Goal: Information Seeking & Learning: Learn about a topic

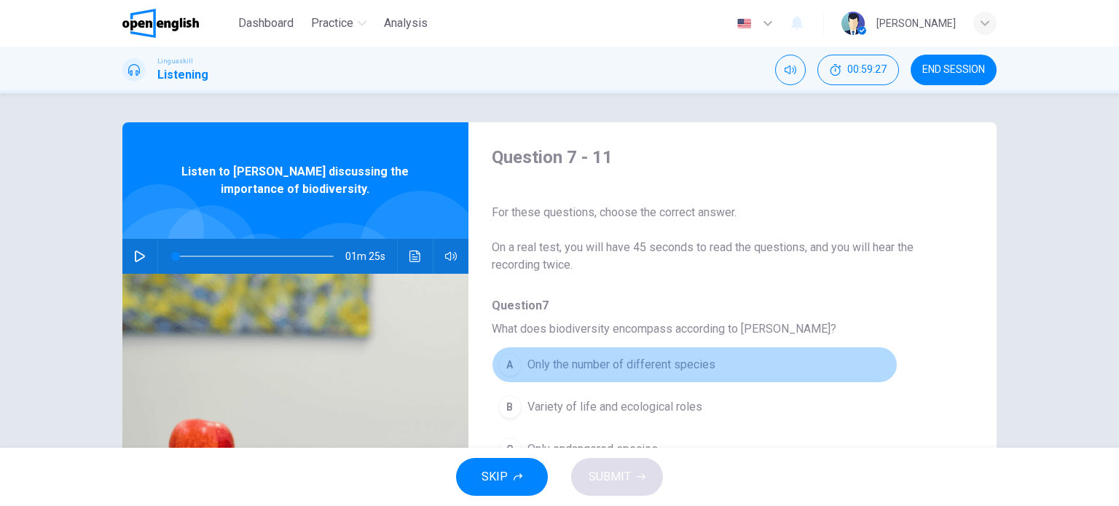
click at [691, 347] on button "A Only the number of different species" at bounding box center [695, 365] width 406 height 36
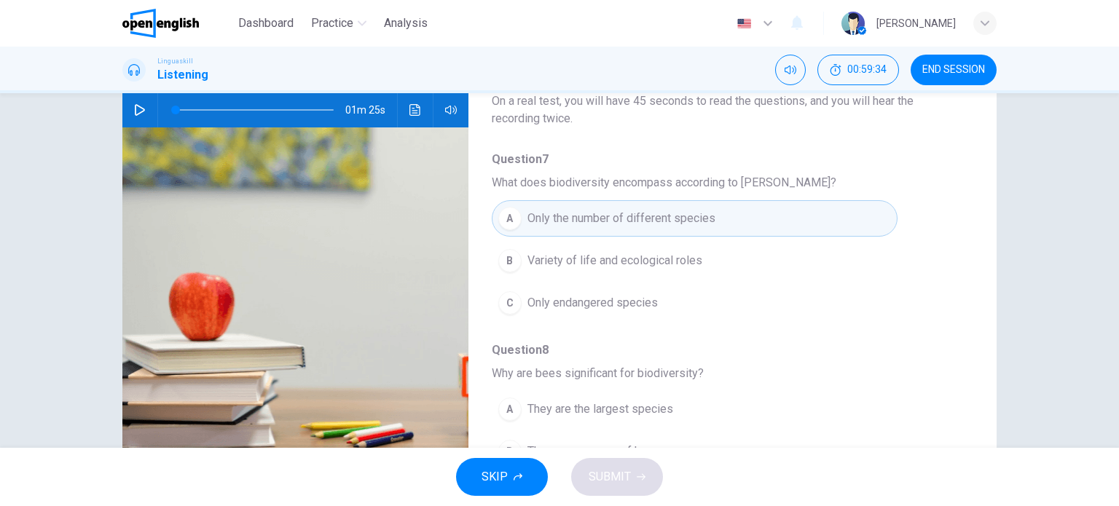
scroll to position [152, 0]
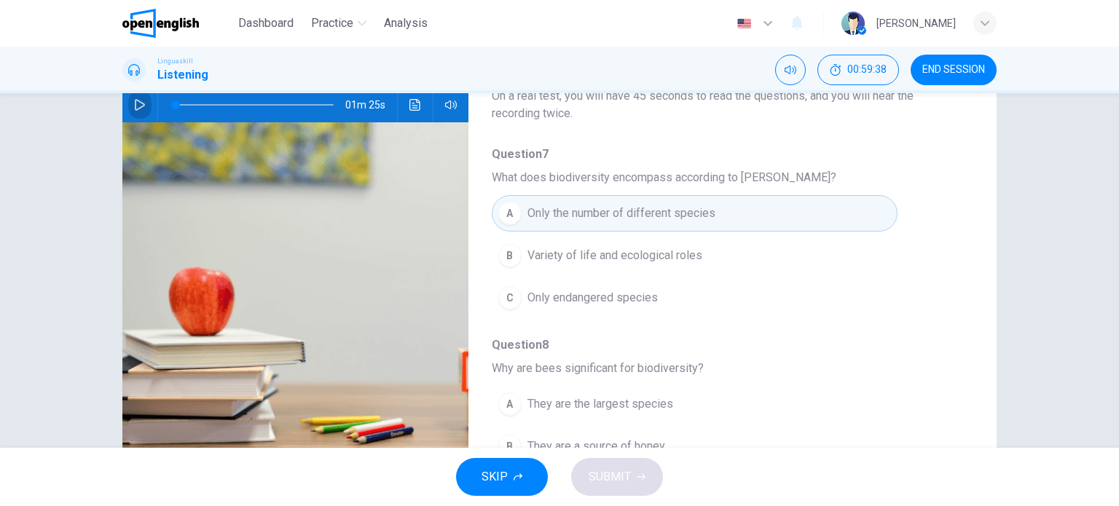
click at [135, 104] on icon "button" at bounding box center [140, 105] width 12 height 12
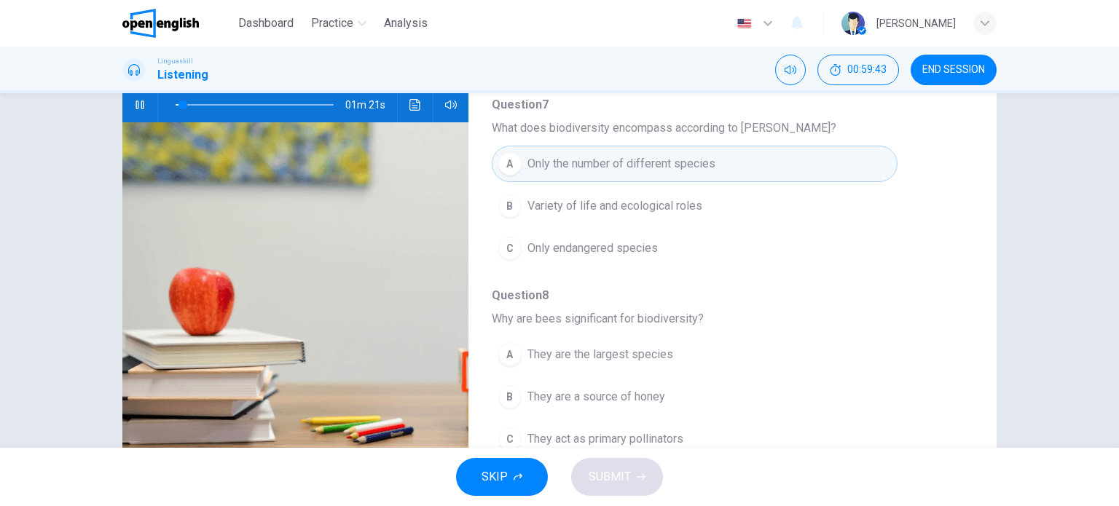
scroll to position [58, 0]
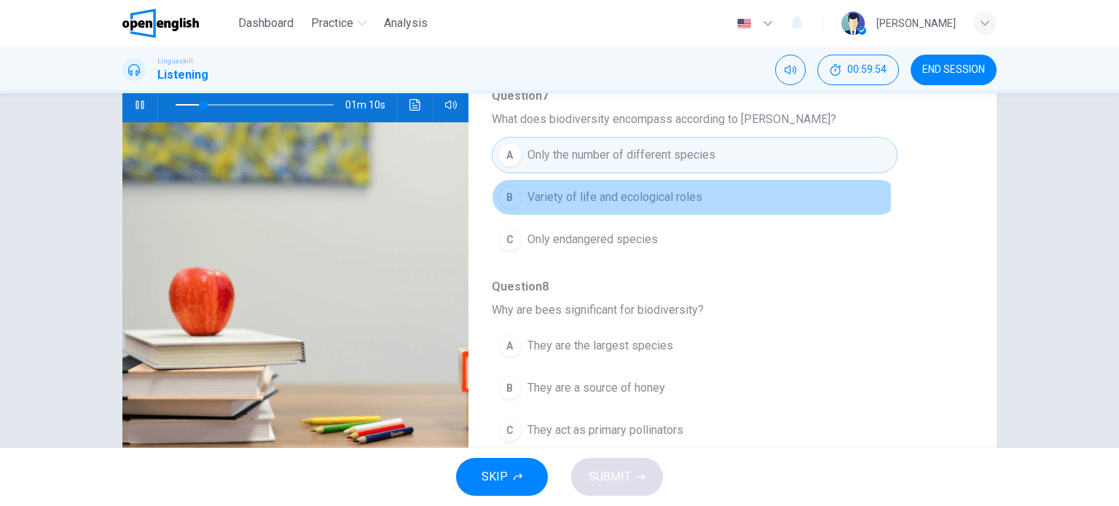
click at [632, 197] on span "Variety of life and ecological roles" at bounding box center [614, 197] width 175 height 17
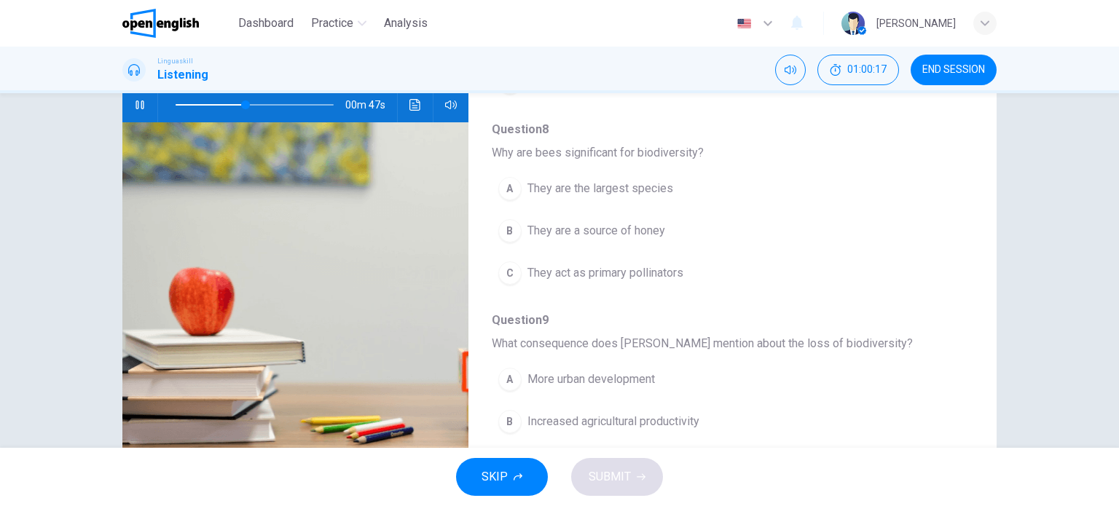
scroll to position [215, 0]
click at [176, 106] on span at bounding box center [255, 105] width 158 height 20
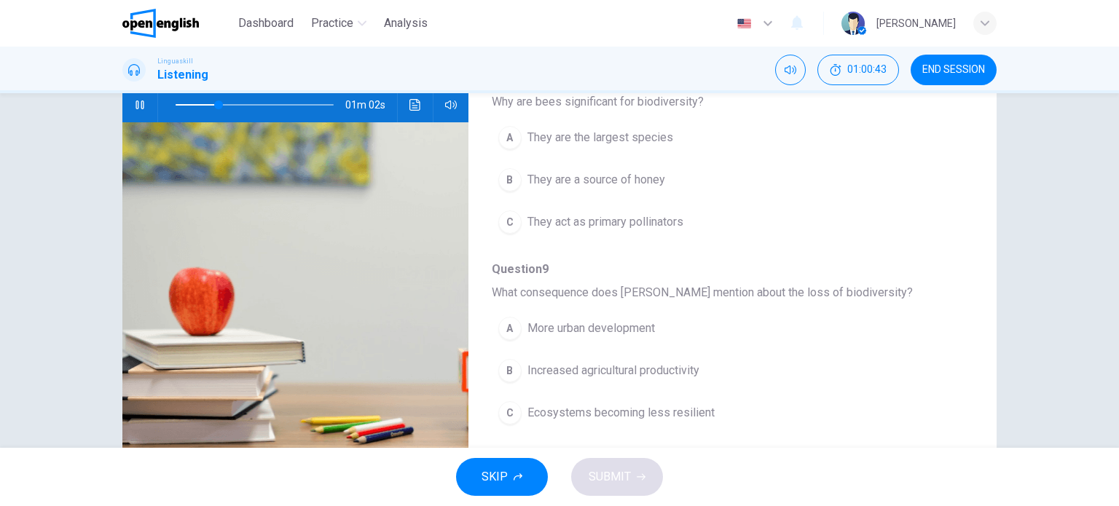
scroll to position [267, 0]
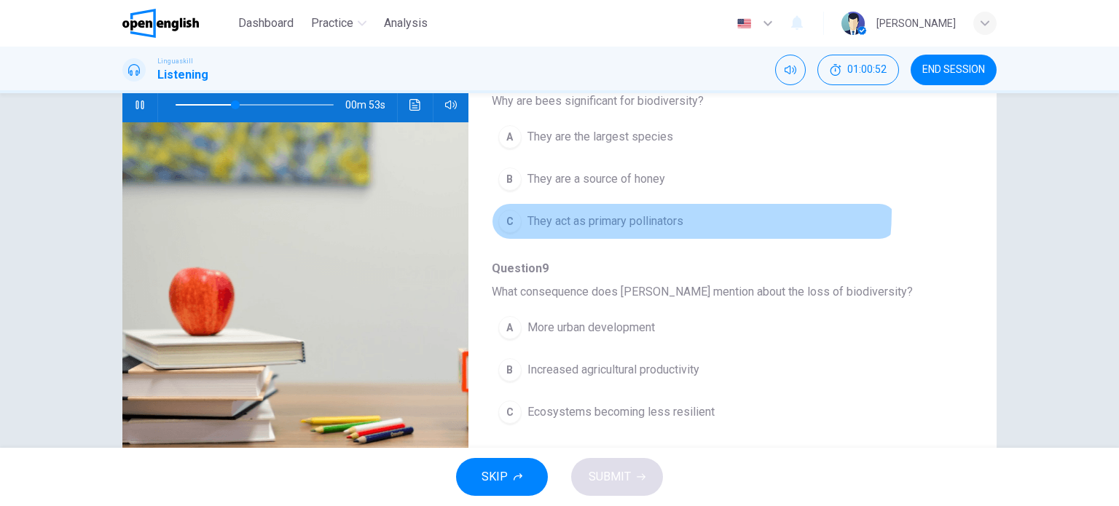
click at [642, 213] on span "They act as primary pollinators" at bounding box center [605, 221] width 156 height 17
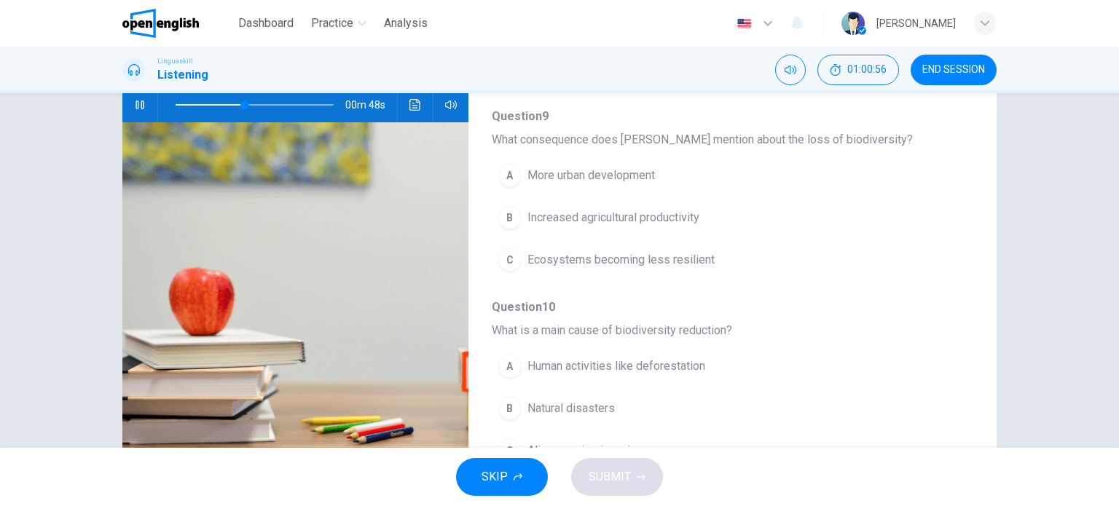
scroll to position [425, 0]
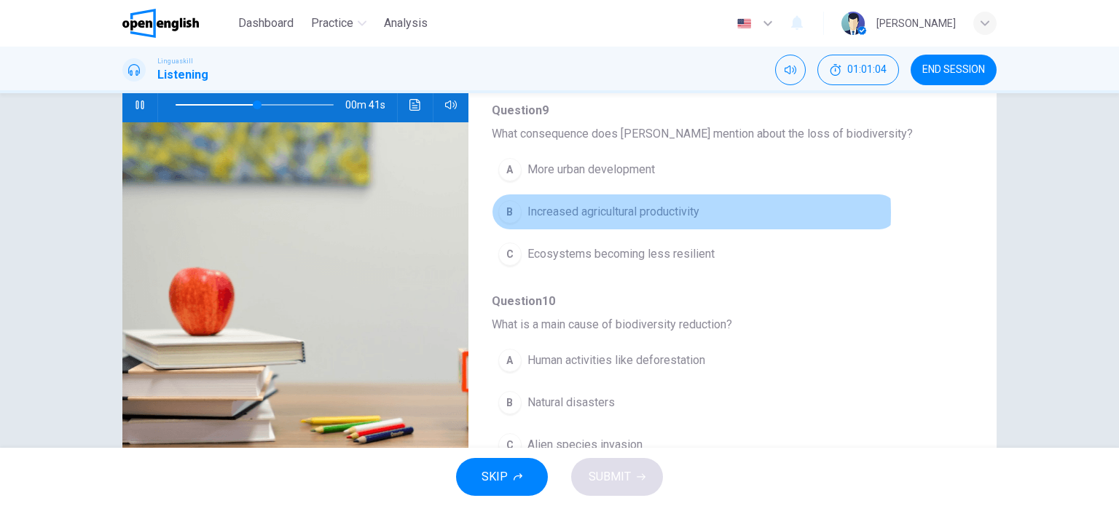
click at [617, 210] on span "Increased agricultural productivity" at bounding box center [613, 211] width 172 height 17
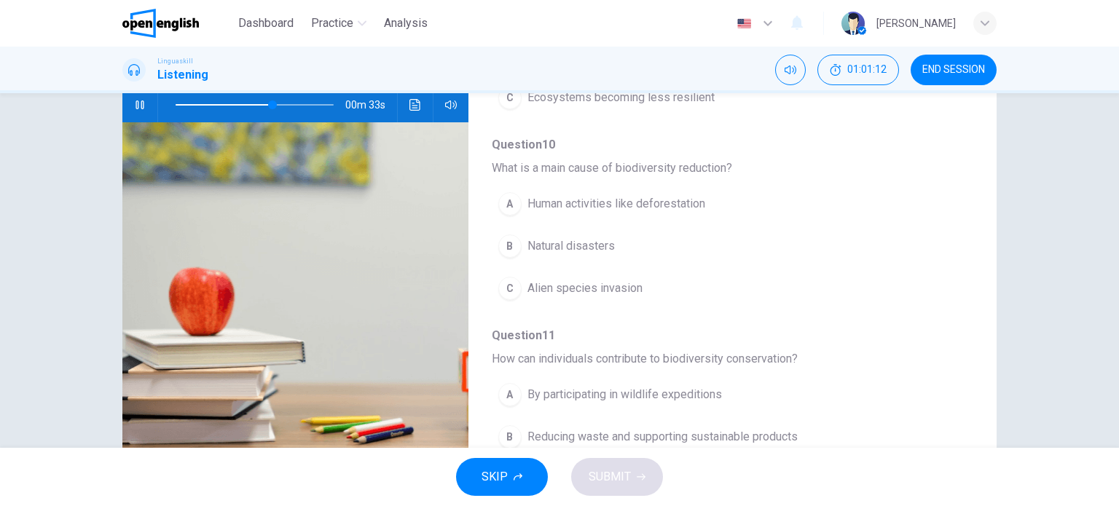
scroll to position [588, 0]
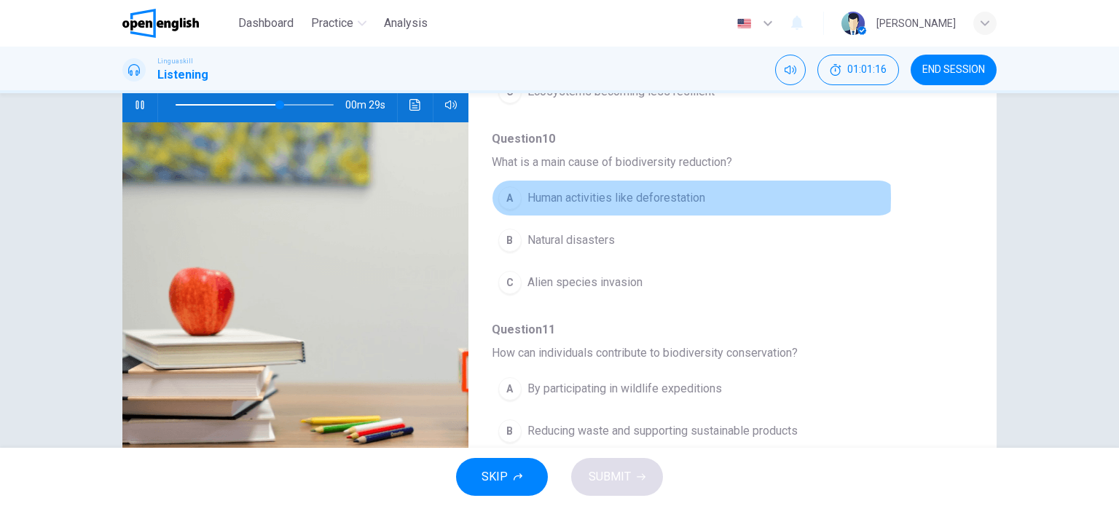
click at [652, 195] on span "Human activities like deforestation" at bounding box center [616, 197] width 178 height 17
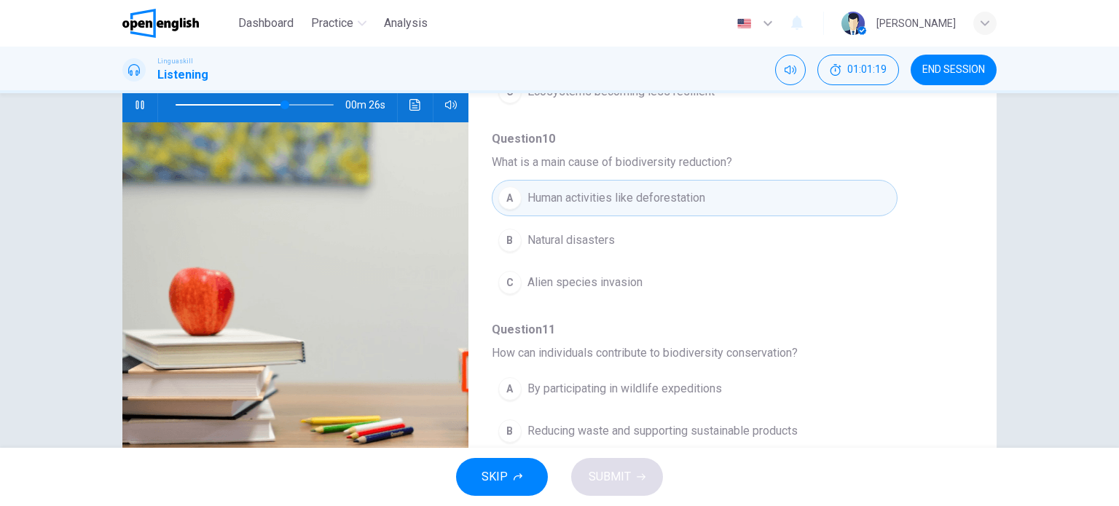
scroll to position [623, 0]
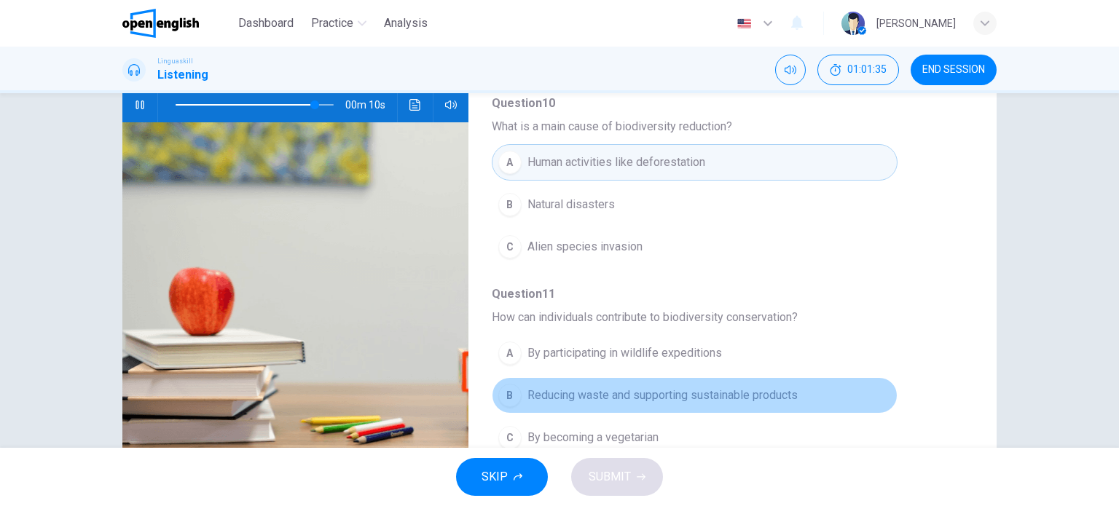
click at [778, 387] on span "Reducing waste and supporting sustainable products" at bounding box center [662, 395] width 270 height 17
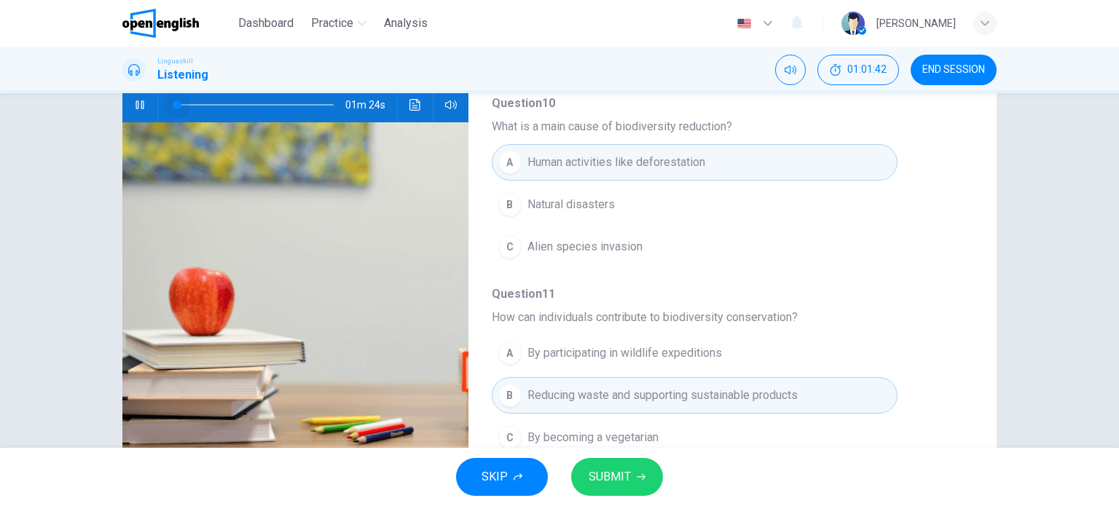
click at [176, 106] on span at bounding box center [255, 105] width 158 height 20
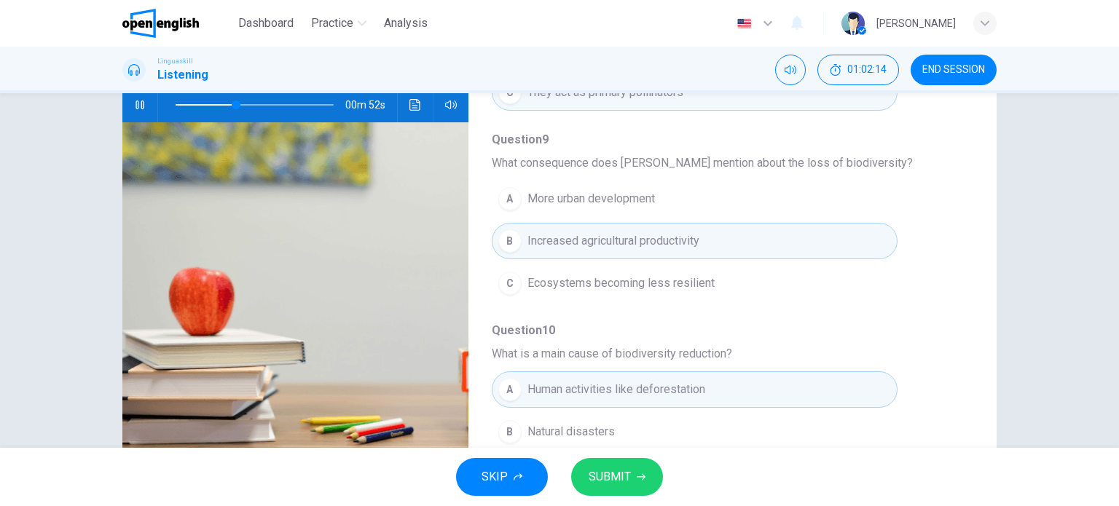
scroll to position [404, 0]
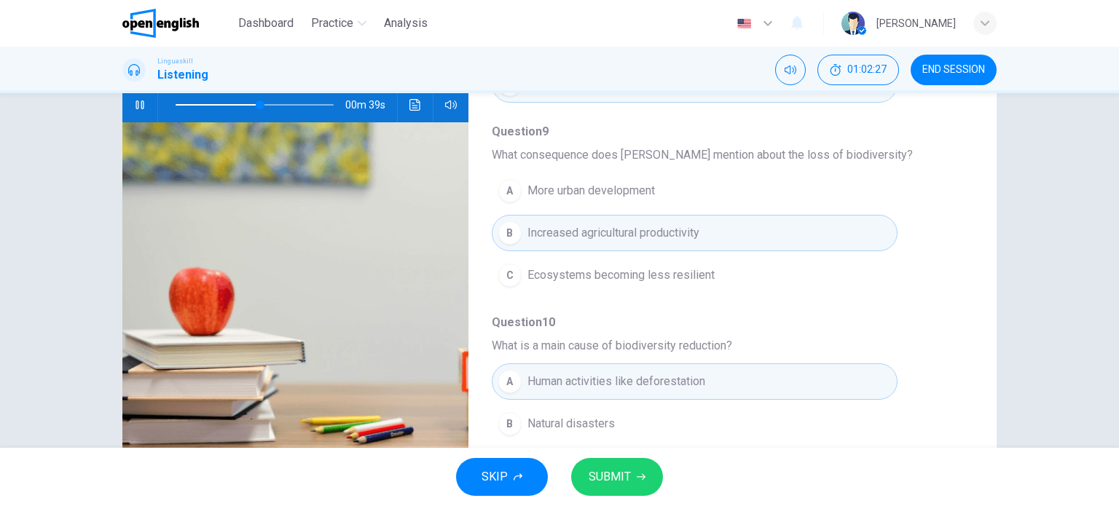
click at [691, 272] on span "Ecosystems becoming less resilient" at bounding box center [620, 275] width 187 height 17
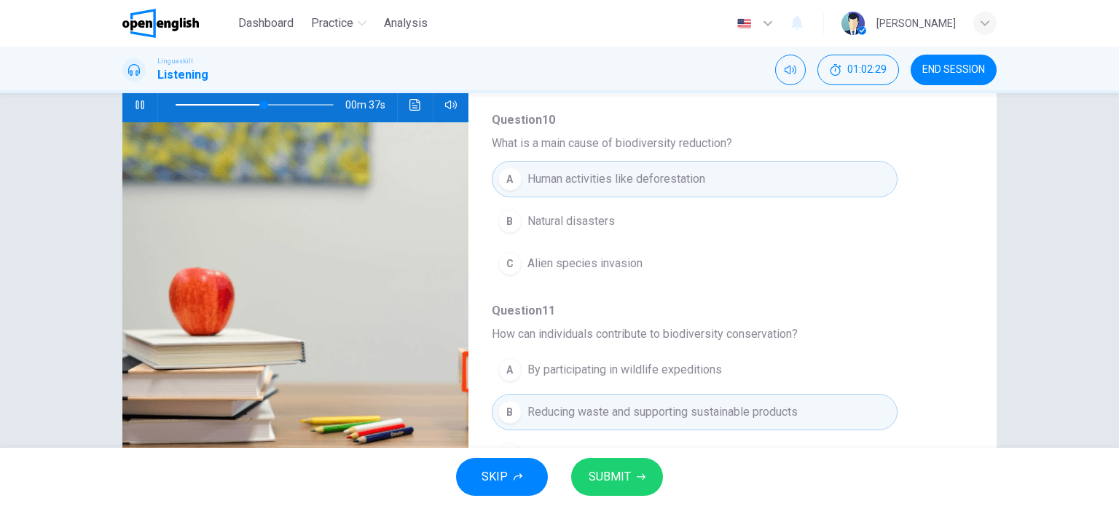
scroll to position [610, 0]
click at [637, 481] on icon "button" at bounding box center [641, 477] width 9 height 9
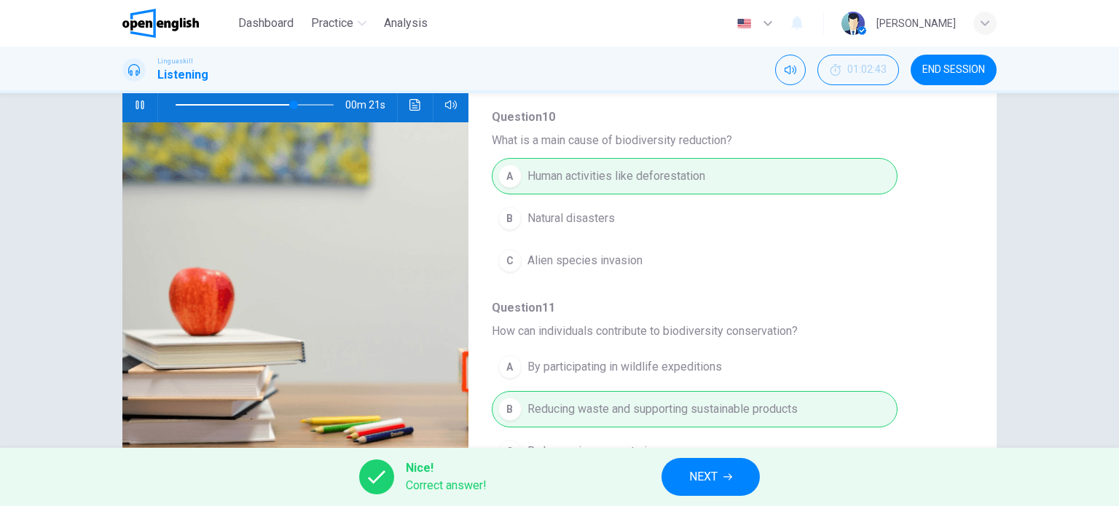
type input "**"
click at [696, 475] on span "NEXT" at bounding box center [703, 477] width 28 height 20
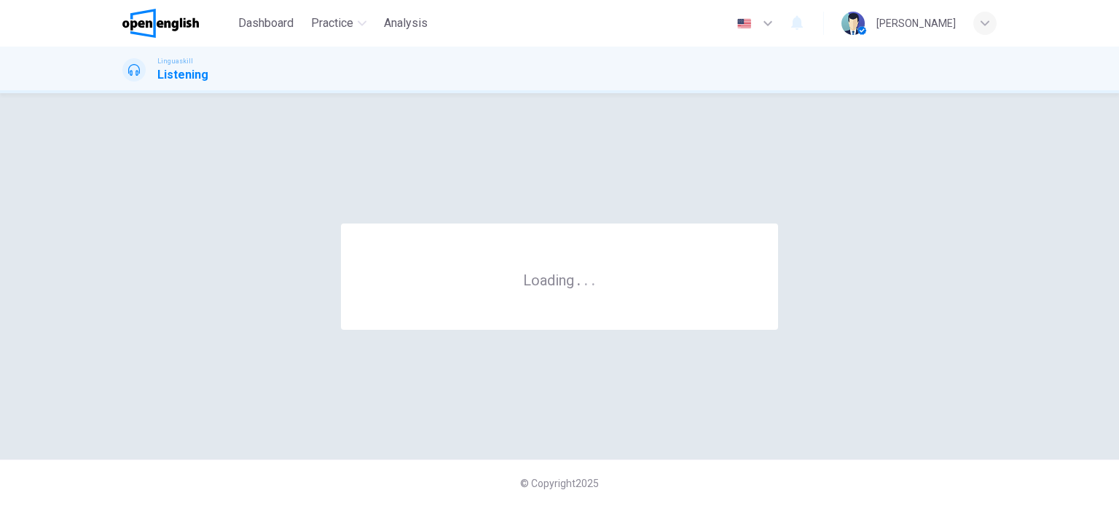
scroll to position [0, 0]
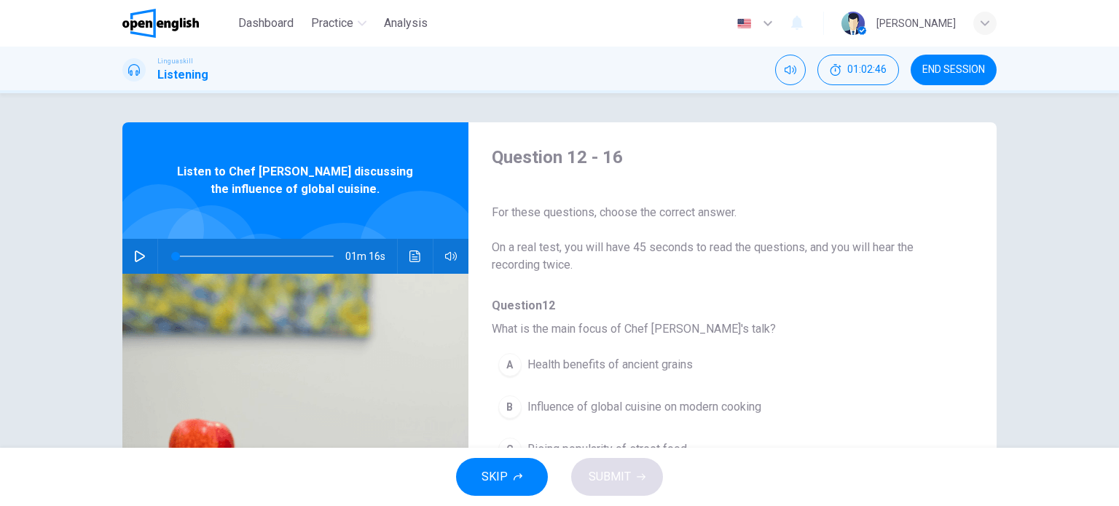
click at [137, 253] on icon "button" at bounding box center [140, 257] width 12 height 12
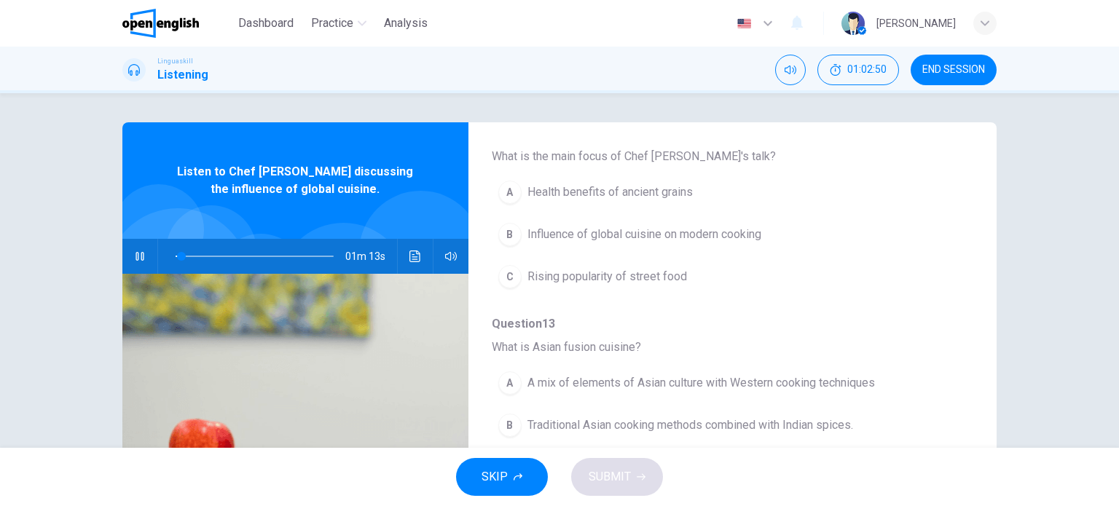
scroll to position [180, 0]
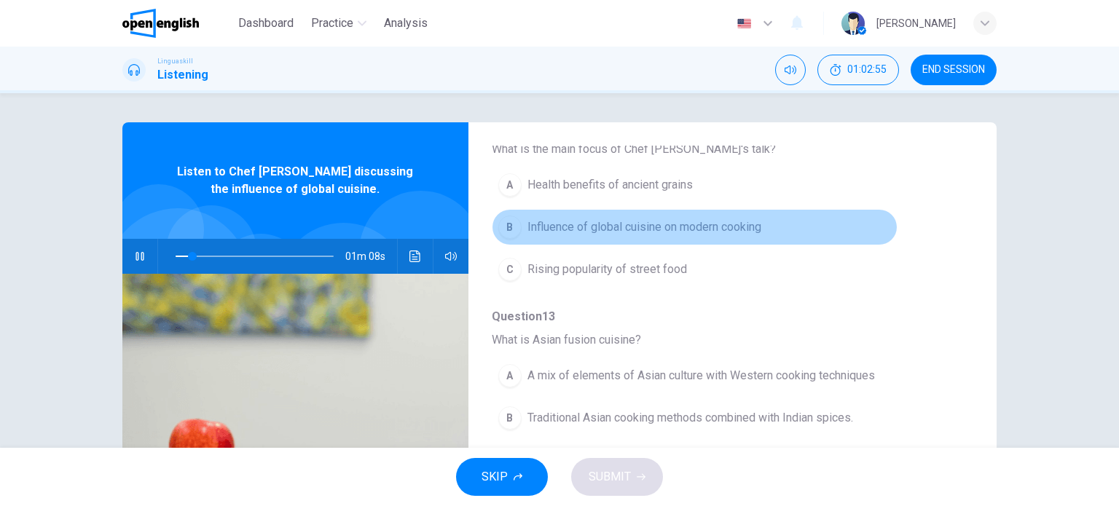
click at [717, 224] on span "Influence of global cuisine on modern cooking" at bounding box center [644, 227] width 234 height 17
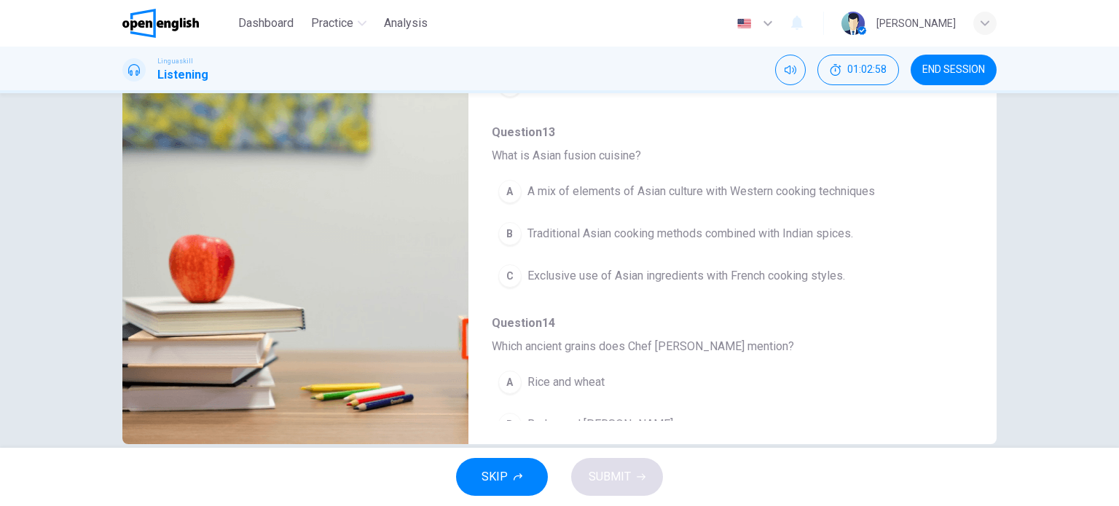
scroll to position [187, 0]
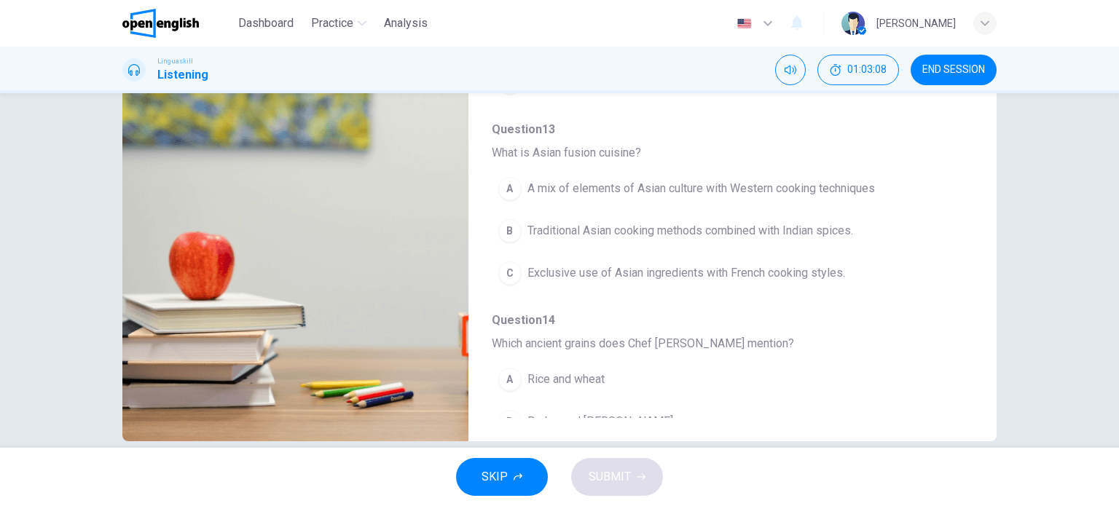
click at [777, 192] on span "A mix of elements of Asian culture with Western cooking techniques" at bounding box center [700, 188] width 347 height 17
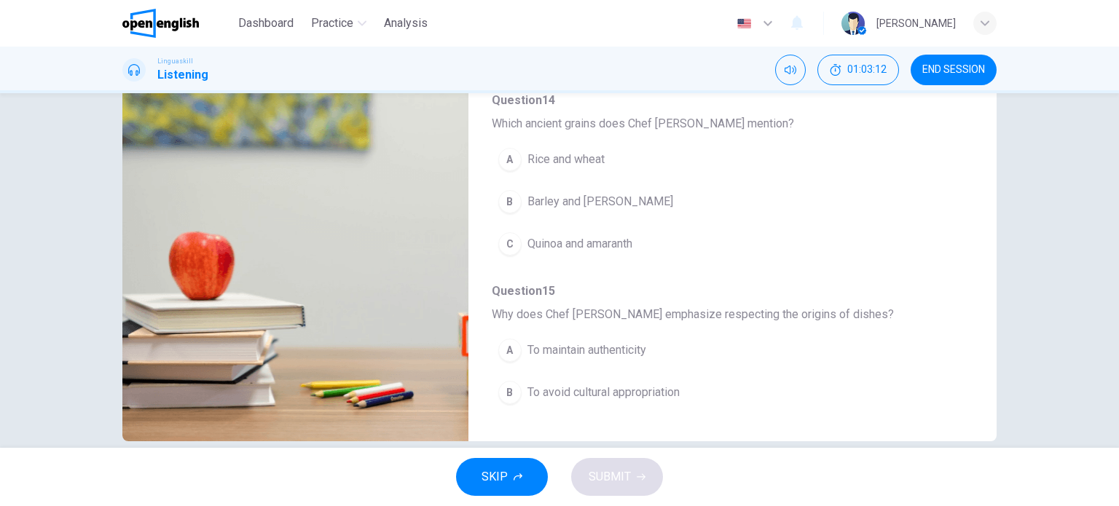
scroll to position [403, 0]
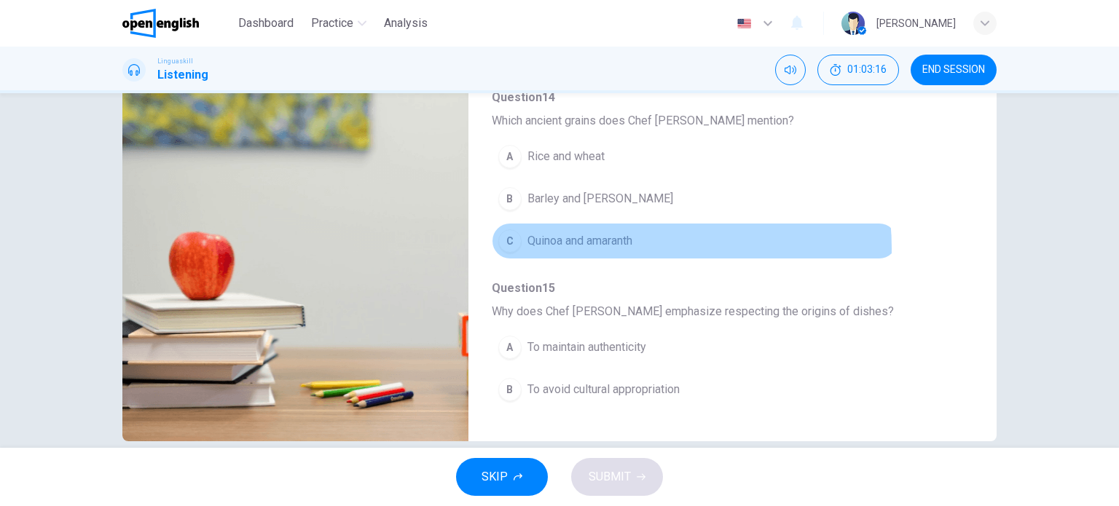
click at [626, 245] on span "Quinoa and amaranth" at bounding box center [579, 240] width 105 height 17
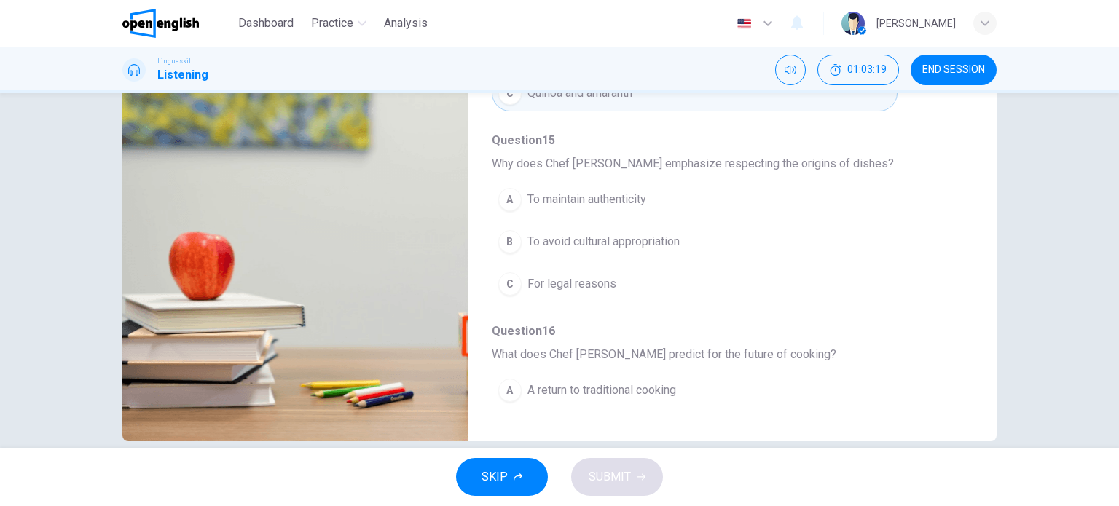
scroll to position [555, 0]
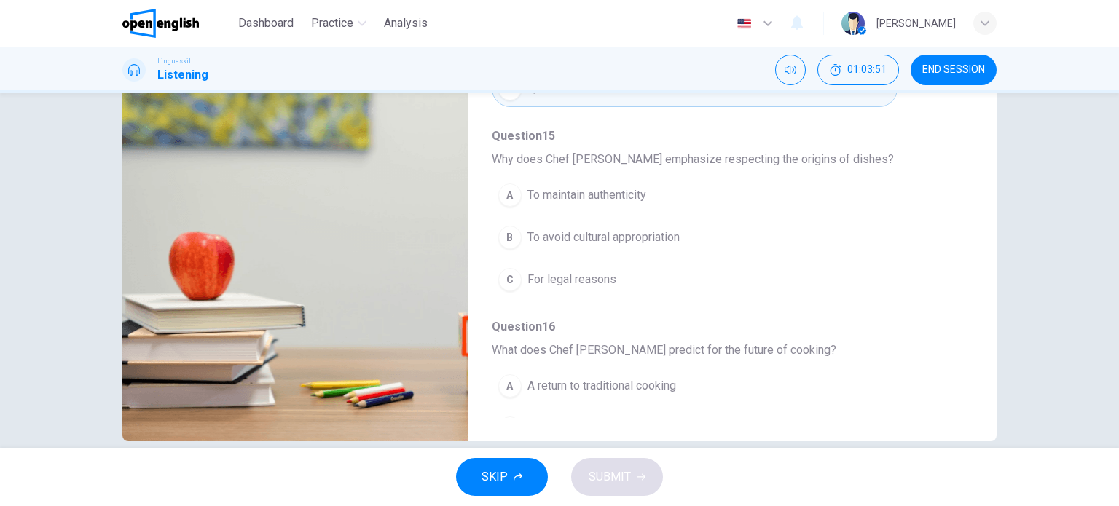
click at [616, 232] on span "To avoid cultural appropriation" at bounding box center [603, 237] width 152 height 17
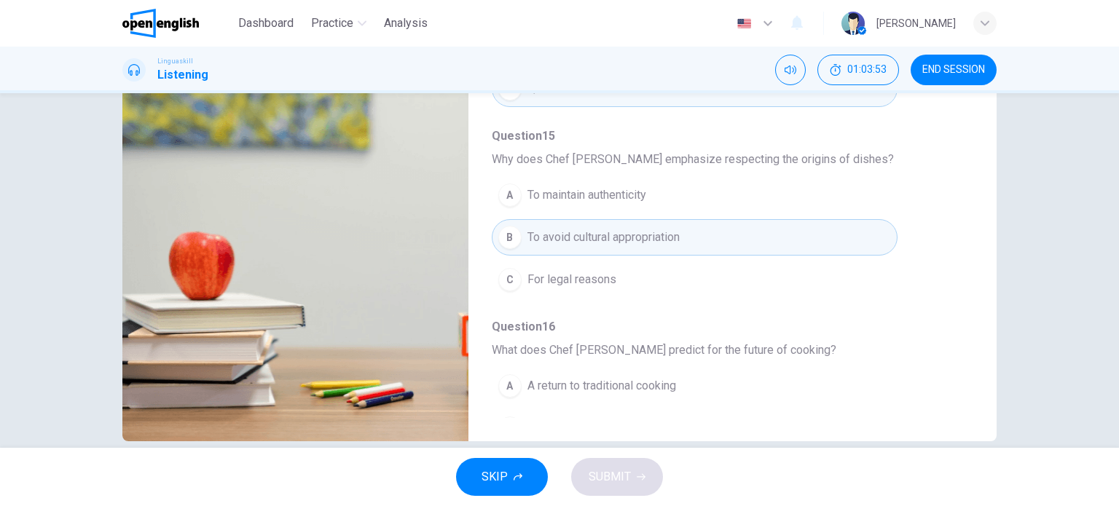
scroll to position [623, 0]
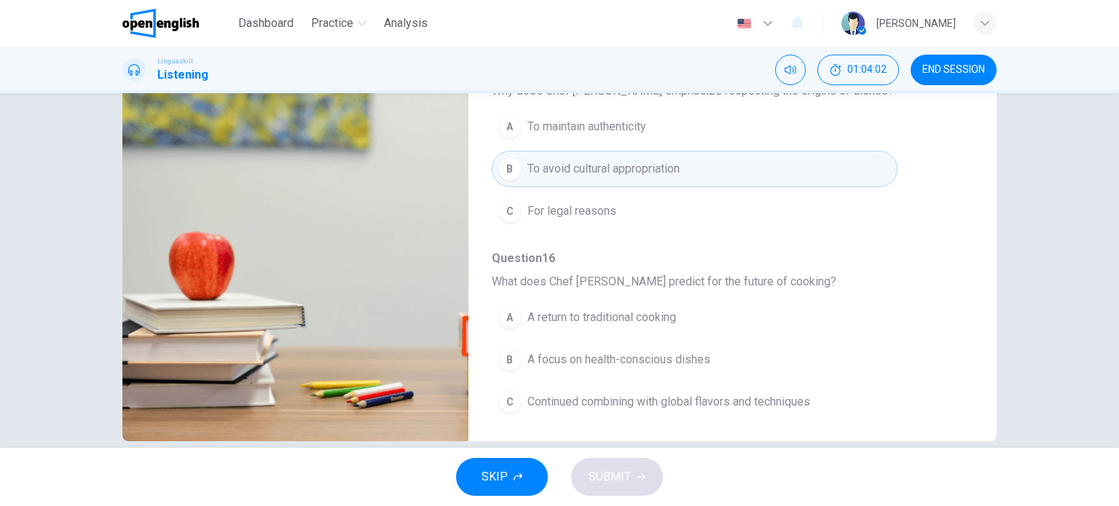
type input "*"
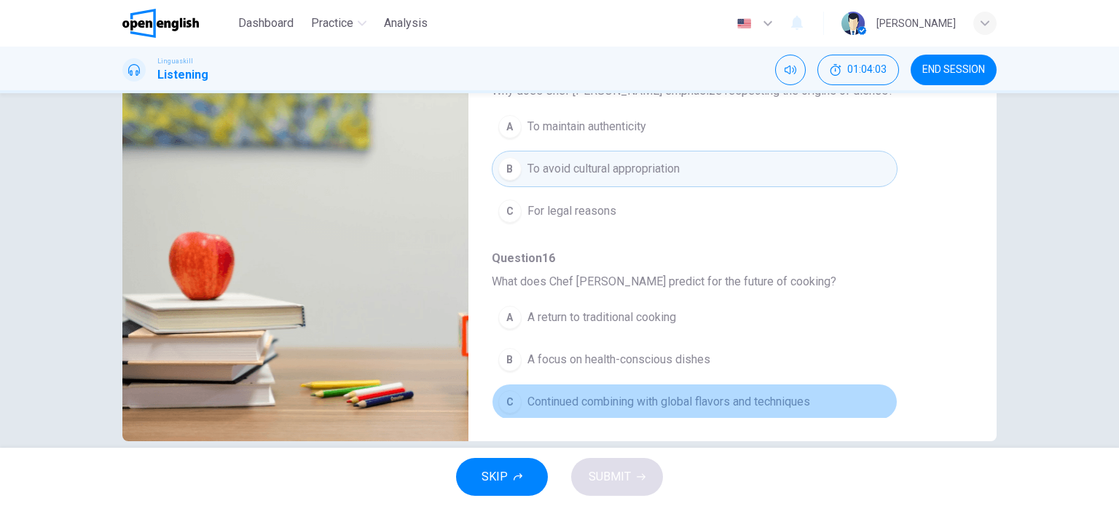
click at [772, 396] on span "Continued combining with global flavors and techniques" at bounding box center [668, 401] width 283 height 17
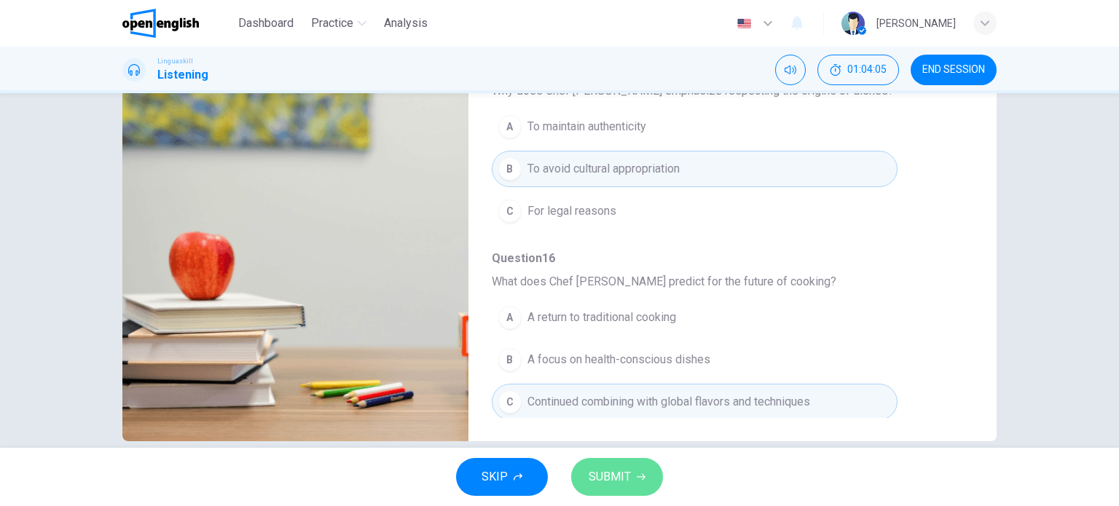
click at [590, 479] on span "SUBMIT" at bounding box center [610, 477] width 42 height 20
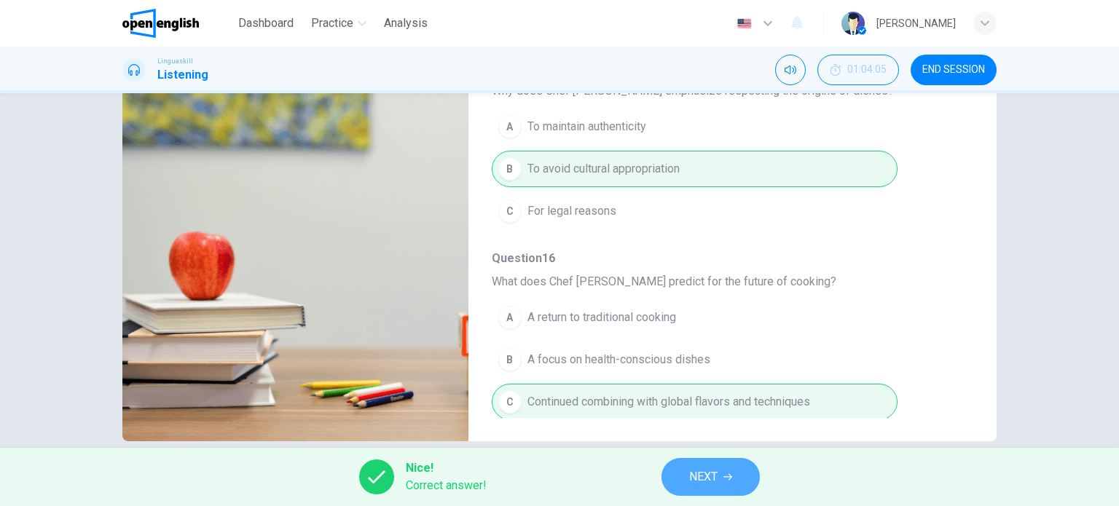
click at [711, 486] on span "NEXT" at bounding box center [703, 477] width 28 height 20
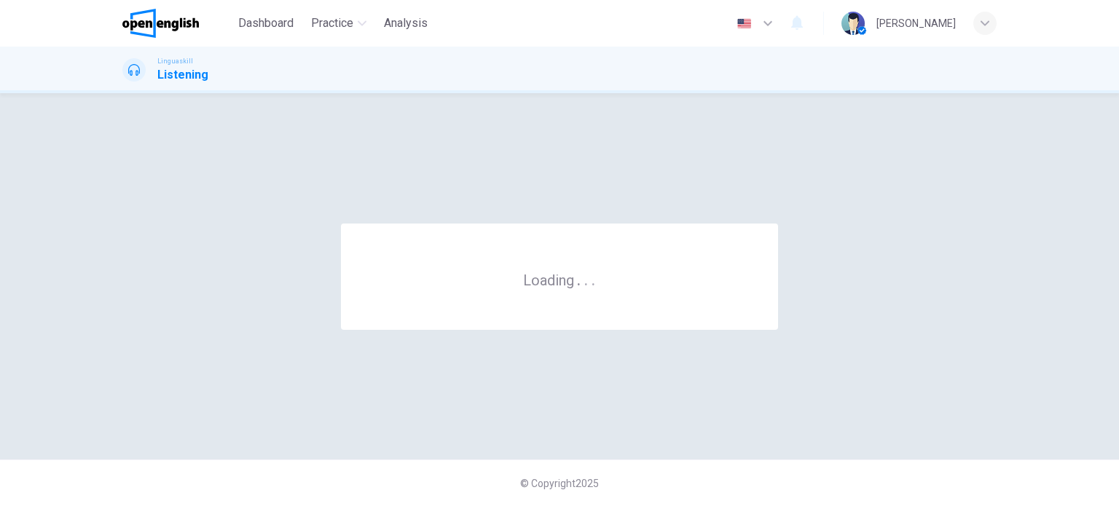
scroll to position [0, 0]
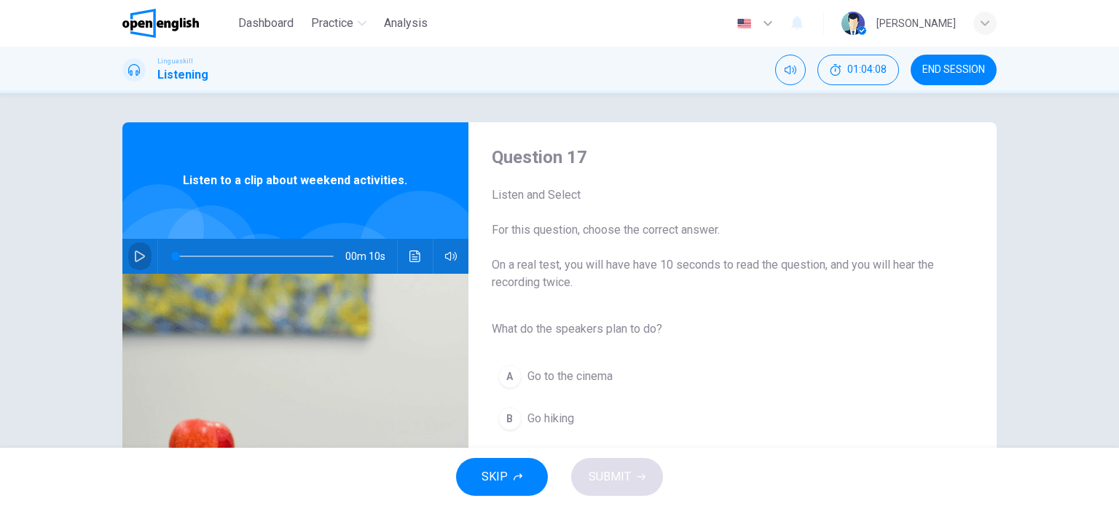
click at [134, 254] on icon "button" at bounding box center [140, 257] width 12 height 12
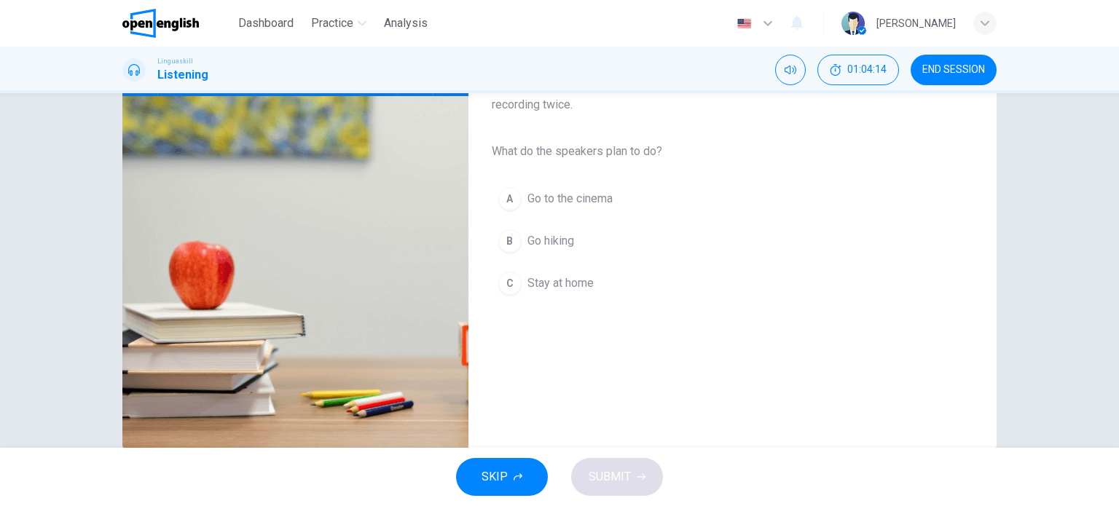
scroll to position [181, 0]
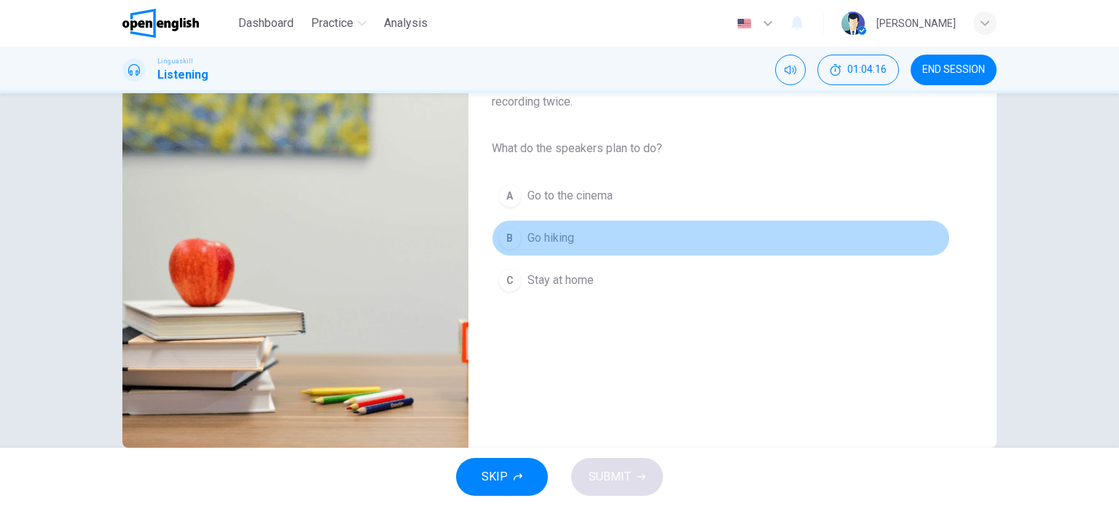
click at [545, 237] on span "Go hiking" at bounding box center [550, 237] width 47 height 17
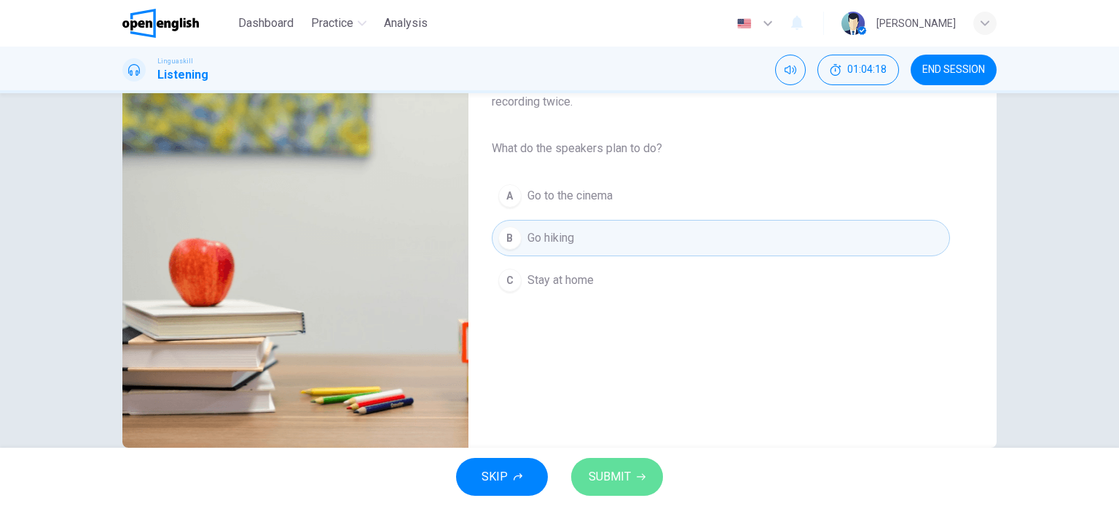
click at [612, 465] on button "SUBMIT" at bounding box center [617, 477] width 92 height 38
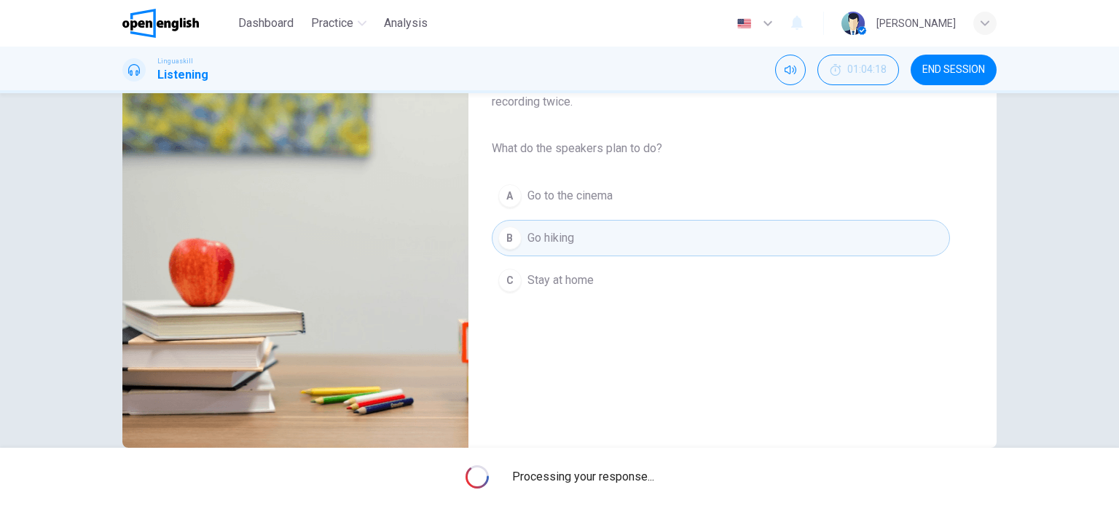
type input "*"
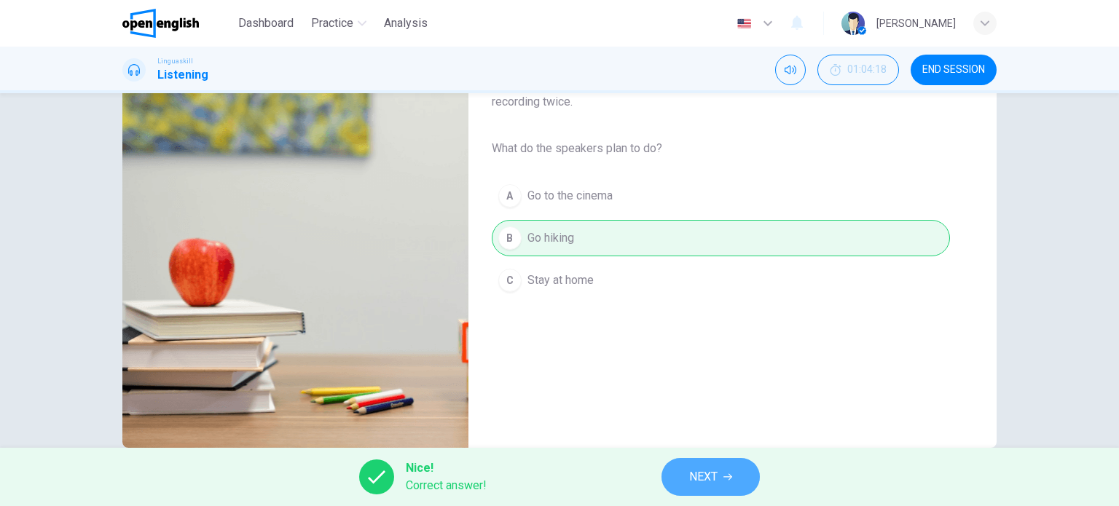
click at [688, 474] on button "NEXT" at bounding box center [710, 477] width 98 height 38
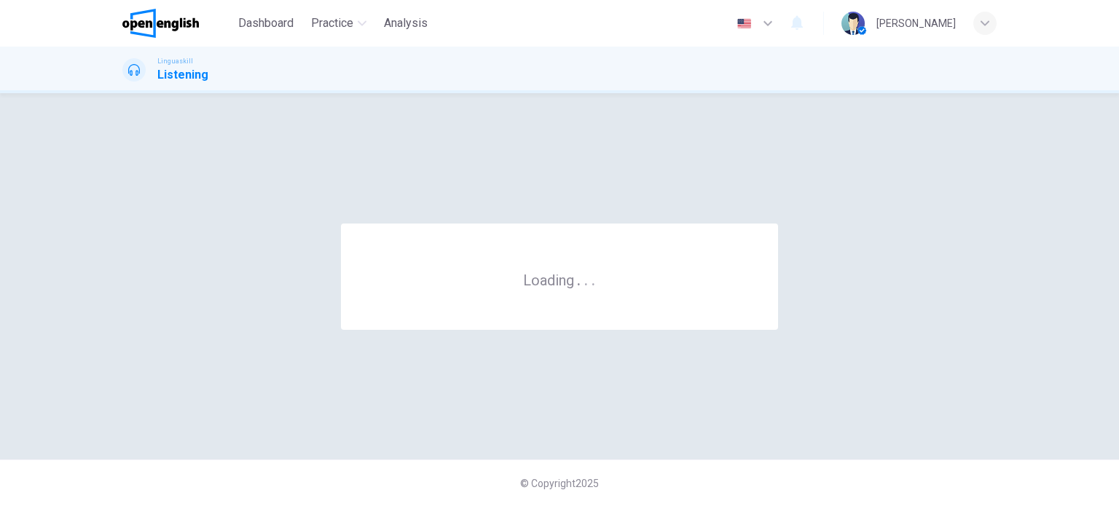
scroll to position [0, 0]
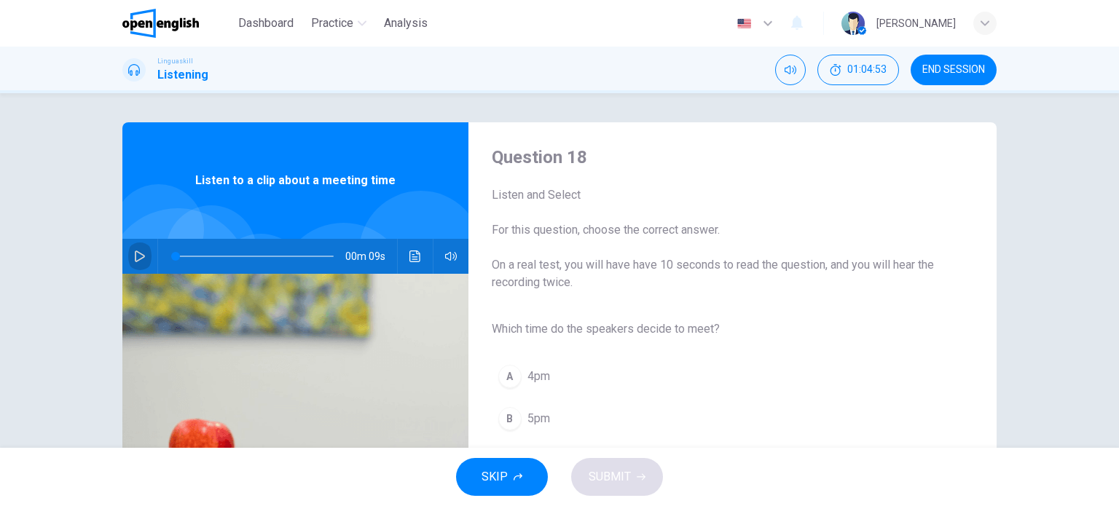
click at [130, 247] on button "button" at bounding box center [139, 256] width 23 height 35
type input "*"
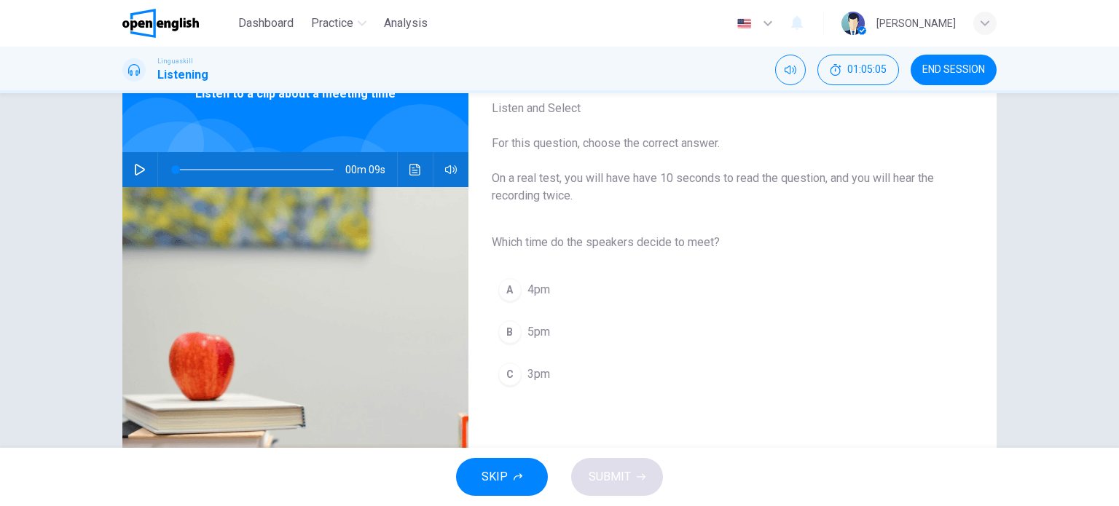
scroll to position [87, 0]
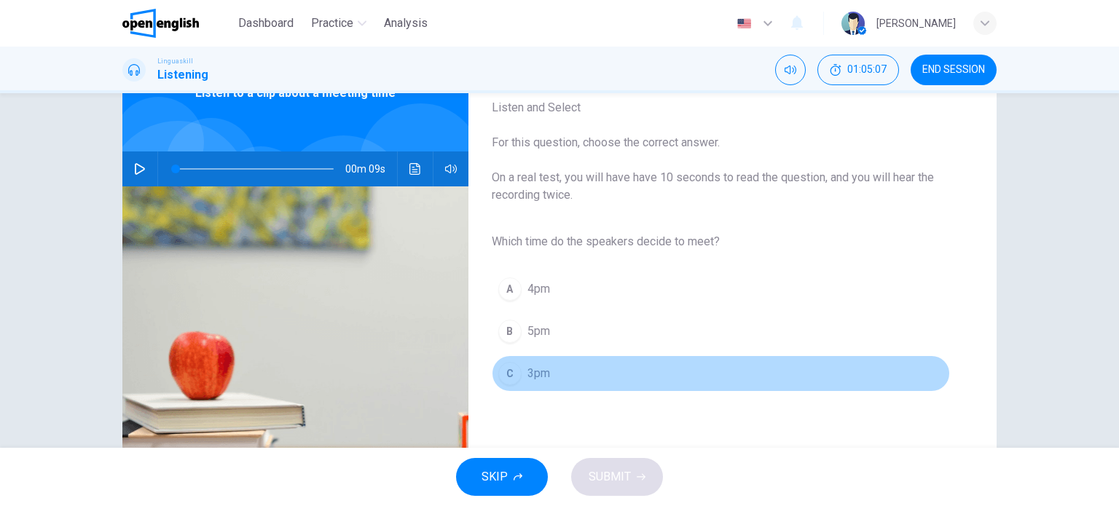
click at [527, 376] on span "3pm" at bounding box center [538, 373] width 23 height 17
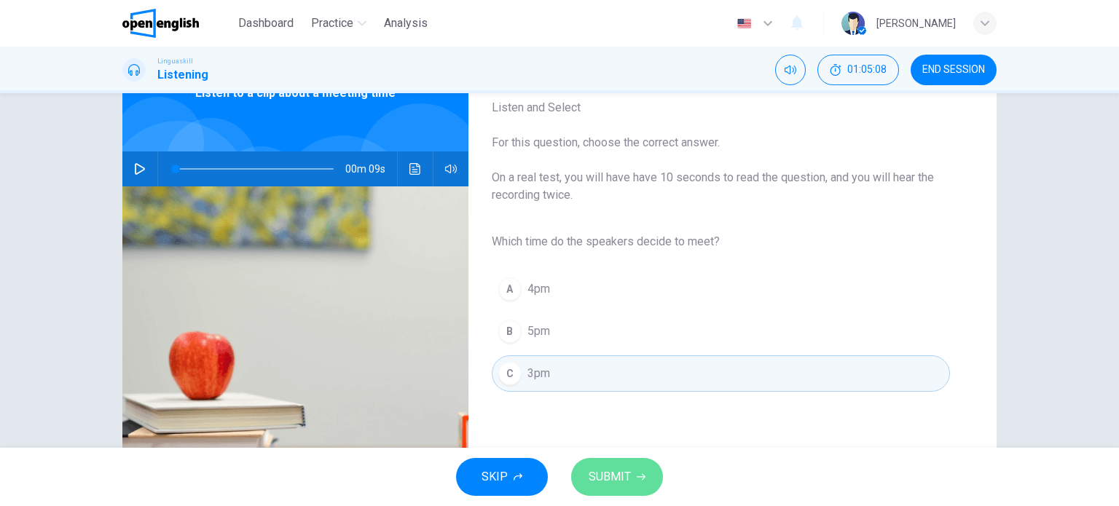
click at [610, 473] on span "SUBMIT" at bounding box center [610, 477] width 42 height 20
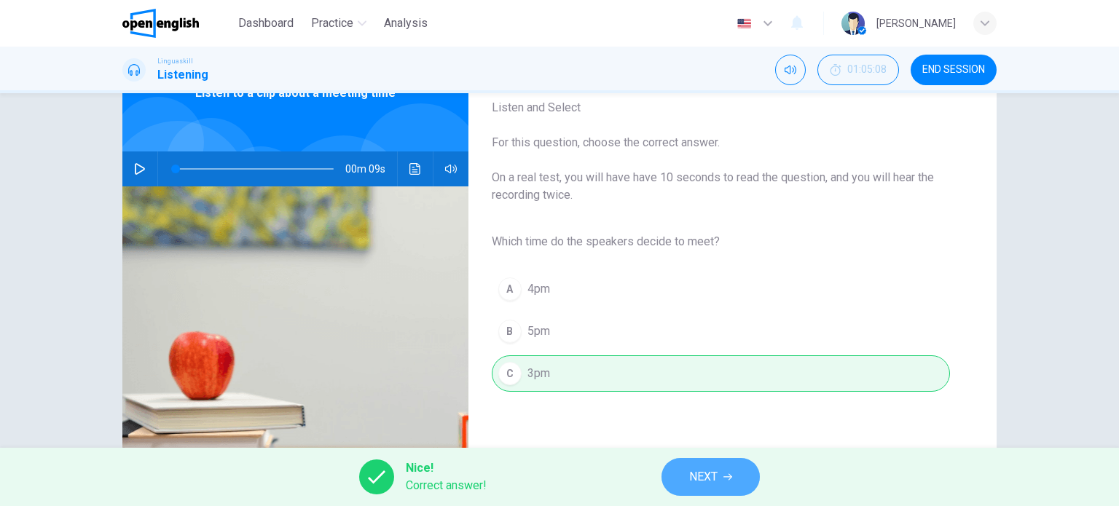
click at [705, 468] on span "NEXT" at bounding box center [703, 477] width 28 height 20
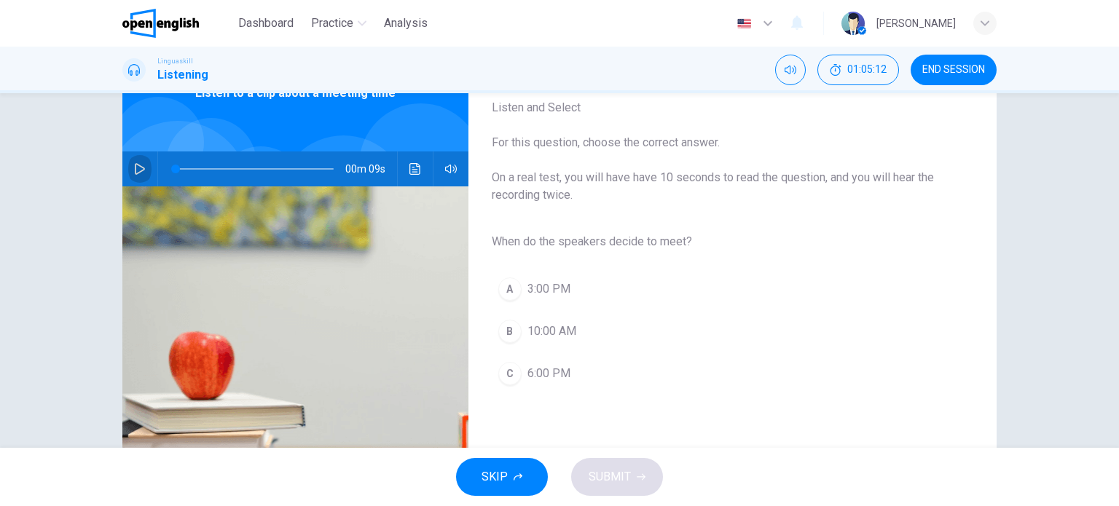
click at [129, 165] on button "button" at bounding box center [139, 169] width 23 height 35
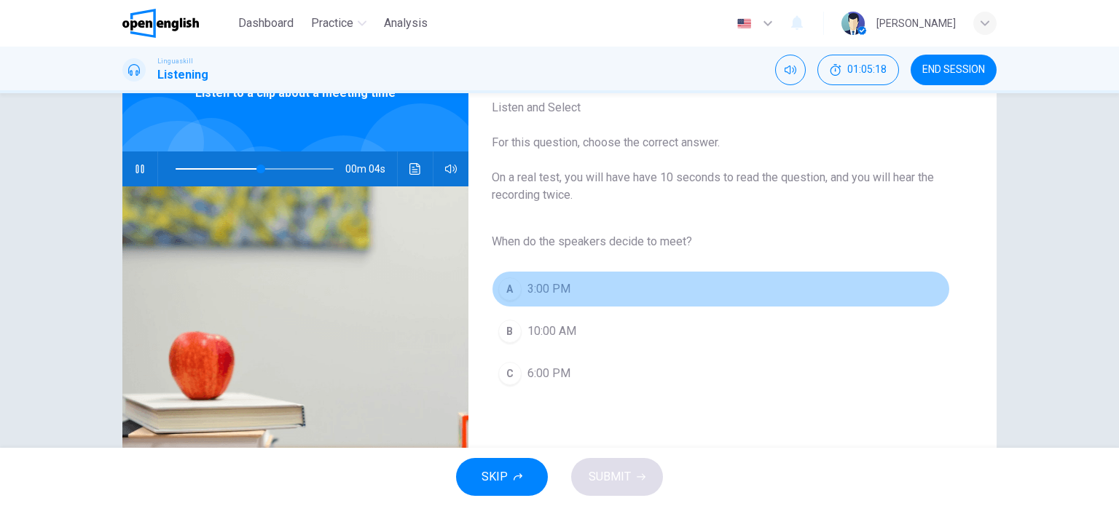
click at [548, 288] on span "3:00 PM" at bounding box center [548, 288] width 43 height 17
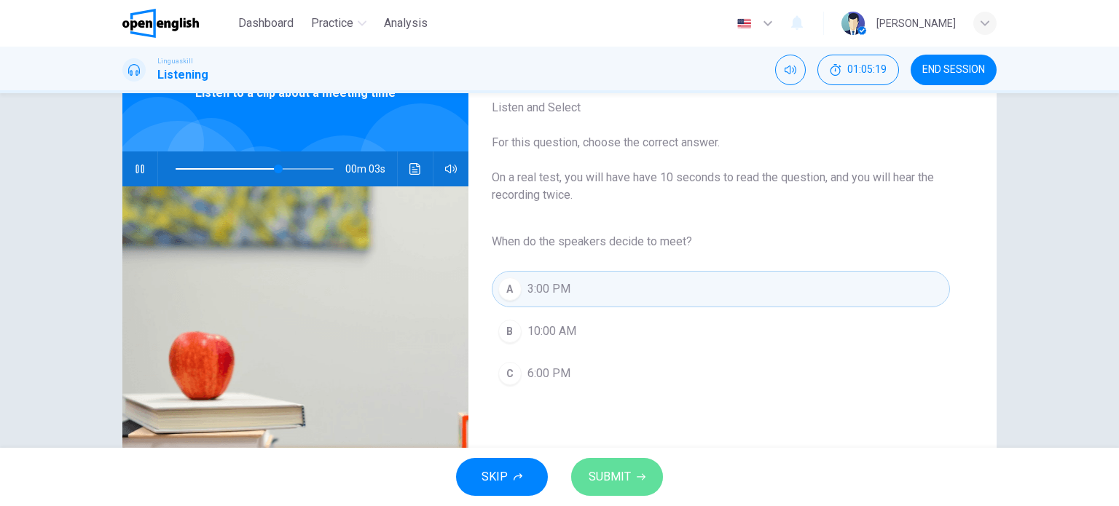
click at [615, 482] on span "SUBMIT" at bounding box center [610, 477] width 42 height 20
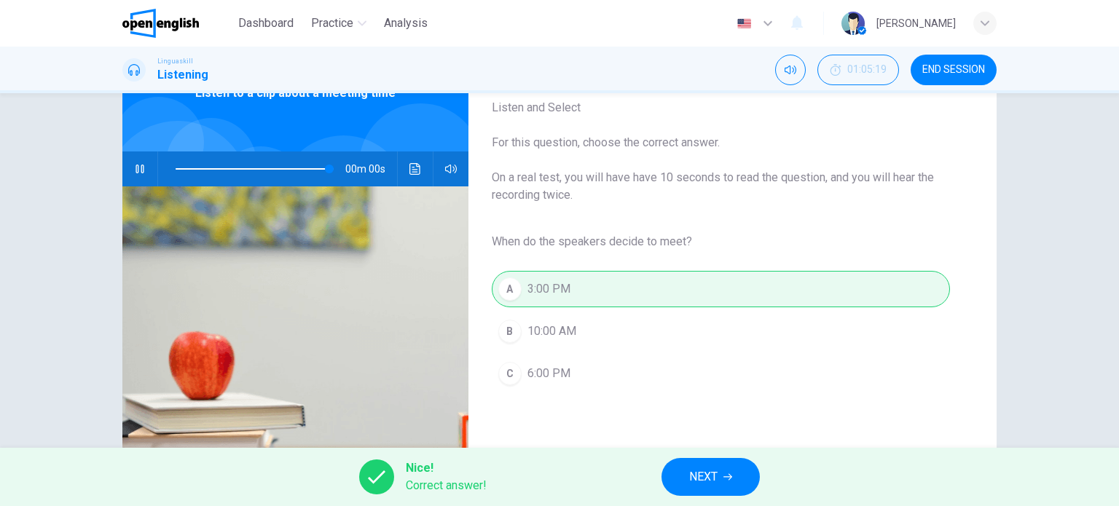
type input "*"
click at [706, 477] on span "NEXT" at bounding box center [703, 477] width 28 height 20
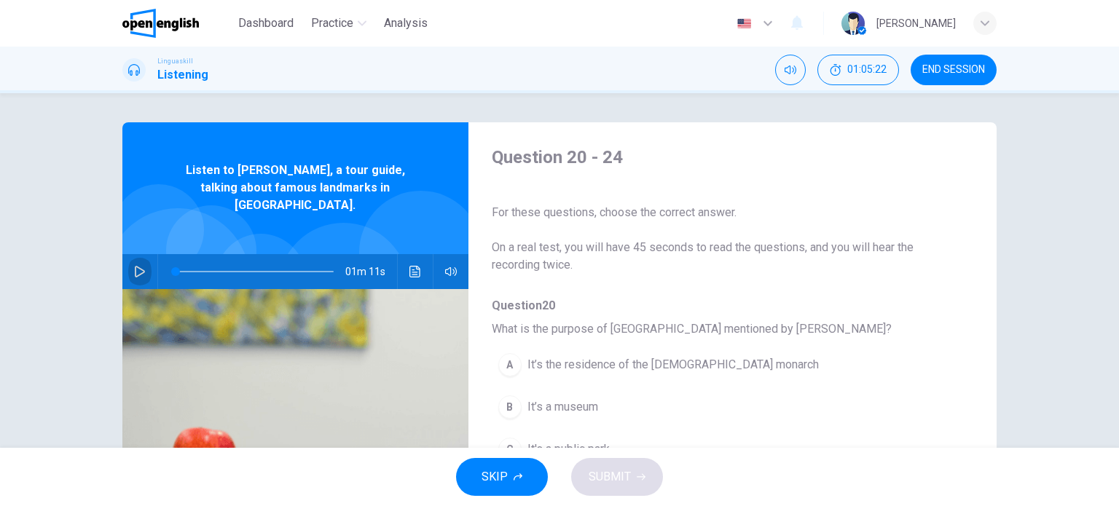
click at [134, 266] on icon "button" at bounding box center [140, 272] width 12 height 12
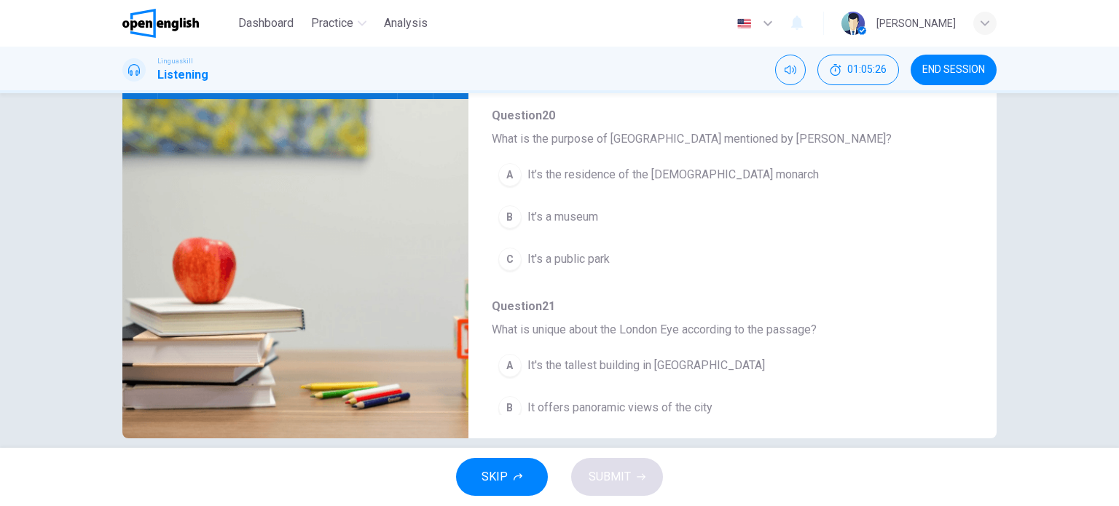
scroll to position [189, 0]
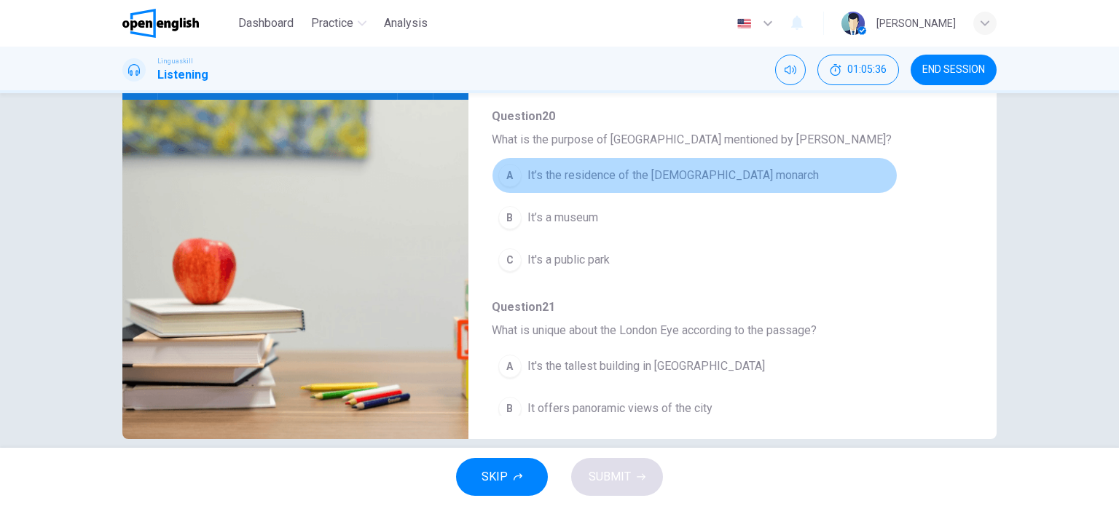
click at [693, 178] on span "It’s the residence of the [DEMOGRAPHIC_DATA] monarch" at bounding box center [672, 175] width 291 height 17
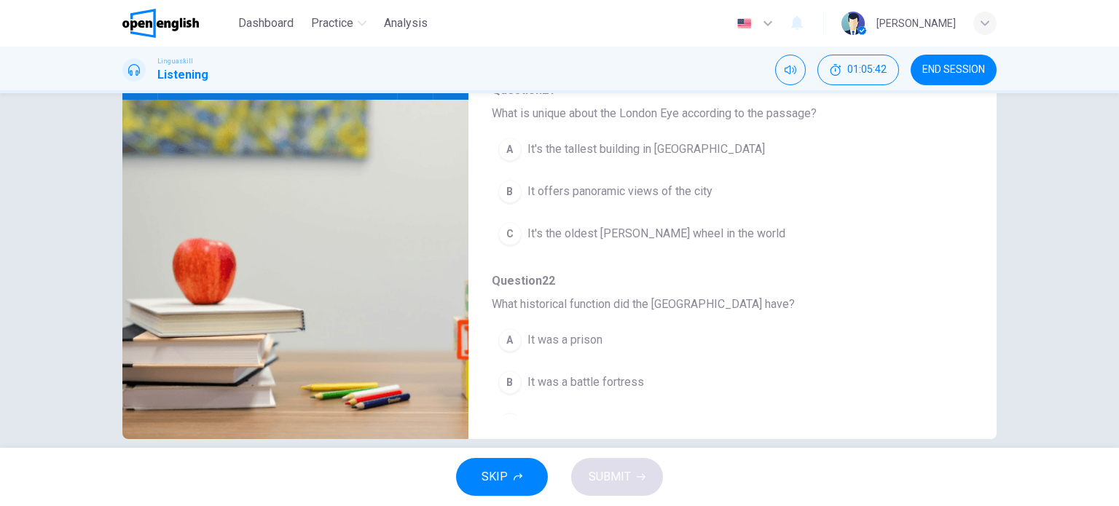
scroll to position [220, 0]
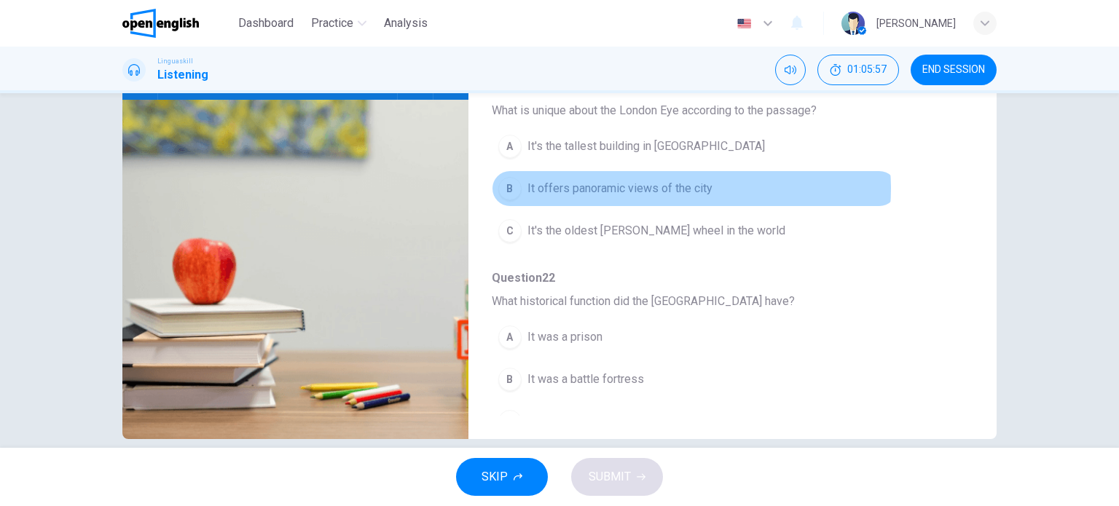
click at [686, 187] on span "It offers panoramic views of the city" at bounding box center [619, 188] width 185 height 17
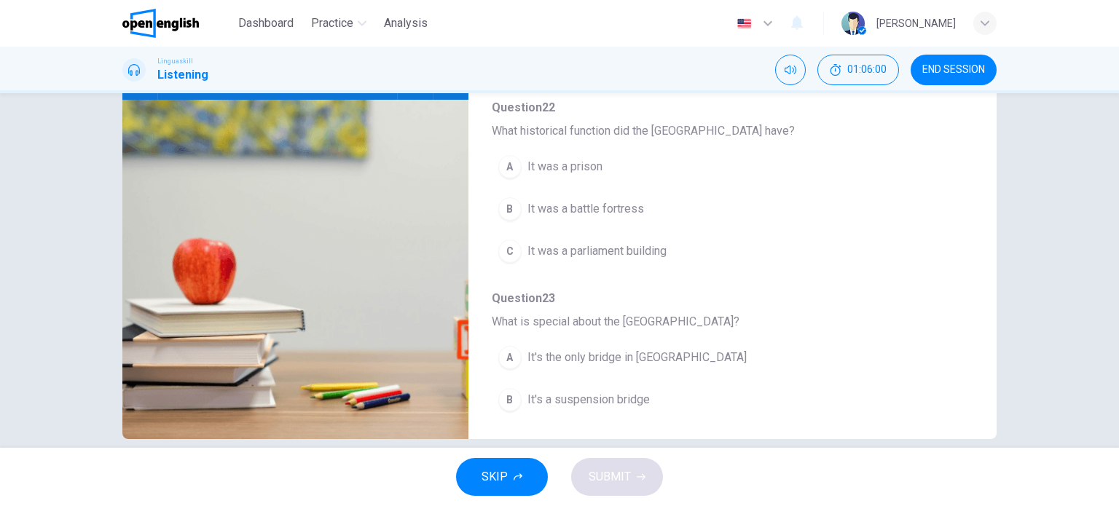
scroll to position [392, 0]
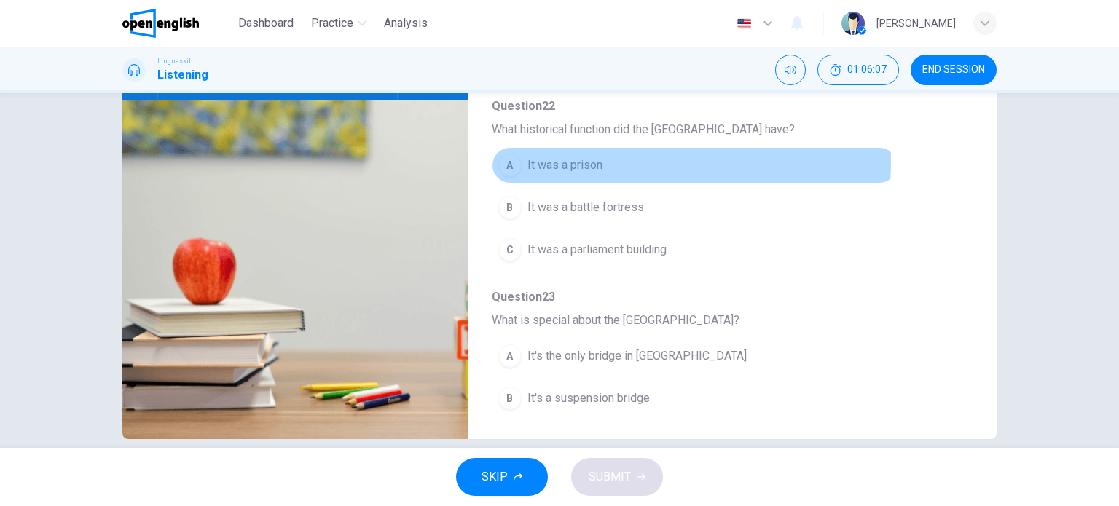
click at [557, 158] on span "It was a prison" at bounding box center [564, 165] width 75 height 17
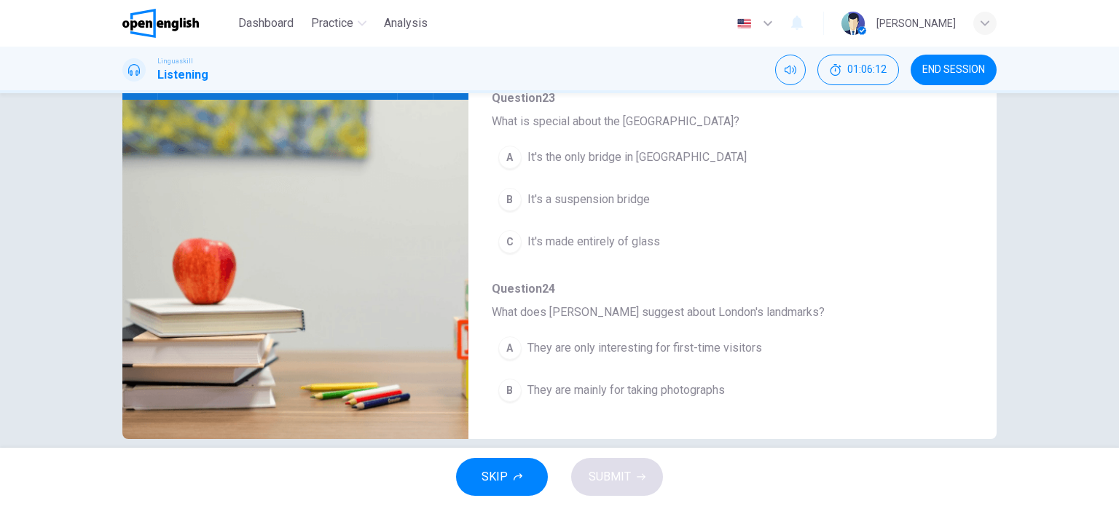
scroll to position [594, 0]
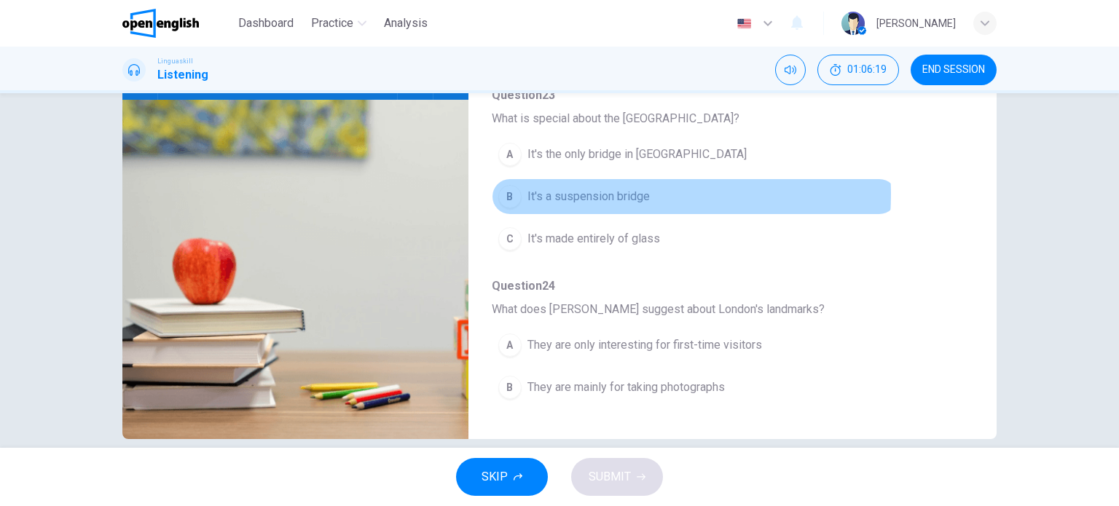
click at [603, 192] on span "It's a suspension bridge" at bounding box center [588, 196] width 122 height 17
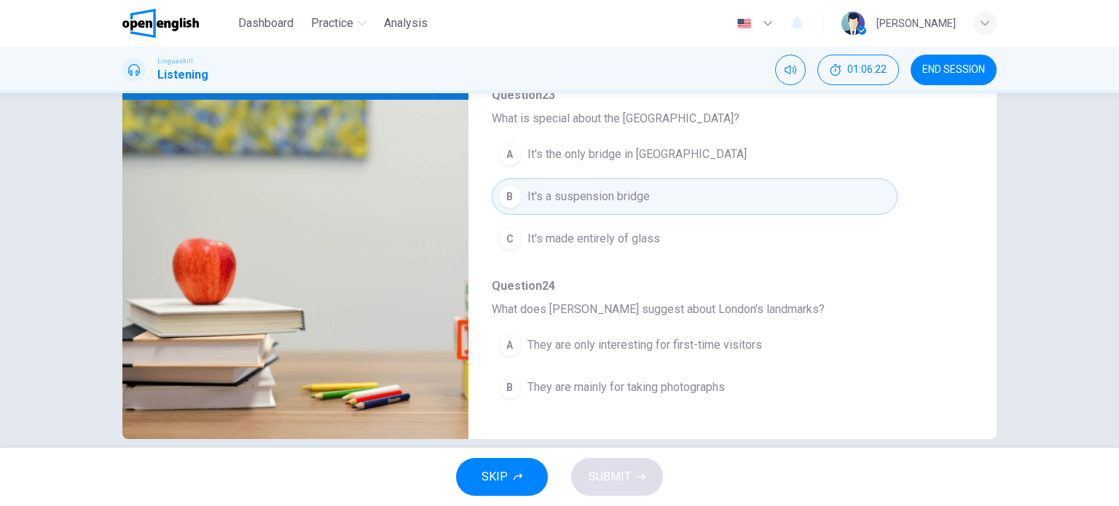
scroll to position [623, 0]
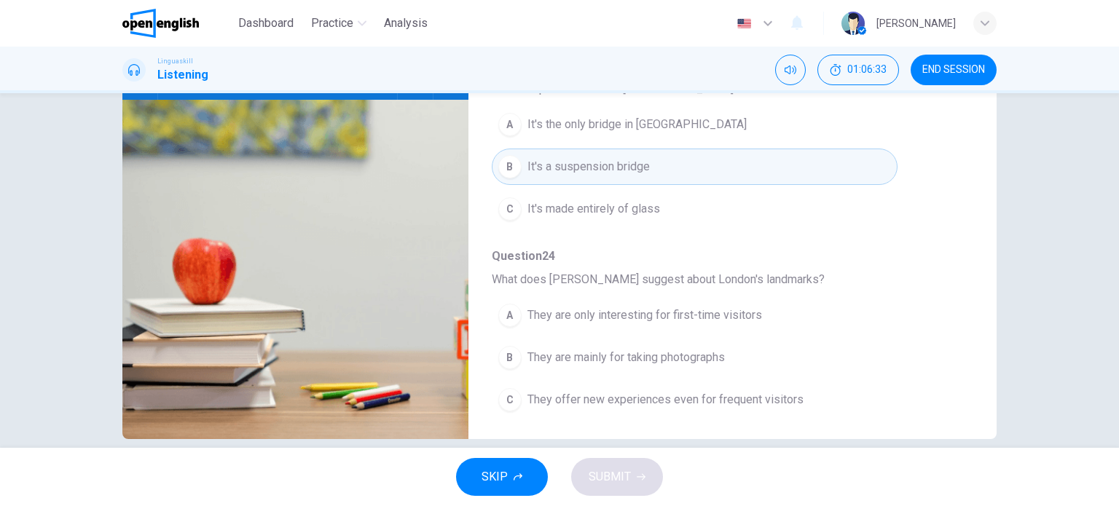
type input "*"
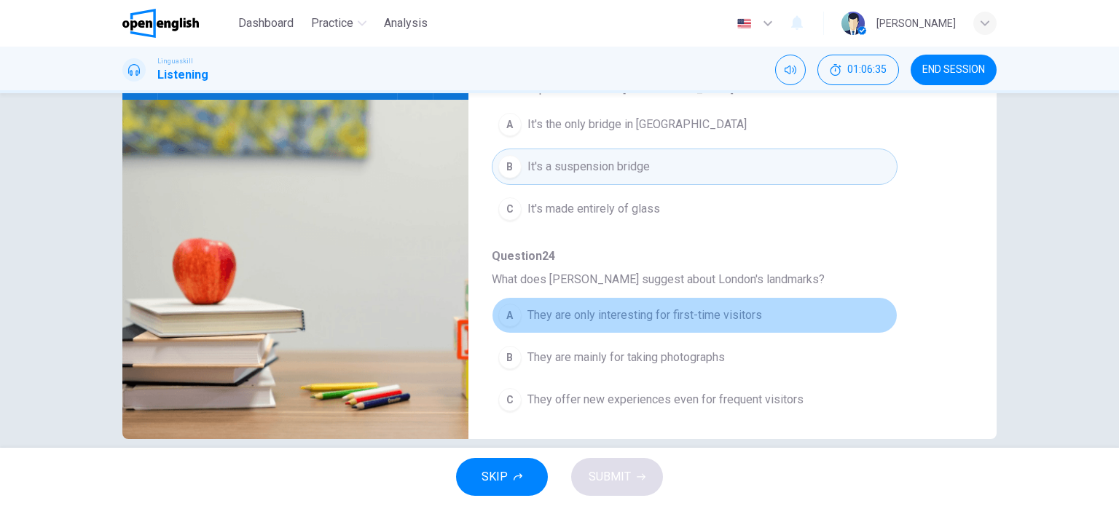
click at [733, 307] on span "They are only interesting for first-time visitors" at bounding box center [644, 315] width 235 height 17
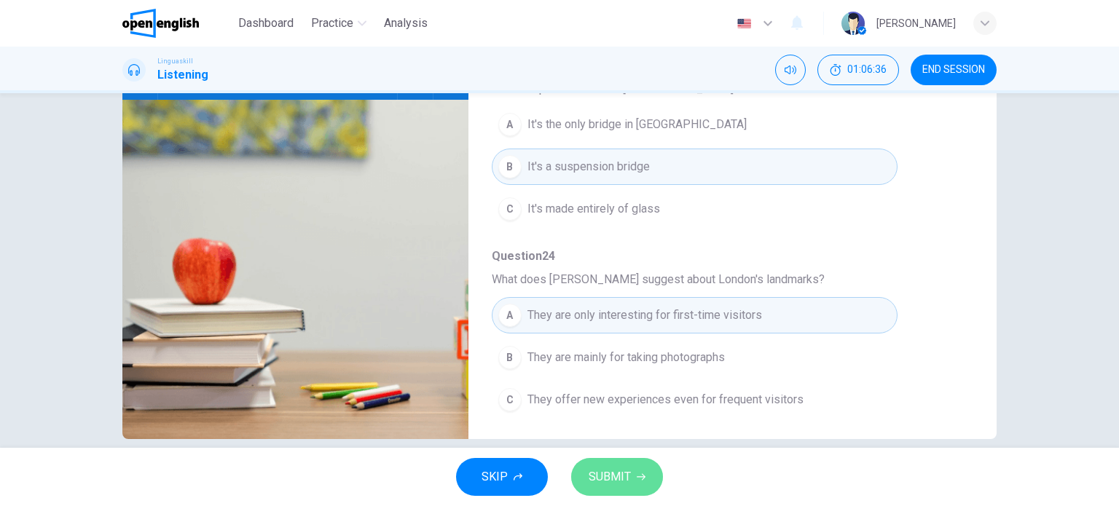
click at [605, 477] on span "SUBMIT" at bounding box center [610, 477] width 42 height 20
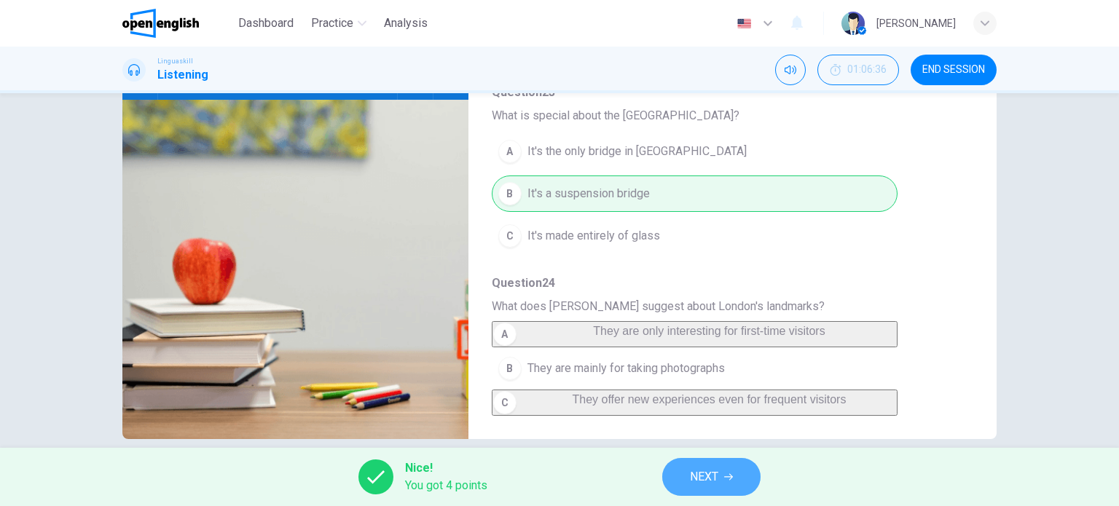
click at [699, 469] on span "NEXT" at bounding box center [704, 477] width 28 height 20
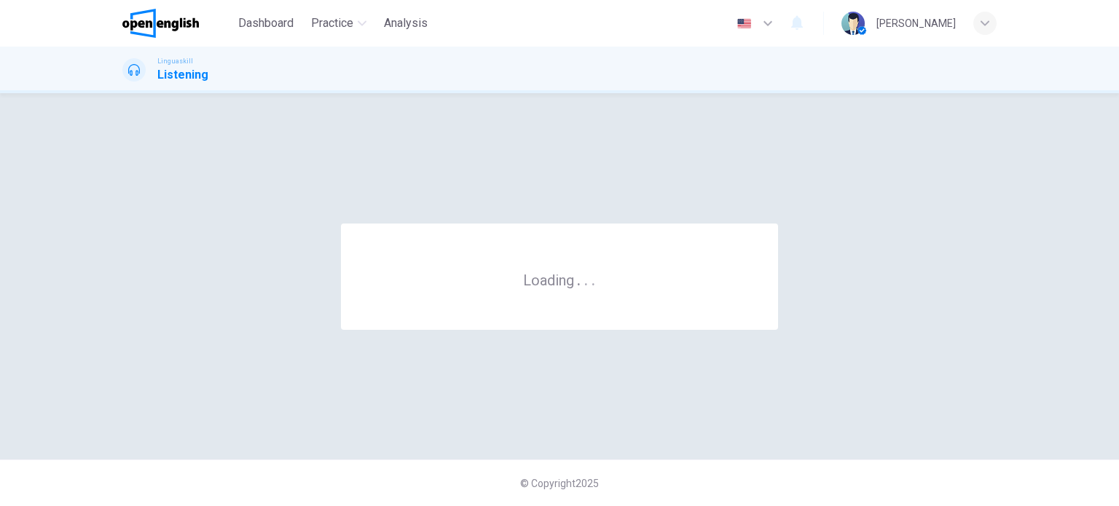
scroll to position [0, 0]
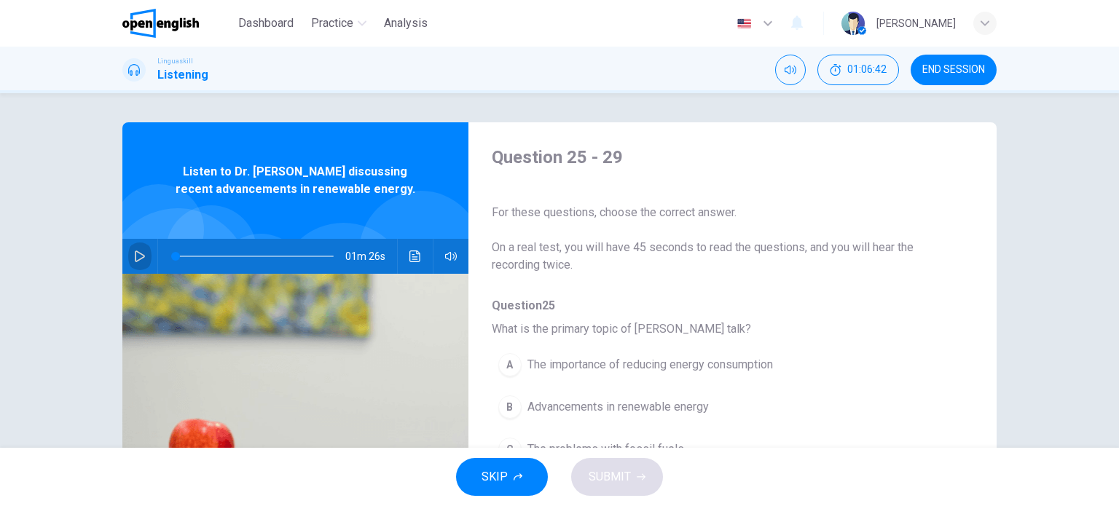
click at [135, 253] on icon "button" at bounding box center [140, 257] width 10 height 12
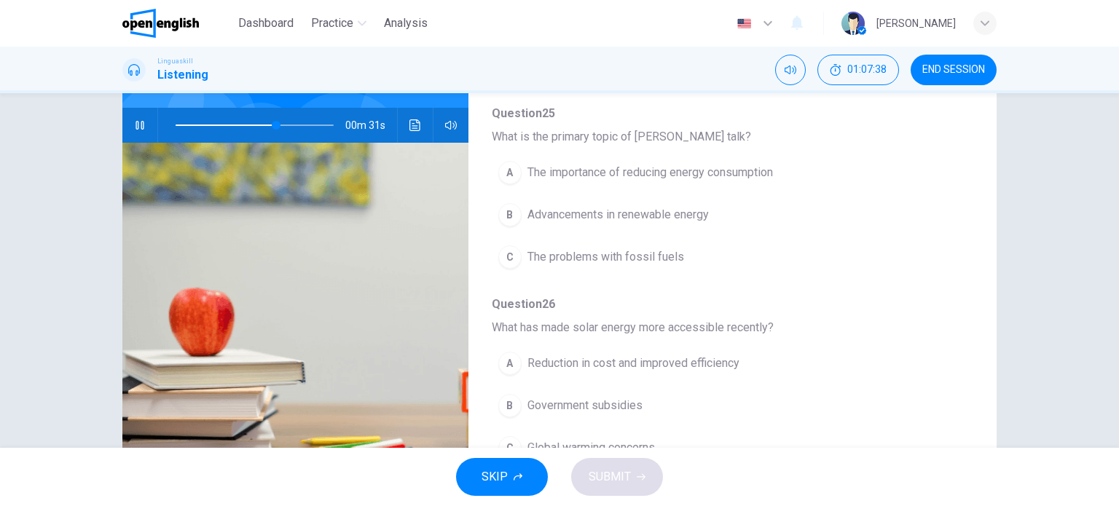
scroll to position [67, 0]
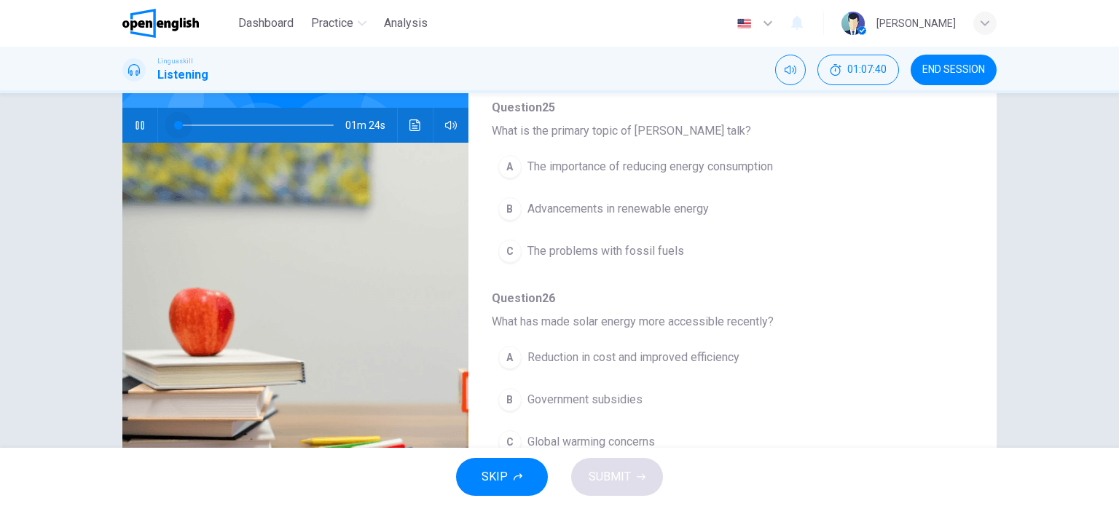
click at [176, 124] on span at bounding box center [255, 125] width 158 height 20
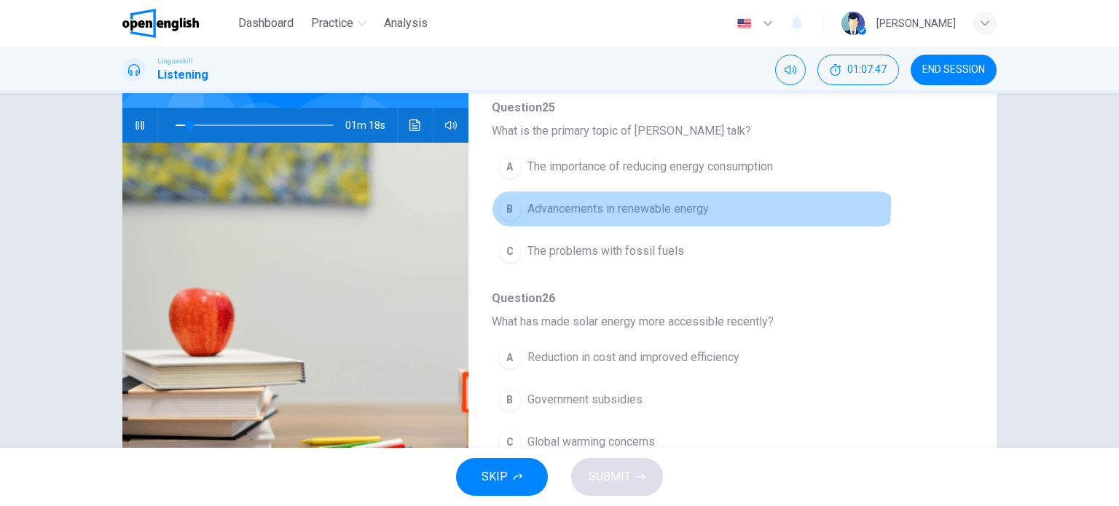
click at [594, 203] on span "Advancements in renewable energy" at bounding box center [617, 208] width 181 height 17
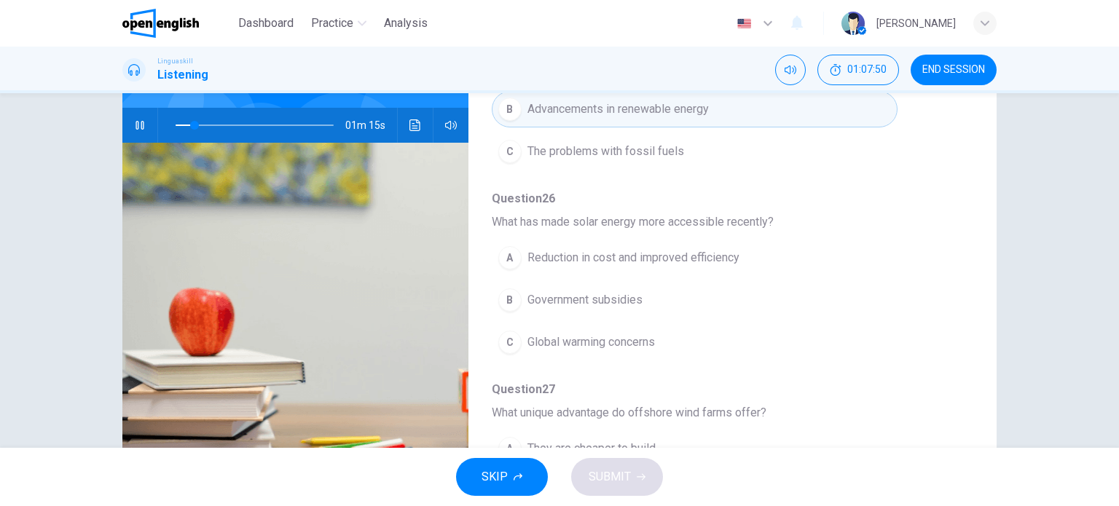
scroll to position [173, 0]
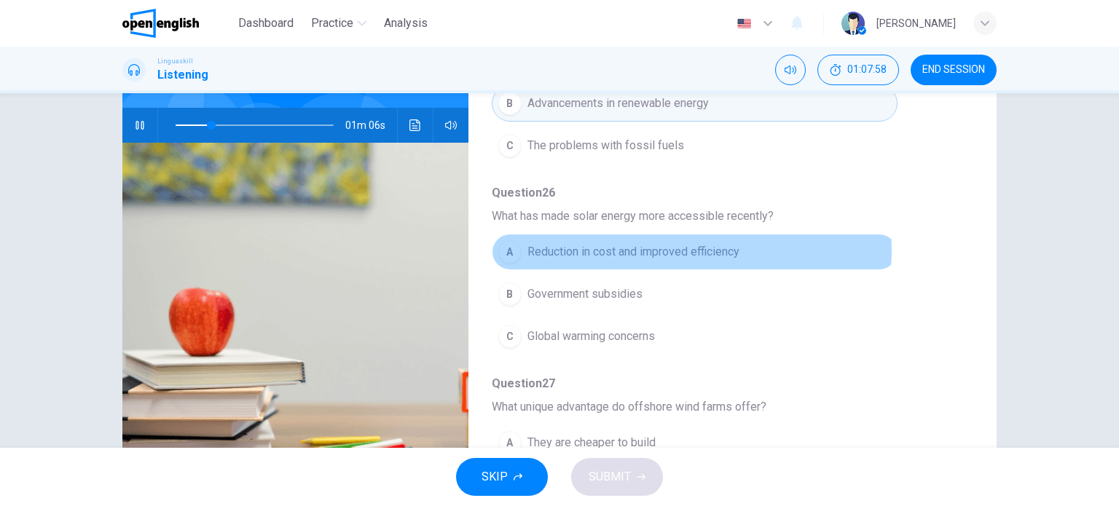
click at [688, 248] on span "Reduction in cost and improved efficiency" at bounding box center [633, 251] width 212 height 17
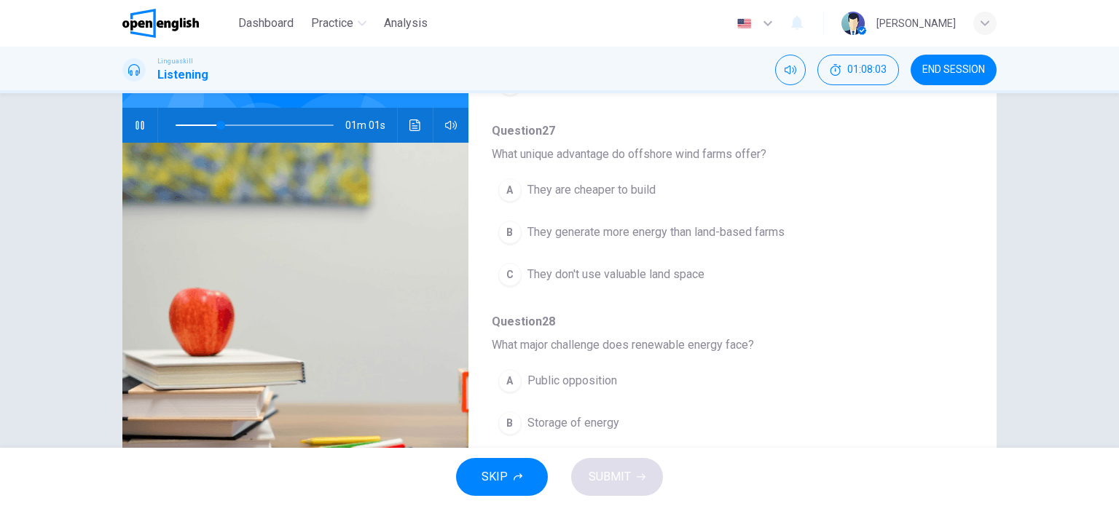
scroll to position [430, 0]
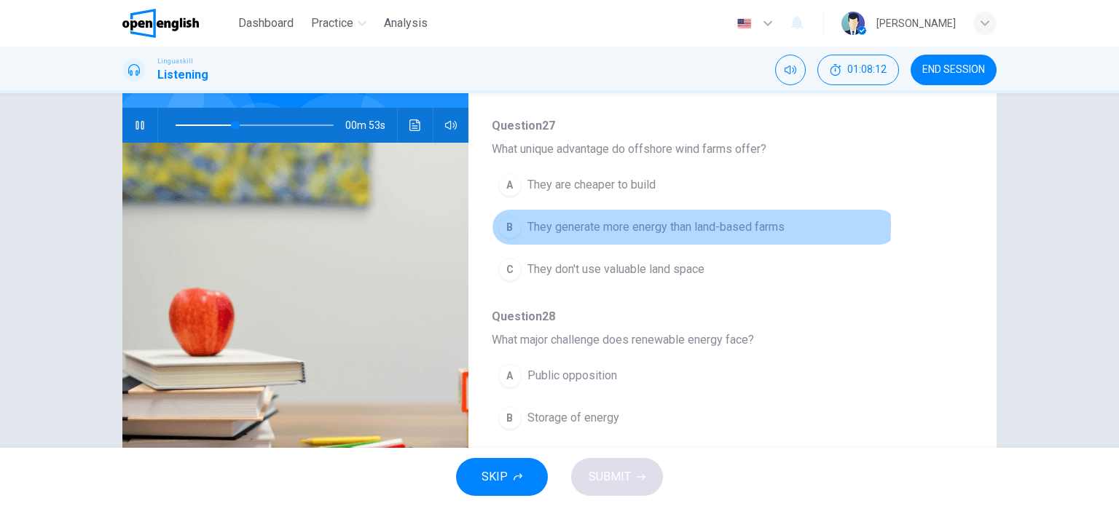
click at [658, 223] on span "They generate more energy than land-based farms" at bounding box center [655, 227] width 257 height 17
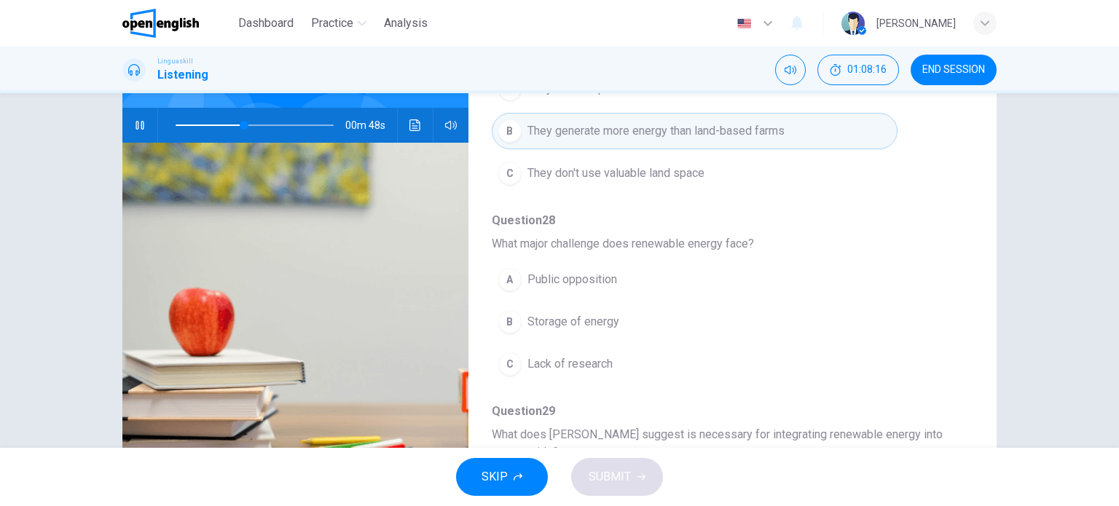
scroll to position [524, 0]
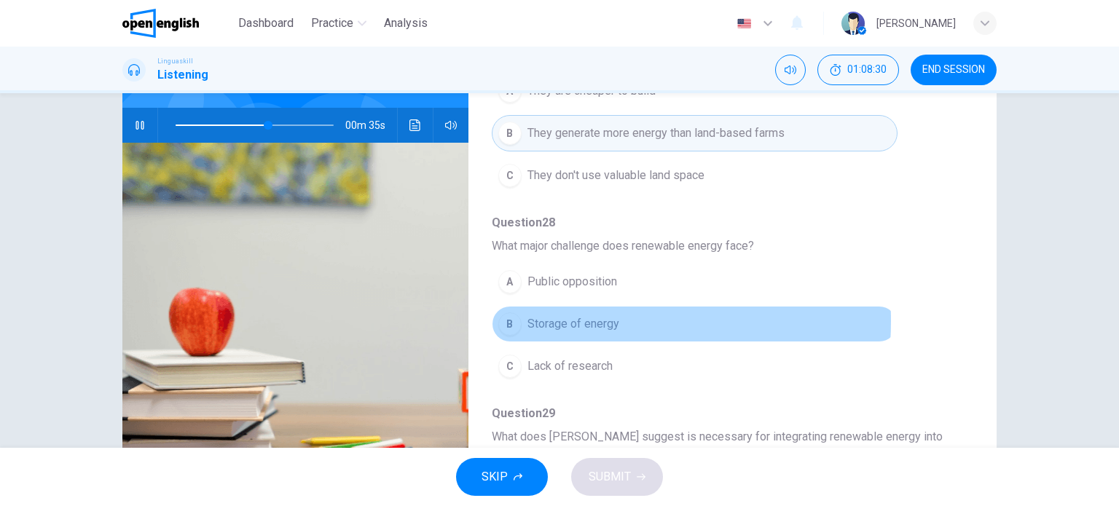
click at [552, 317] on span "Storage of energy" at bounding box center [573, 323] width 92 height 17
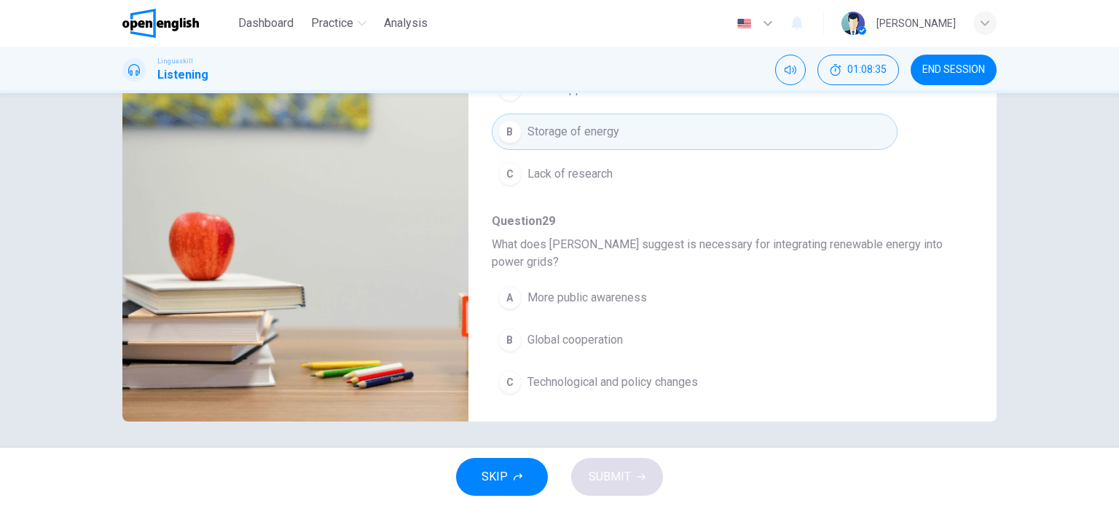
scroll to position [210, 0]
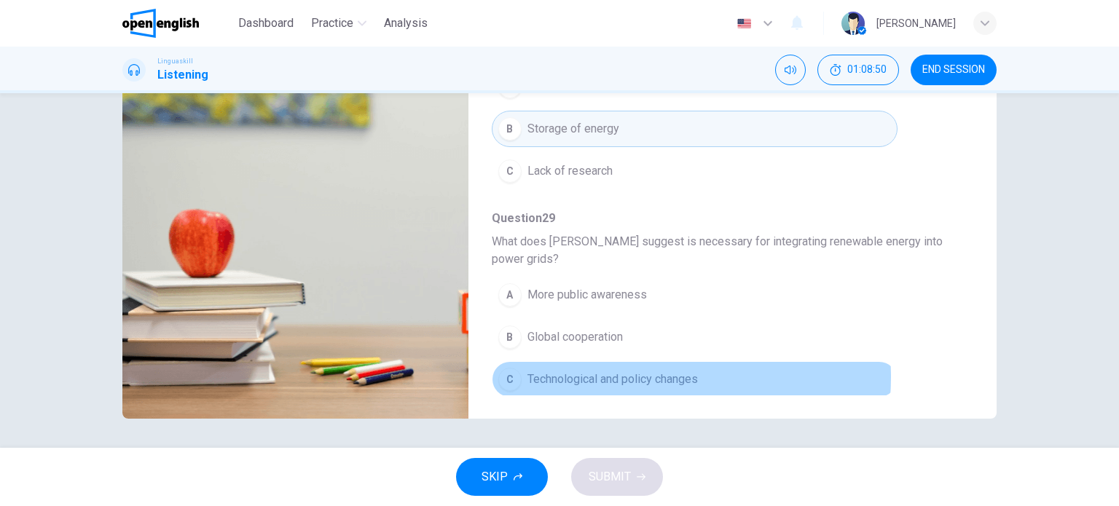
click at [626, 372] on span "Technological and policy changes" at bounding box center [612, 379] width 170 height 17
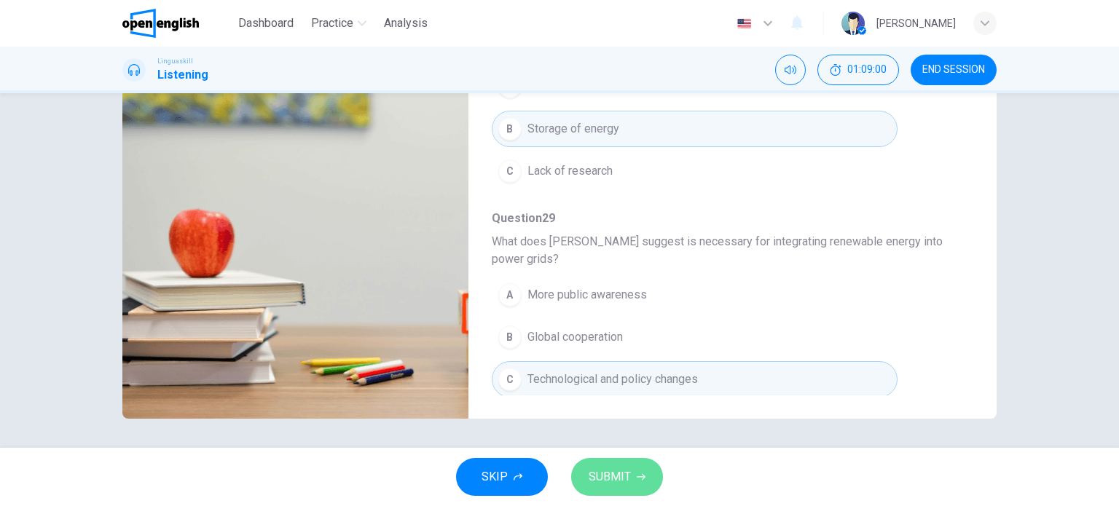
click at [604, 471] on span "SUBMIT" at bounding box center [610, 477] width 42 height 20
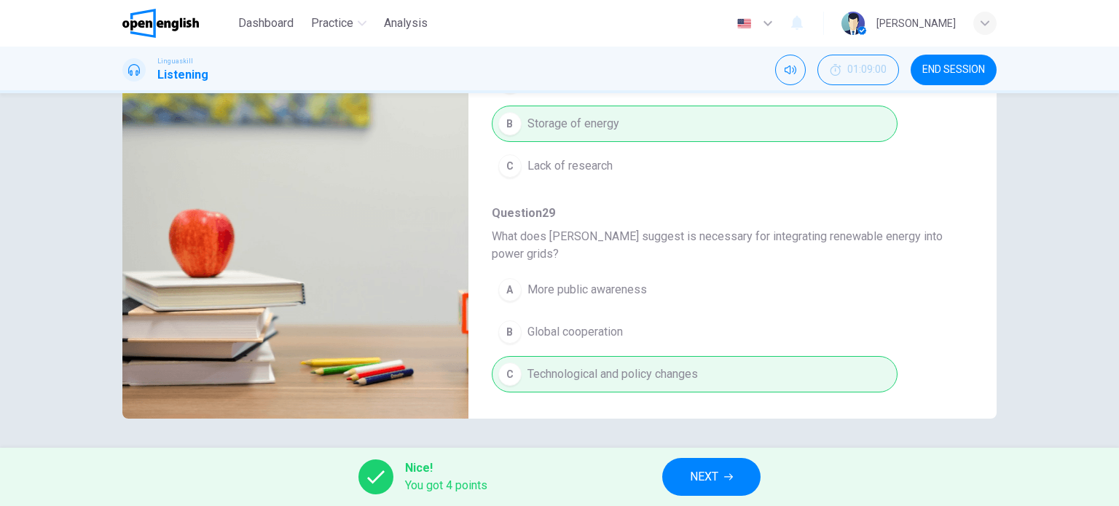
type input "*"
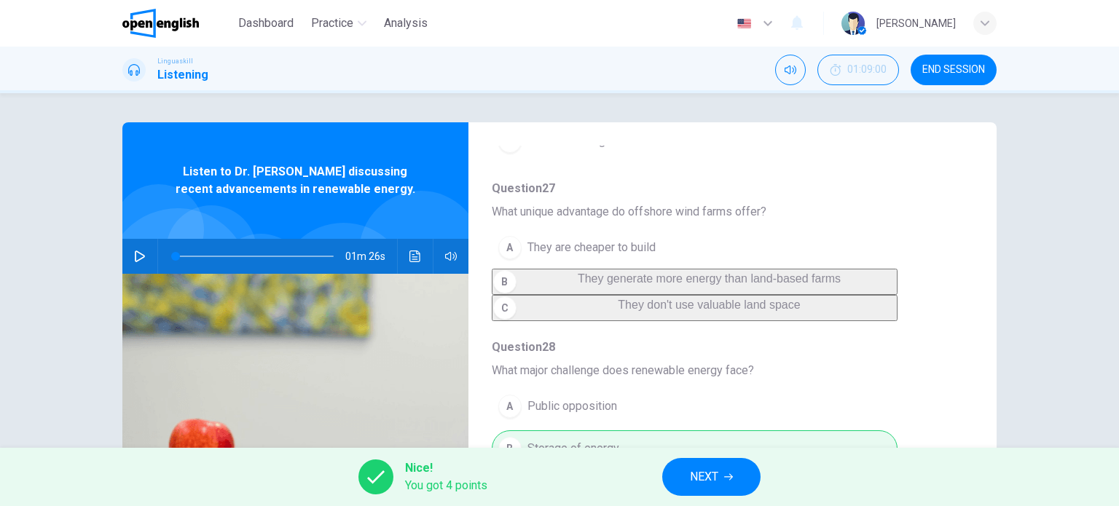
scroll to position [466, 0]
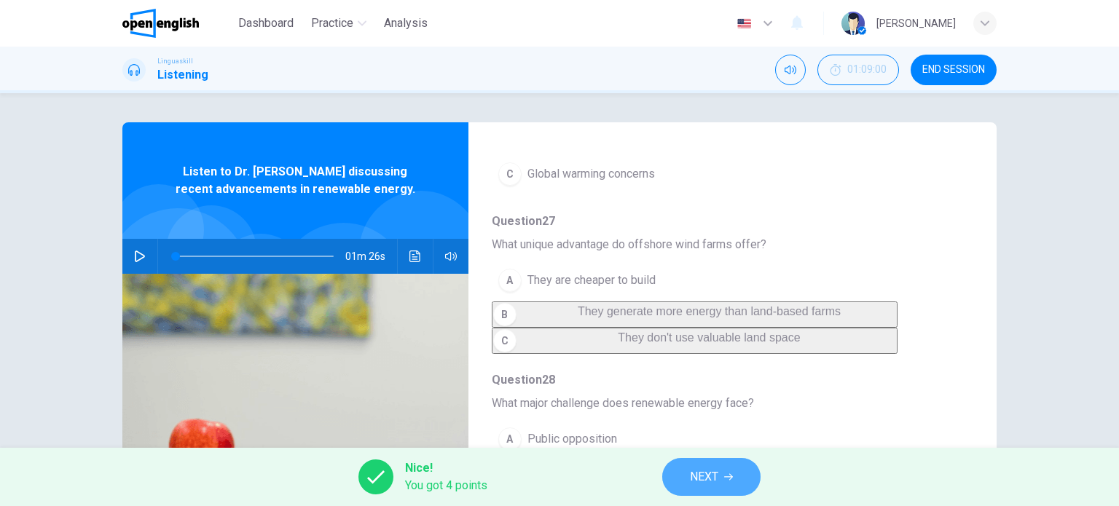
click at [710, 477] on span "NEXT" at bounding box center [704, 477] width 28 height 20
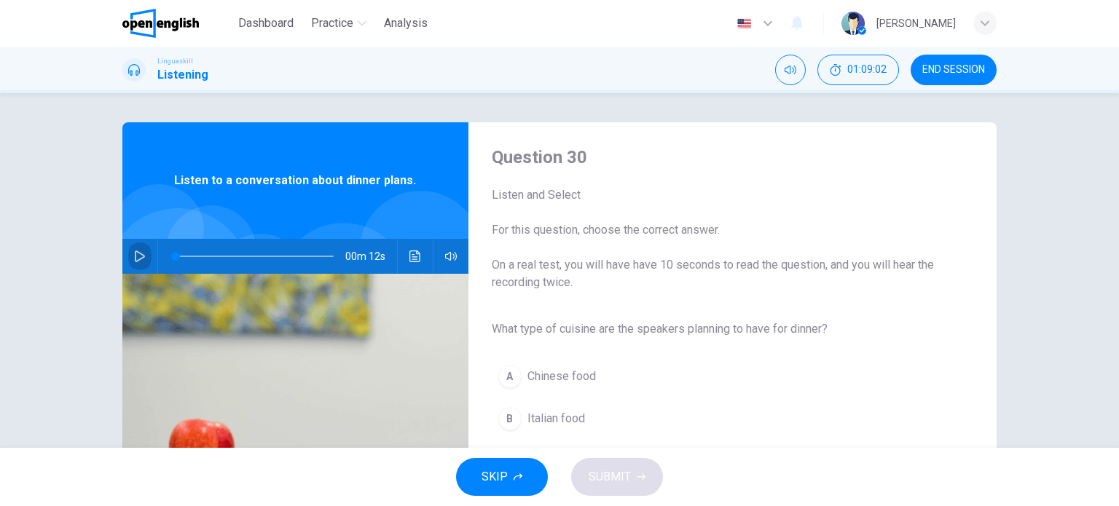
click at [137, 254] on icon "button" at bounding box center [140, 257] width 10 height 12
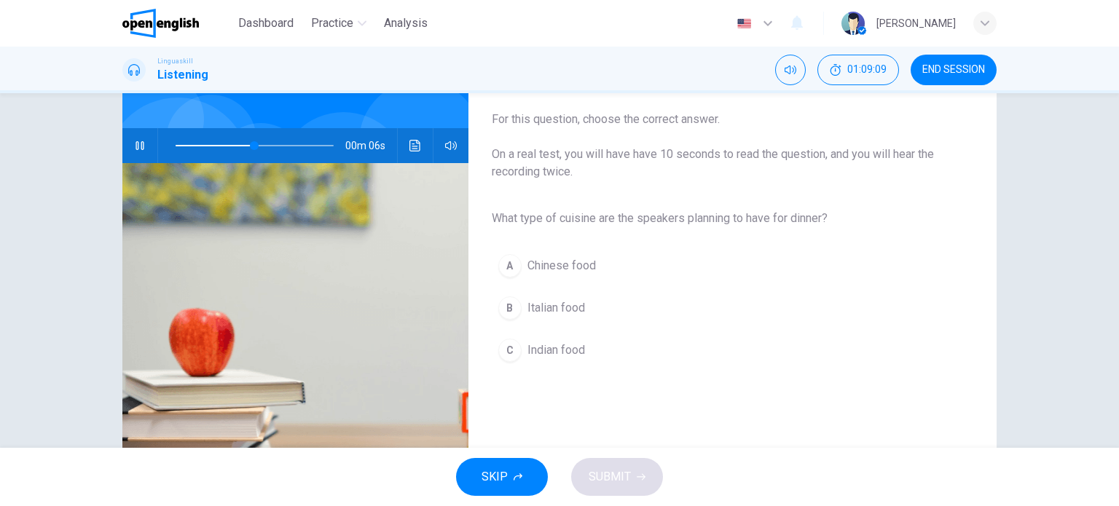
scroll to position [114, 0]
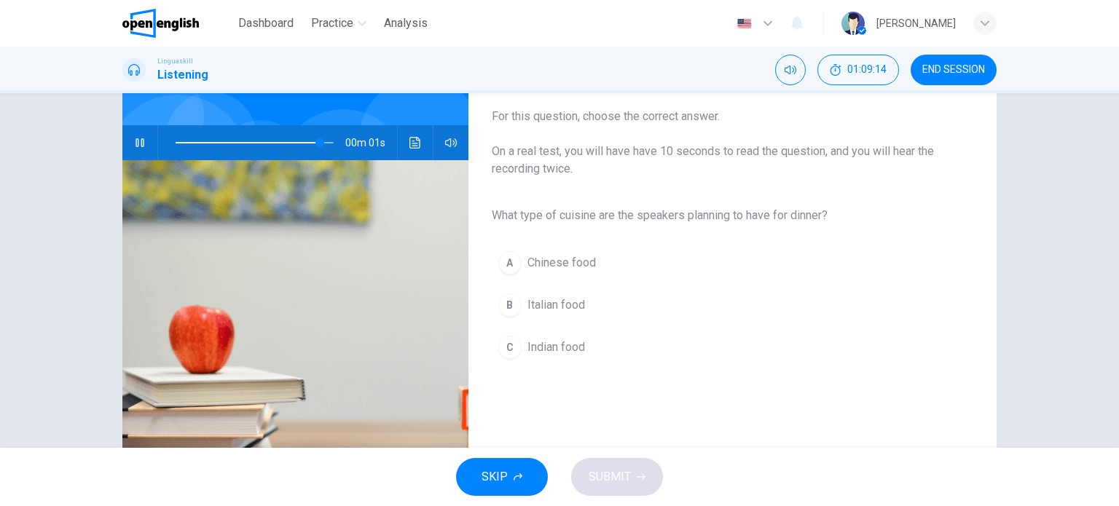
type input "*"
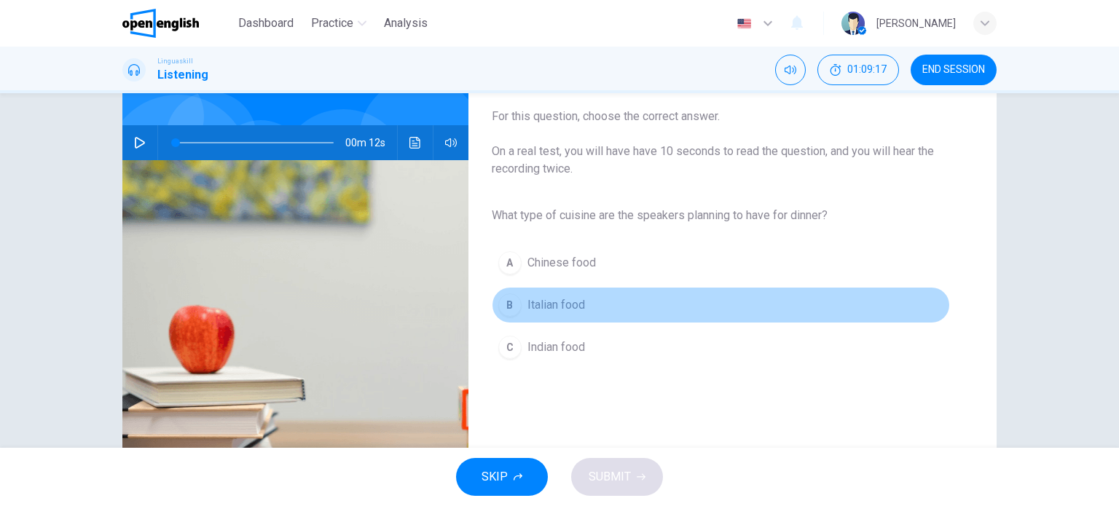
click at [539, 299] on span "Italian food" at bounding box center [556, 304] width 58 height 17
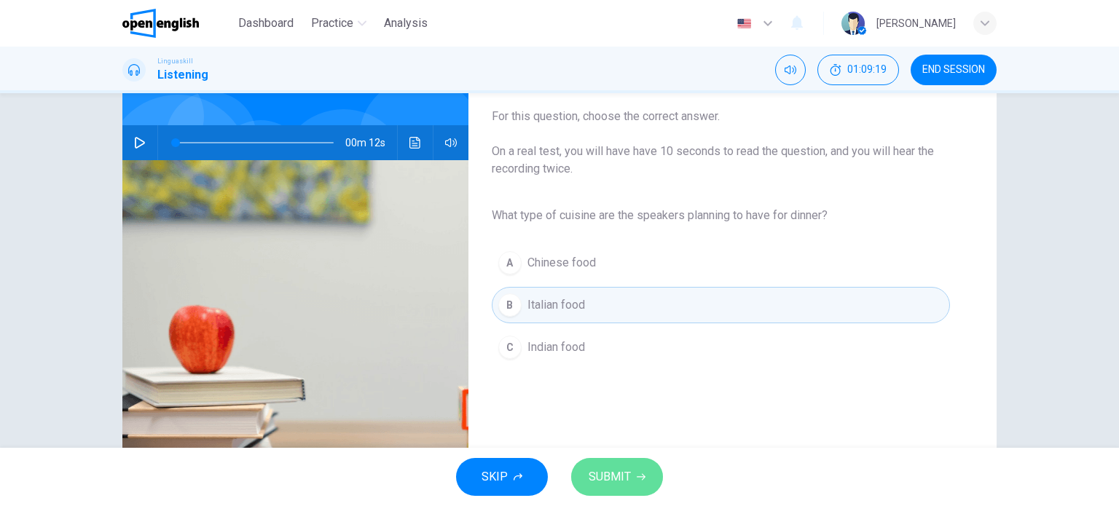
click at [609, 473] on span "SUBMIT" at bounding box center [610, 477] width 42 height 20
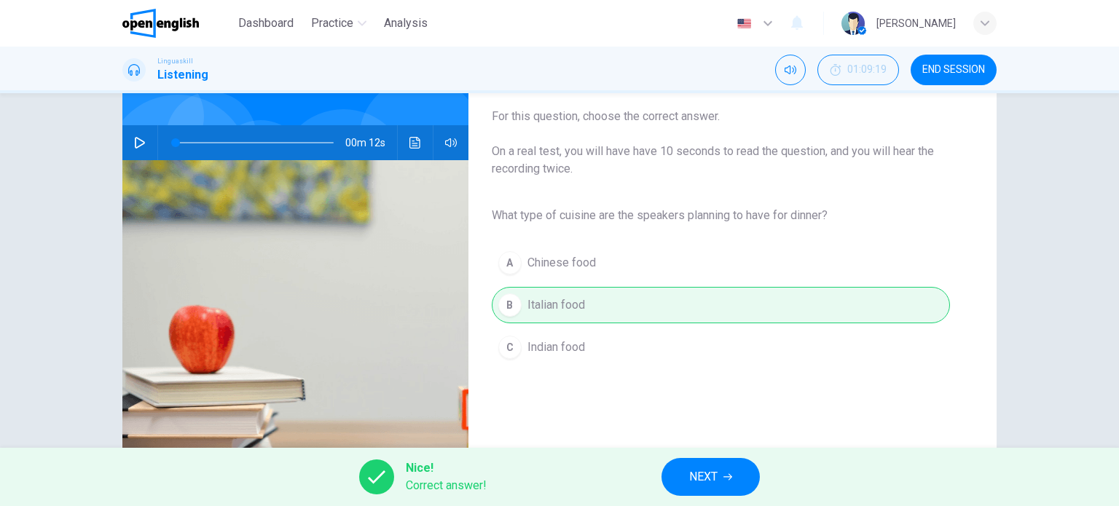
click at [701, 473] on span "NEXT" at bounding box center [703, 477] width 28 height 20
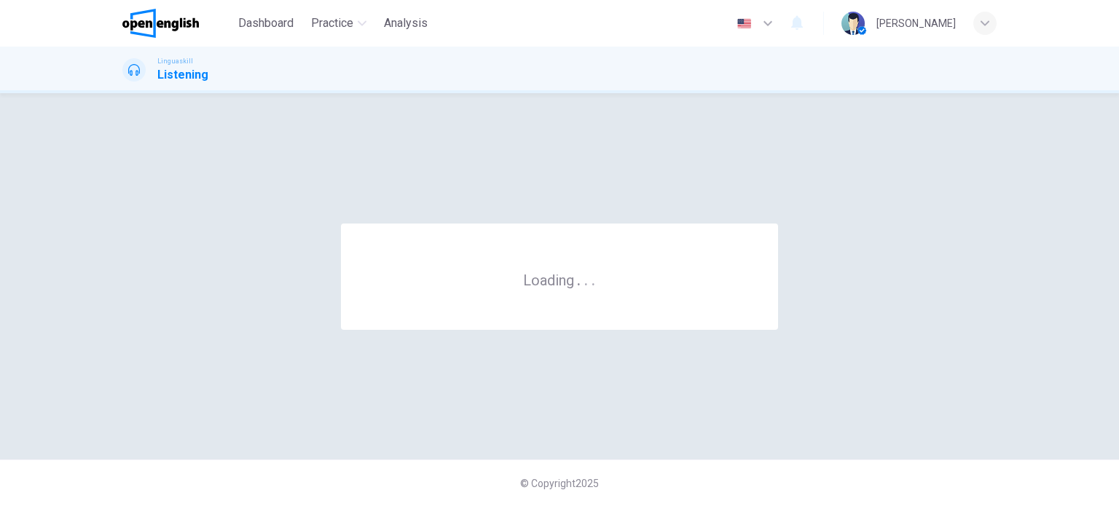
scroll to position [0, 0]
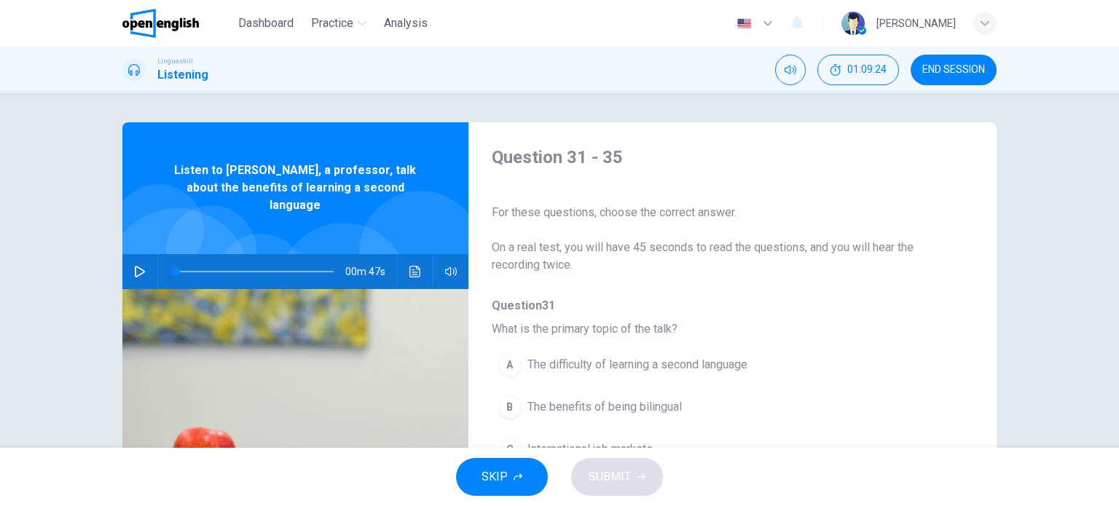
click at [776, 28] on icon "button" at bounding box center [767, 23] width 17 height 17
click at [801, 505] on div at bounding box center [559, 506] width 1119 height 0
click at [135, 266] on icon "button" at bounding box center [140, 272] width 10 height 12
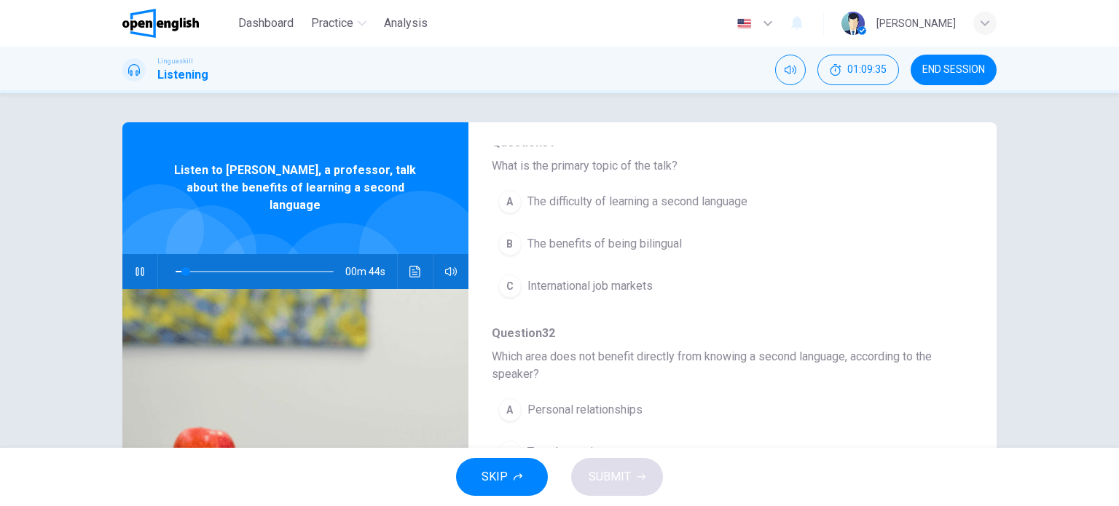
scroll to position [167, 0]
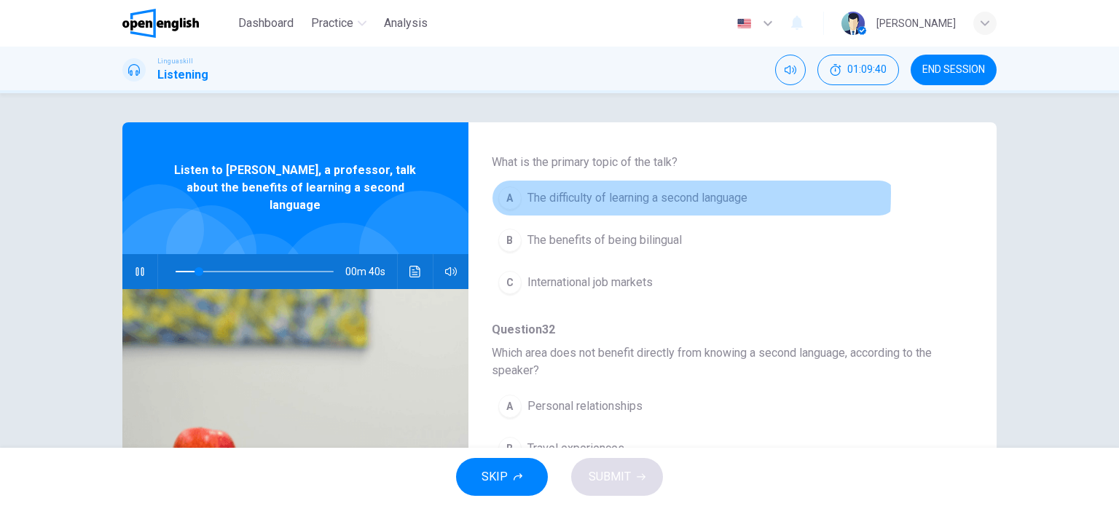
click at [602, 193] on span "The difficulty of learning a second language" at bounding box center [637, 197] width 220 height 17
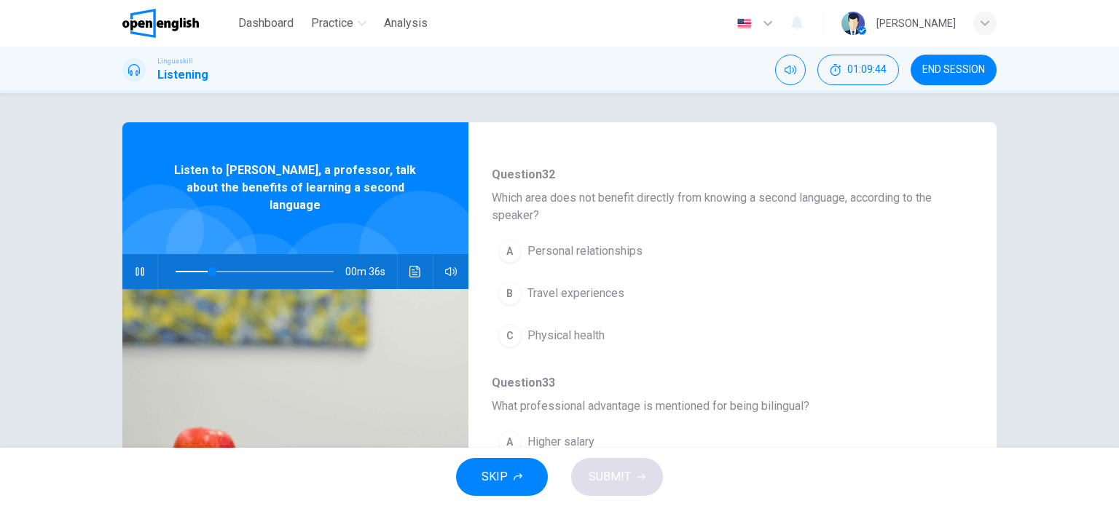
scroll to position [323, 0]
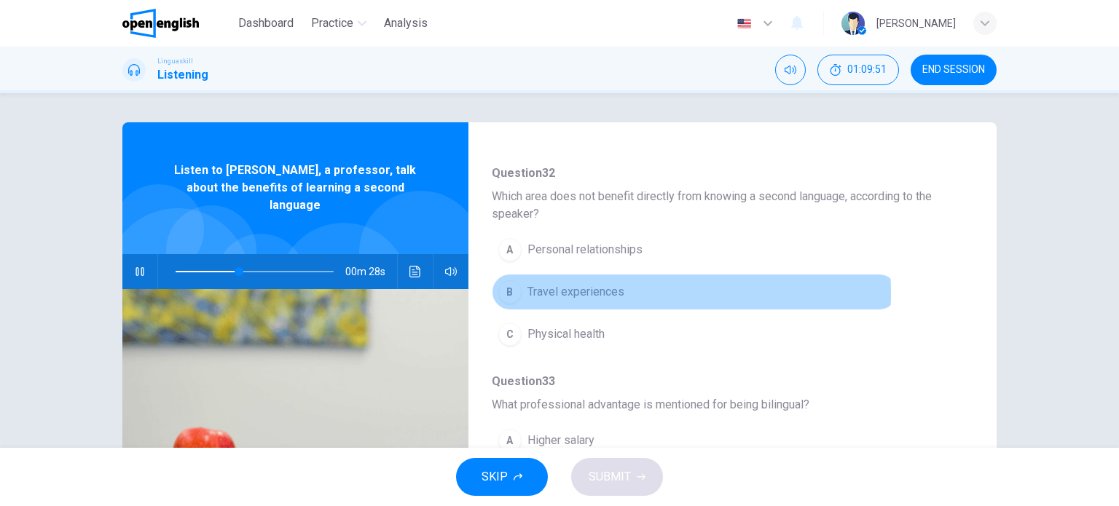
click at [583, 291] on span "Travel experiences" at bounding box center [575, 291] width 97 height 17
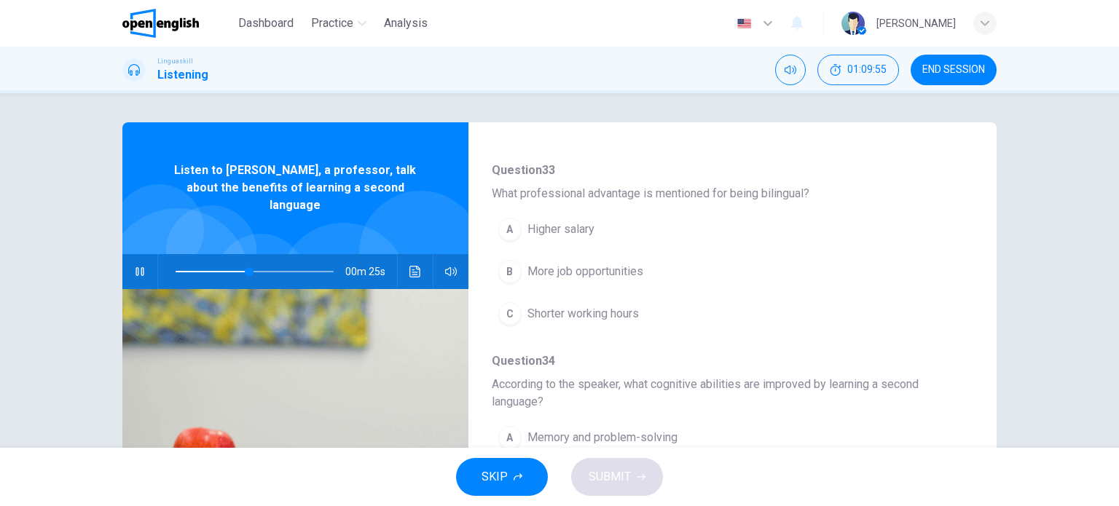
scroll to position [548, 0]
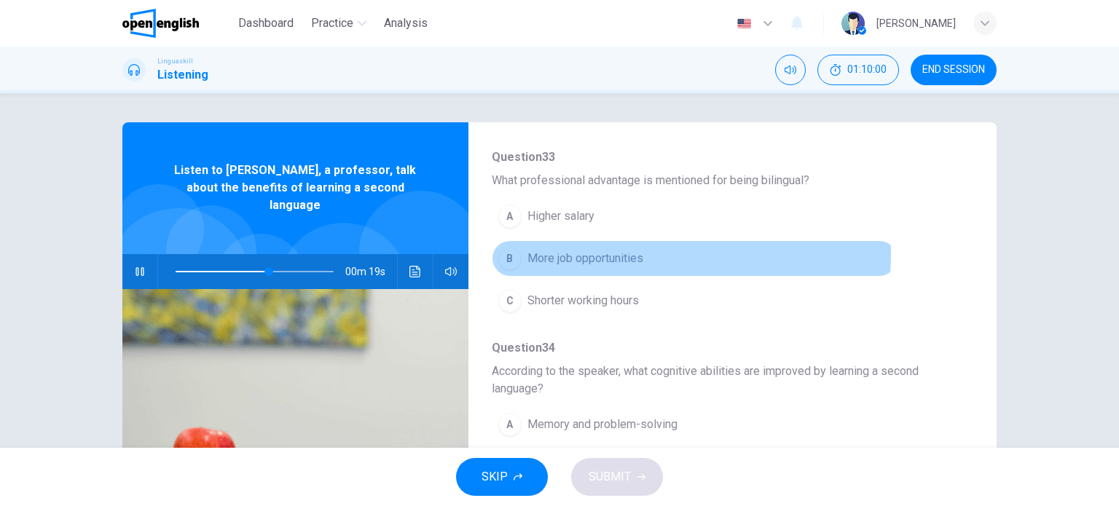
click at [589, 251] on span "More job opportunities" at bounding box center [585, 258] width 116 height 17
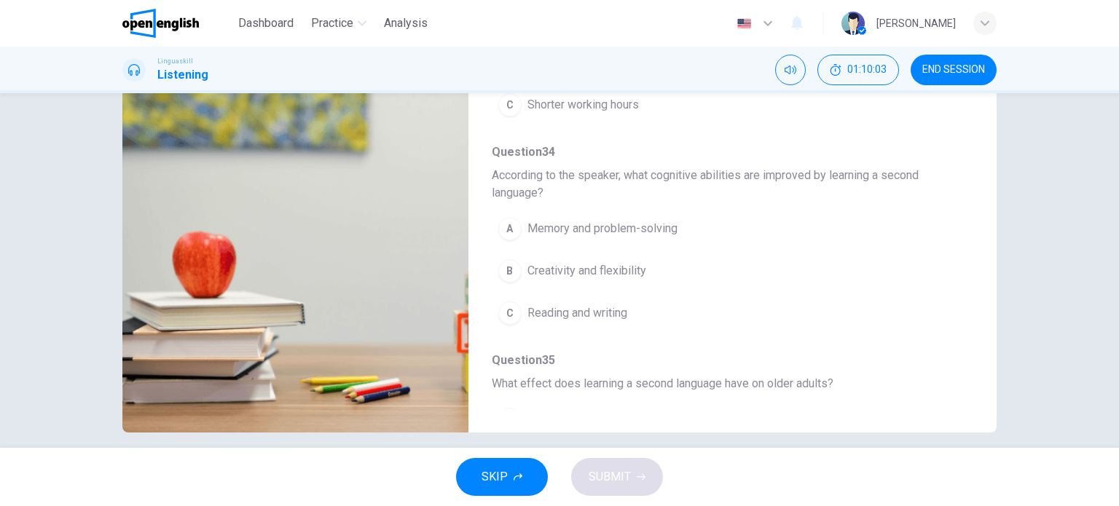
scroll to position [210, 0]
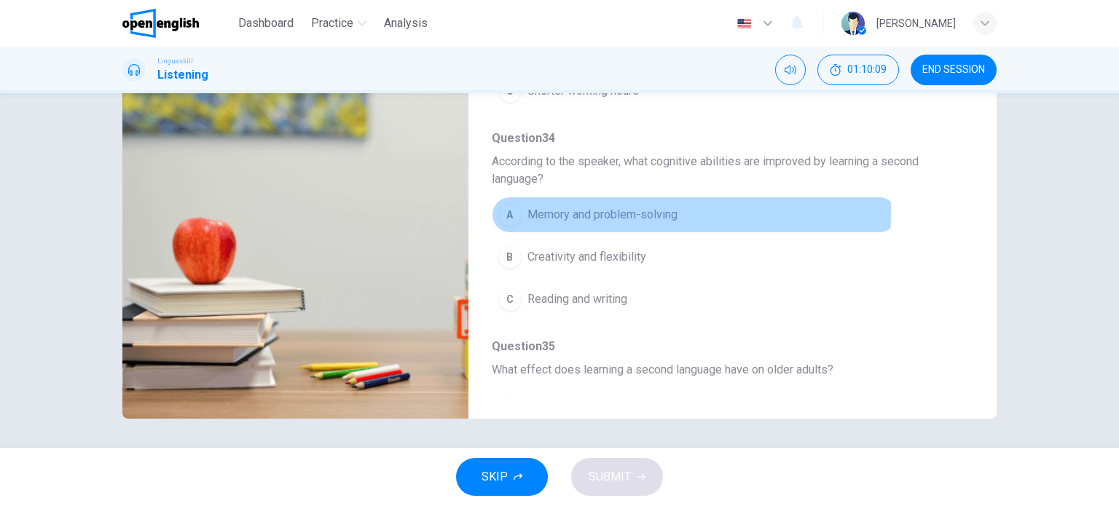
click at [606, 209] on span "Memory and problem-solving" at bounding box center [602, 214] width 150 height 17
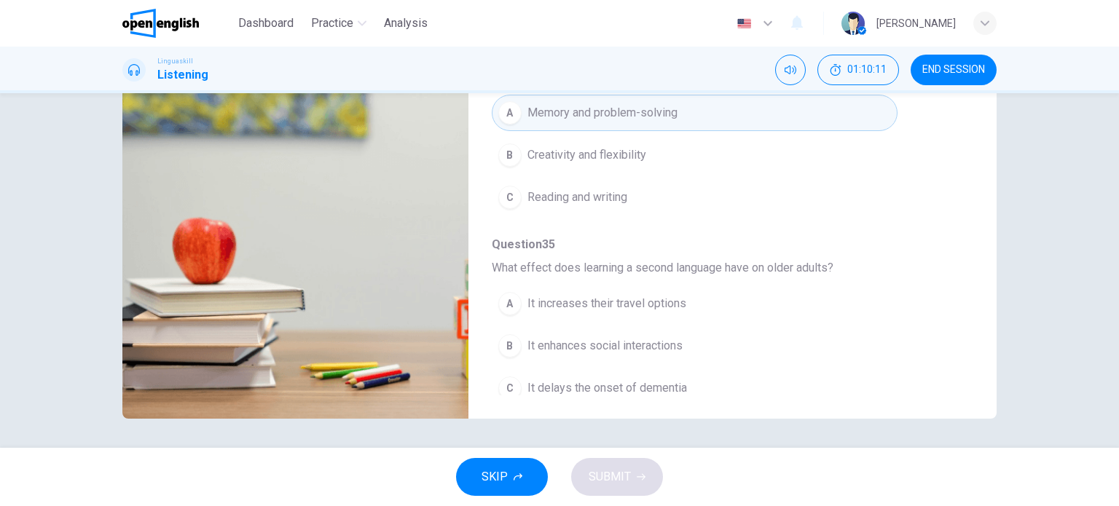
scroll to position [658, 0]
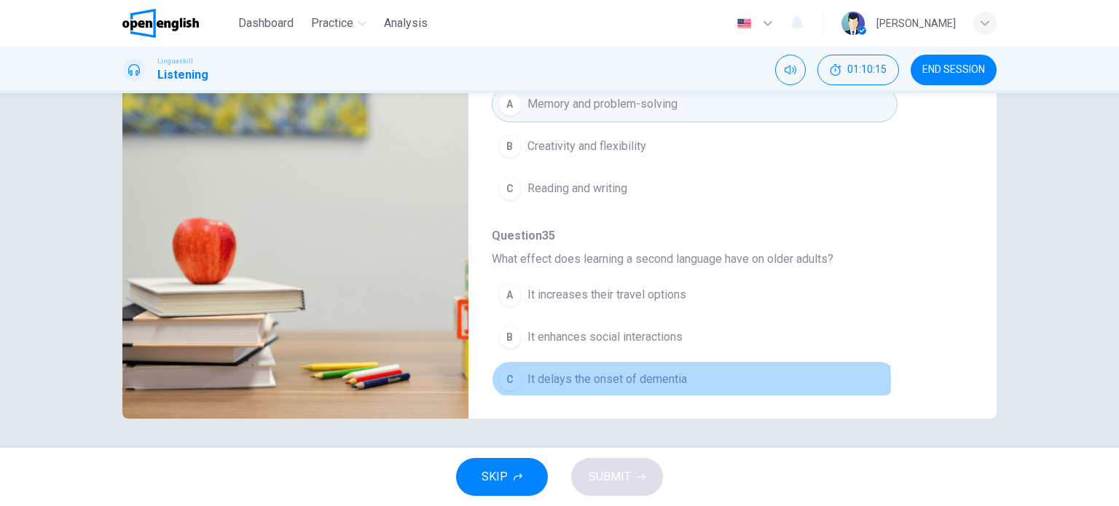
click at [636, 376] on span "It delays the onset of dementia" at bounding box center [607, 379] width 160 height 17
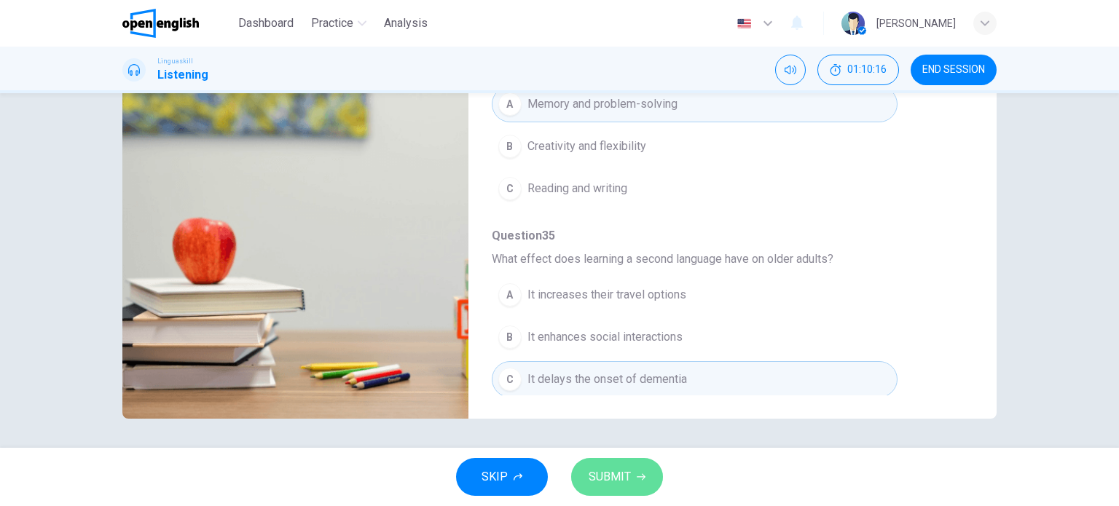
click at [632, 490] on button "SUBMIT" at bounding box center [617, 477] width 92 height 38
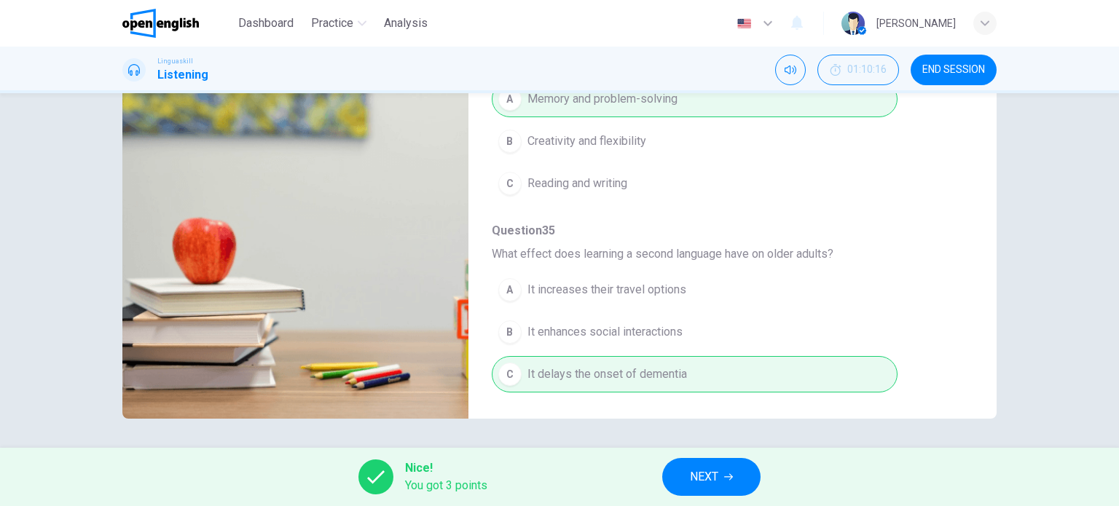
type input "*"
click at [725, 478] on icon "button" at bounding box center [728, 477] width 9 height 9
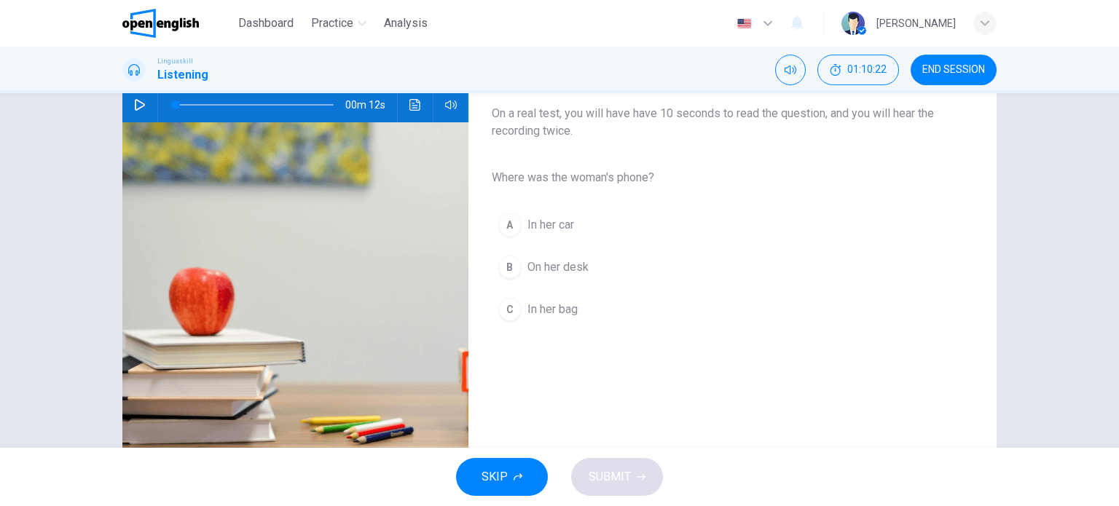
scroll to position [153, 0]
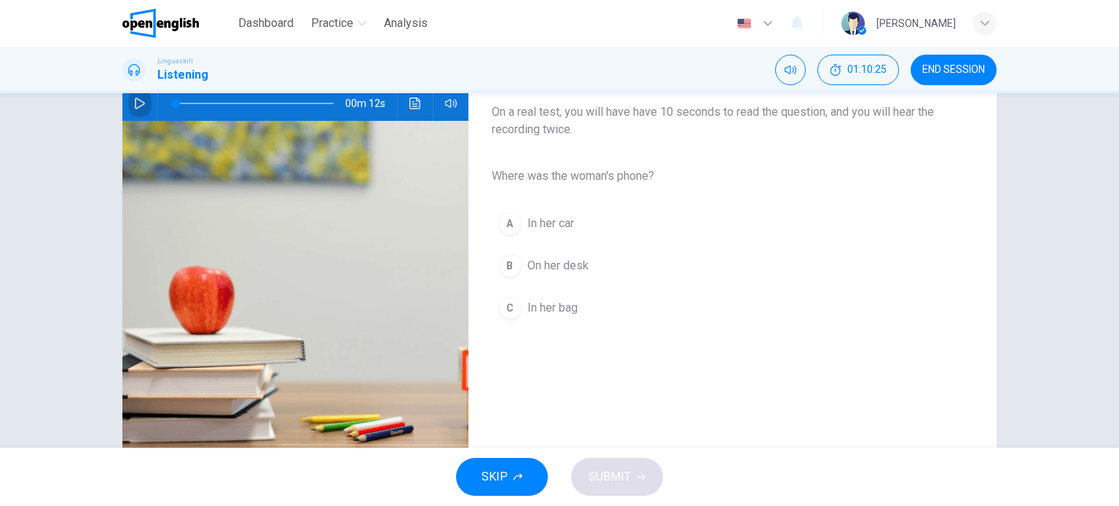
click at [134, 98] on icon "button" at bounding box center [140, 104] width 12 height 12
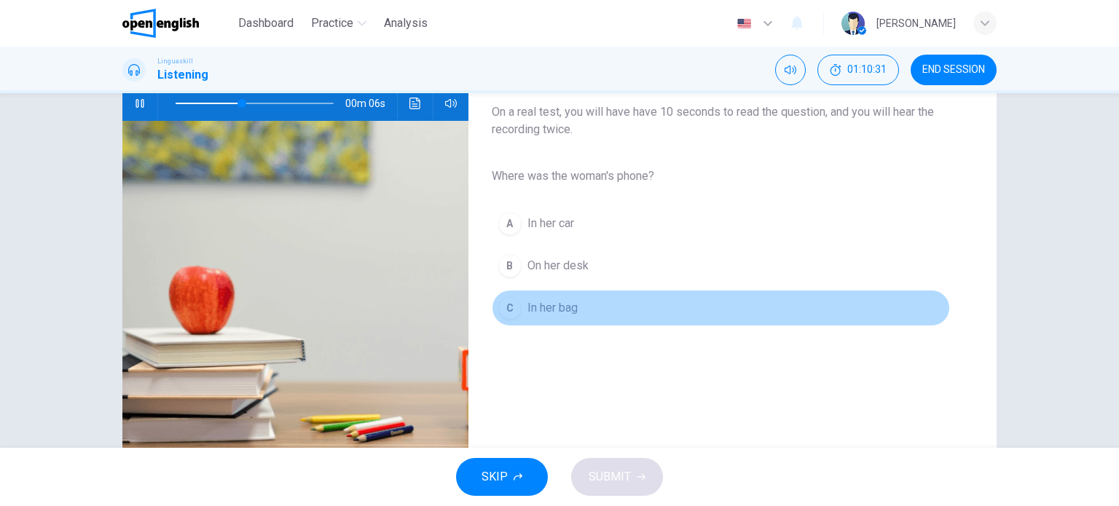
click at [539, 311] on span "In her bag" at bounding box center [552, 307] width 50 height 17
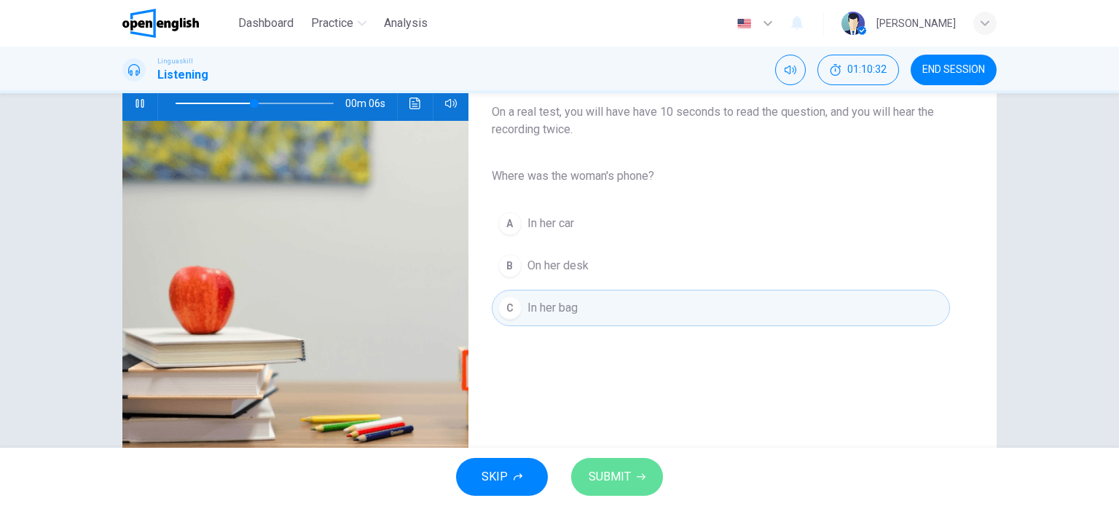
click at [626, 464] on button "SUBMIT" at bounding box center [617, 477] width 92 height 38
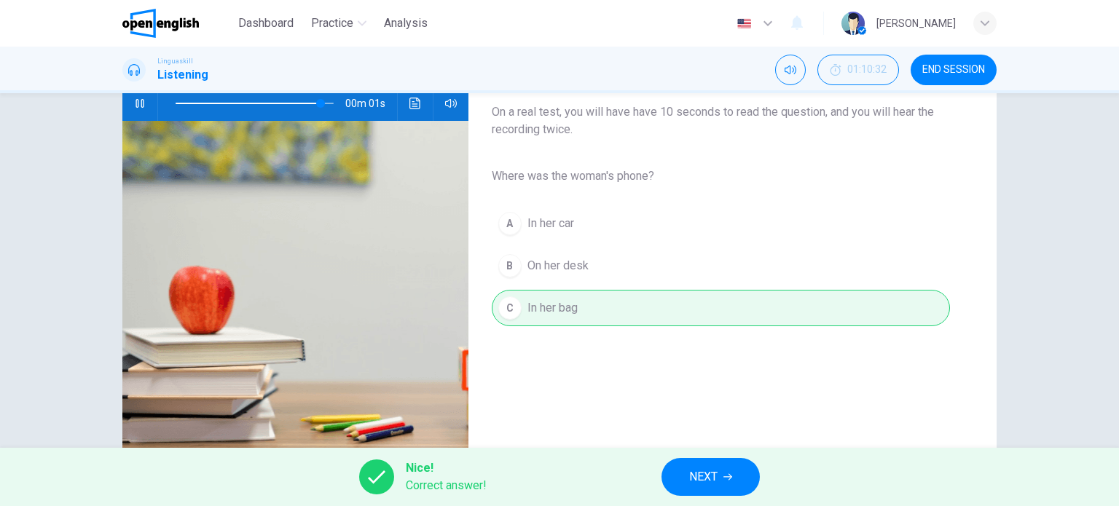
type input "*"
click at [717, 463] on button "NEXT" at bounding box center [710, 477] width 98 height 38
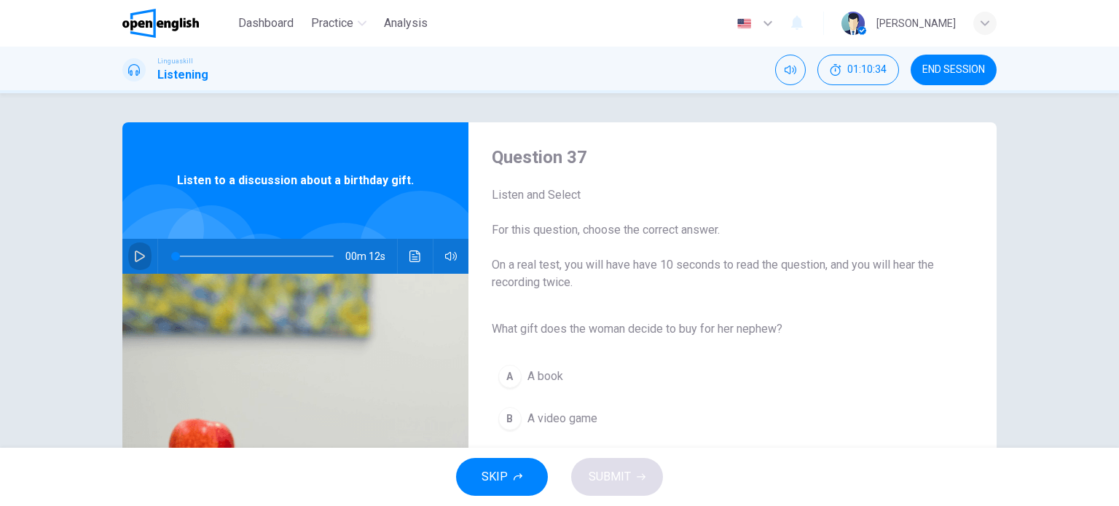
click at [137, 253] on icon "button" at bounding box center [140, 257] width 12 height 12
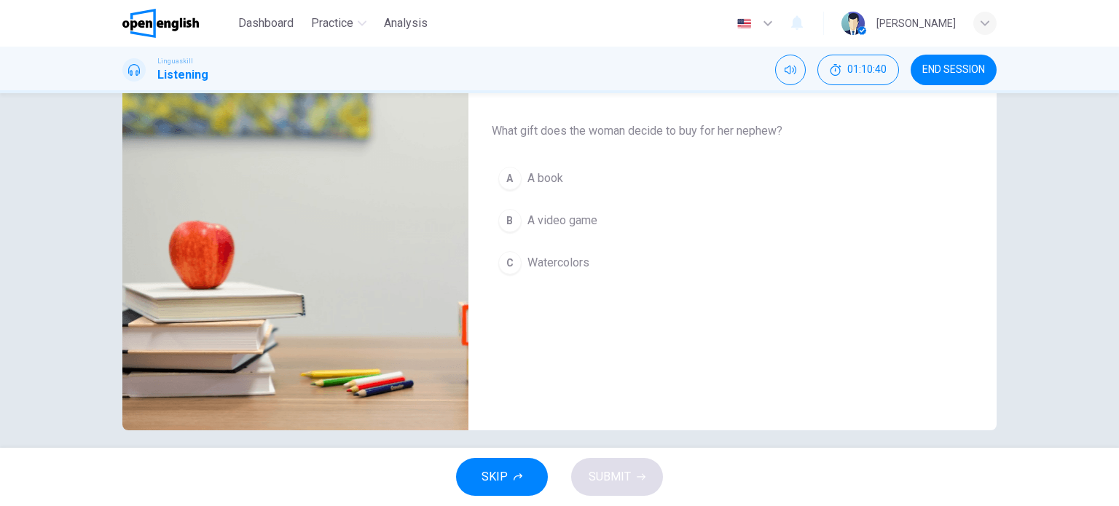
scroll to position [210, 0]
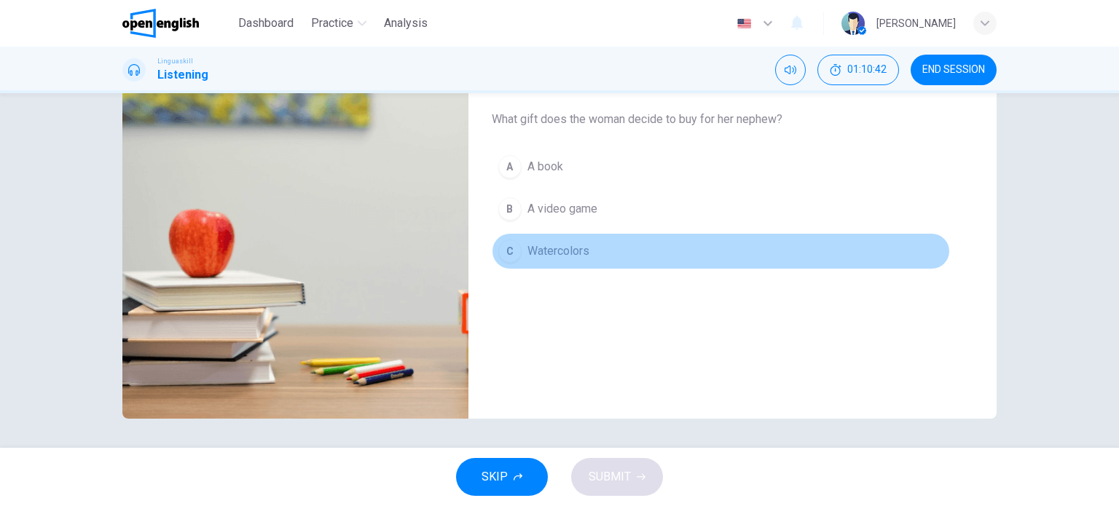
click at [516, 247] on div "C" at bounding box center [509, 251] width 23 height 23
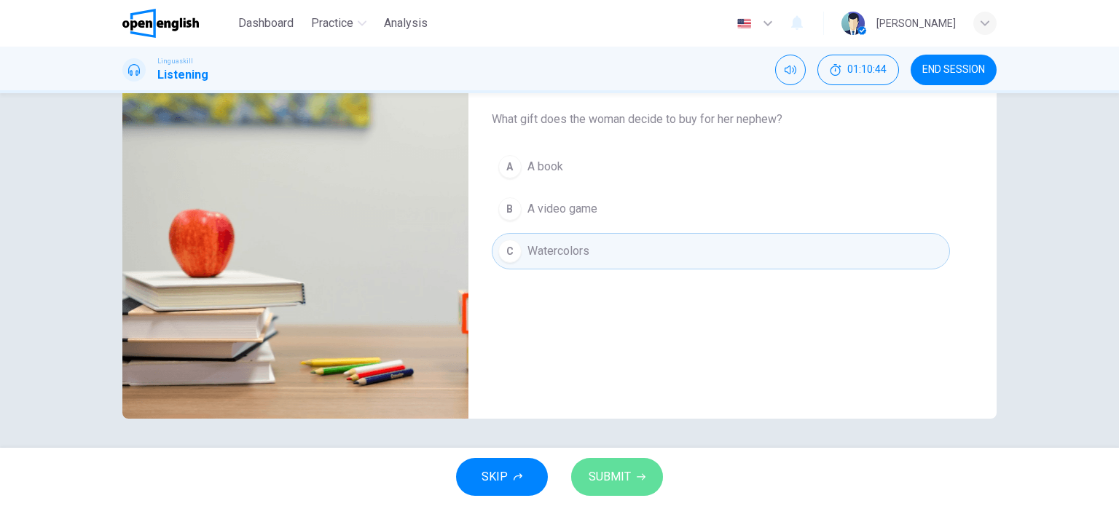
click at [618, 474] on span "SUBMIT" at bounding box center [610, 477] width 42 height 20
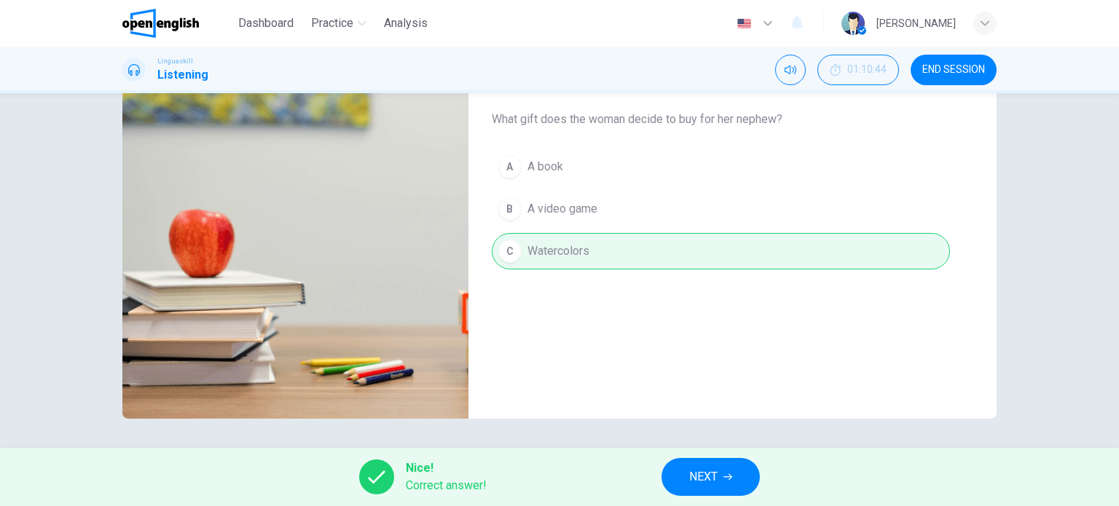
type input "*"
click at [689, 469] on span "NEXT" at bounding box center [703, 477] width 28 height 20
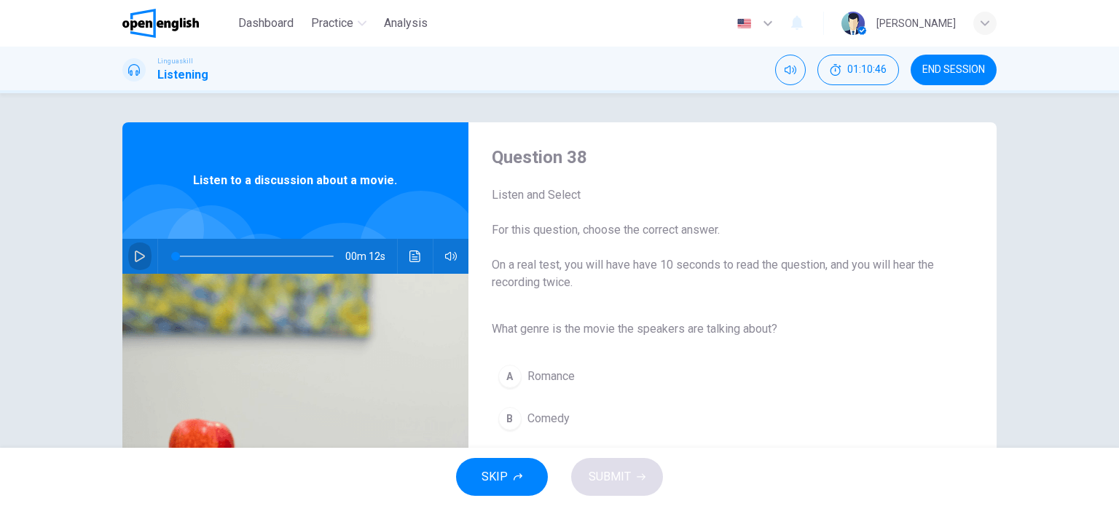
click at [136, 252] on icon "button" at bounding box center [140, 257] width 12 height 12
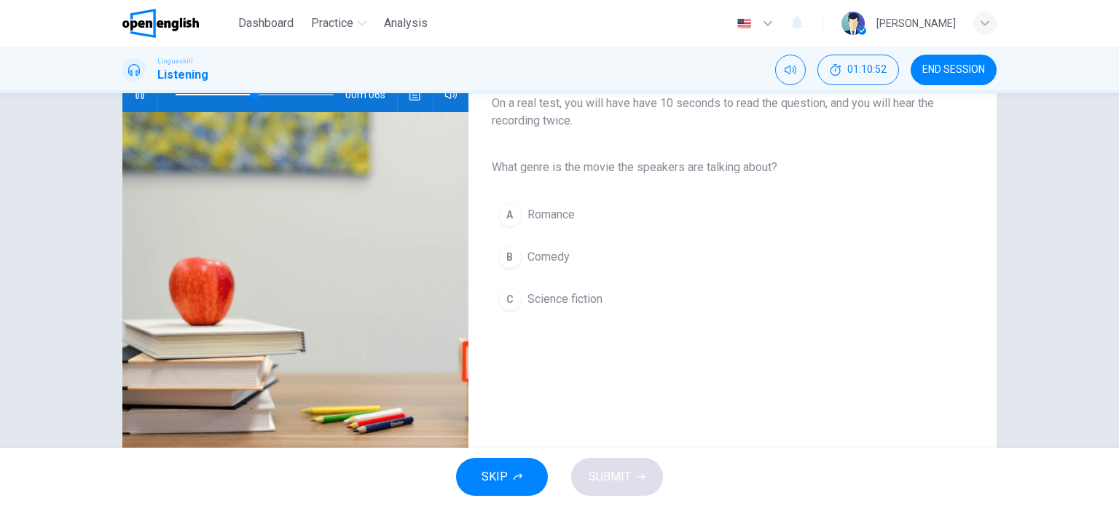
scroll to position [167, 0]
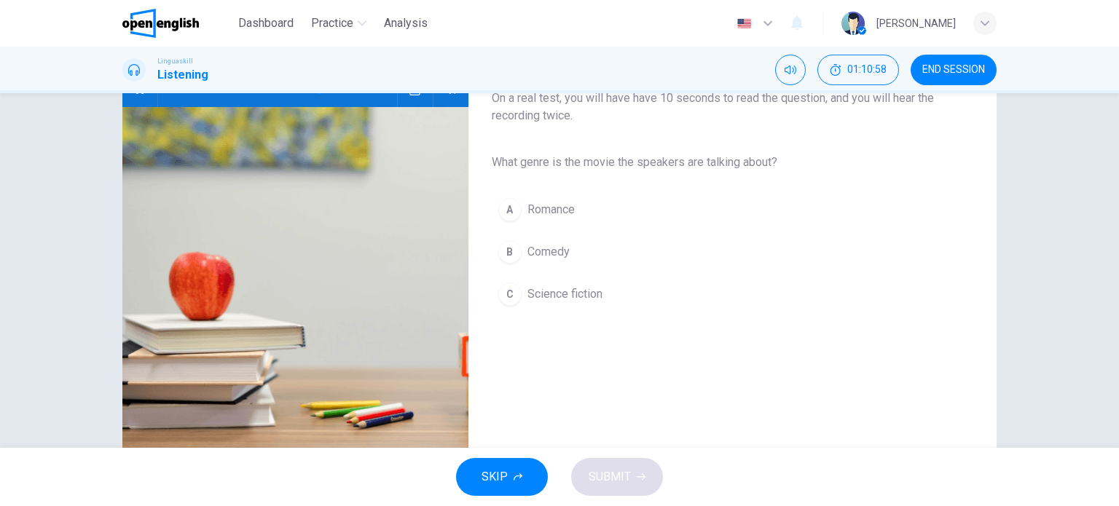
type input "*"
click at [518, 286] on button "C Science fiction" at bounding box center [721, 294] width 458 height 36
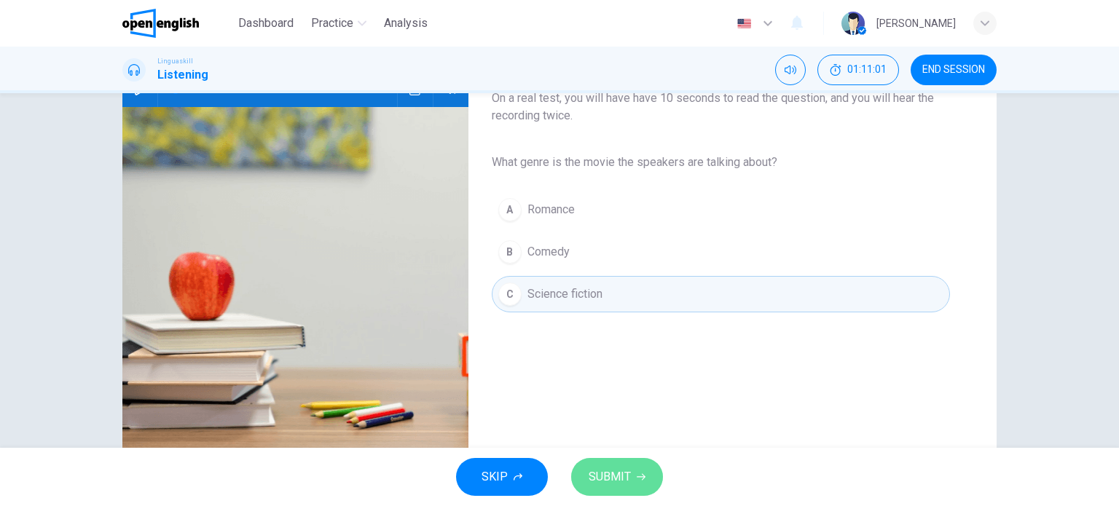
click at [613, 471] on span "SUBMIT" at bounding box center [610, 477] width 42 height 20
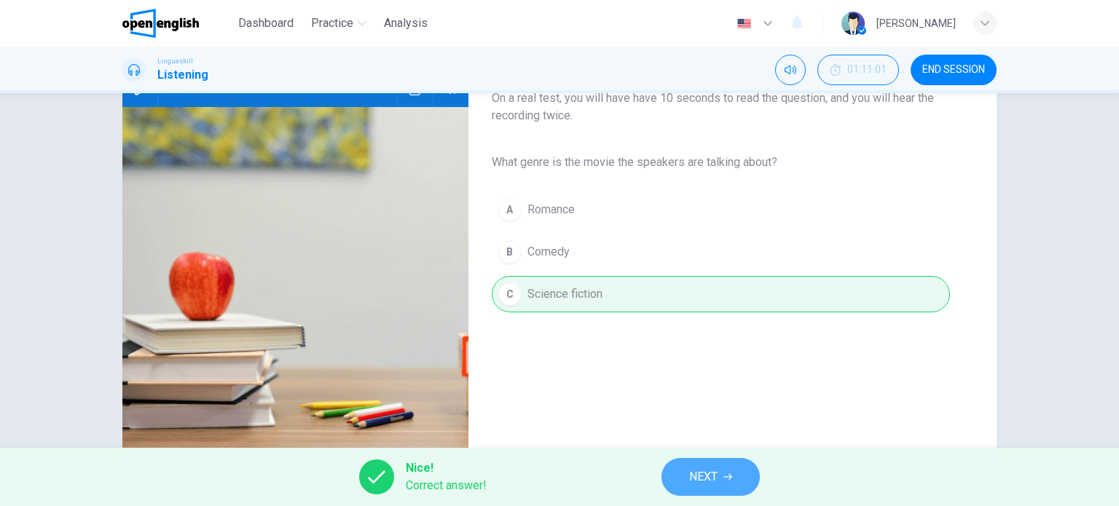
click at [674, 479] on button "NEXT" at bounding box center [710, 477] width 98 height 38
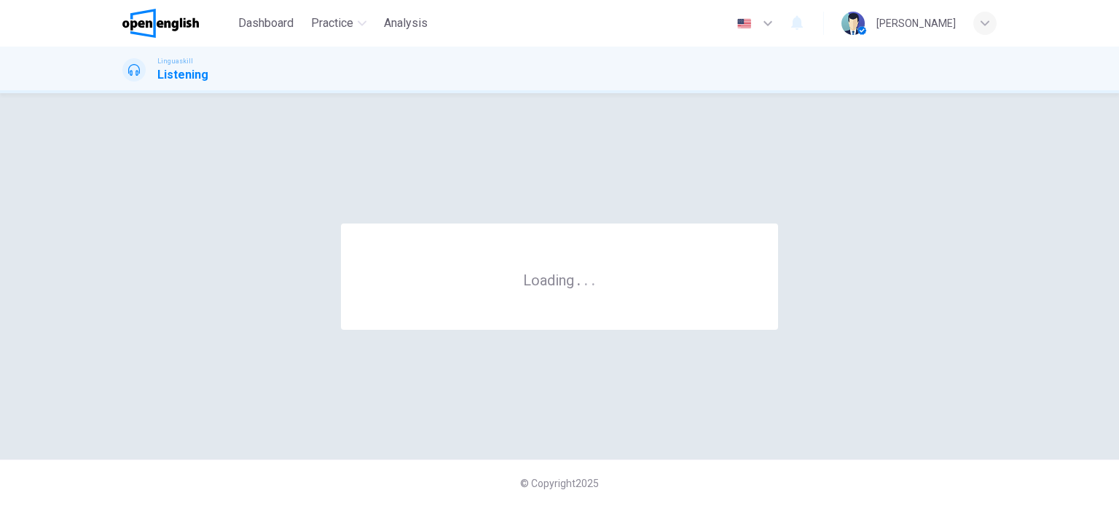
scroll to position [0, 0]
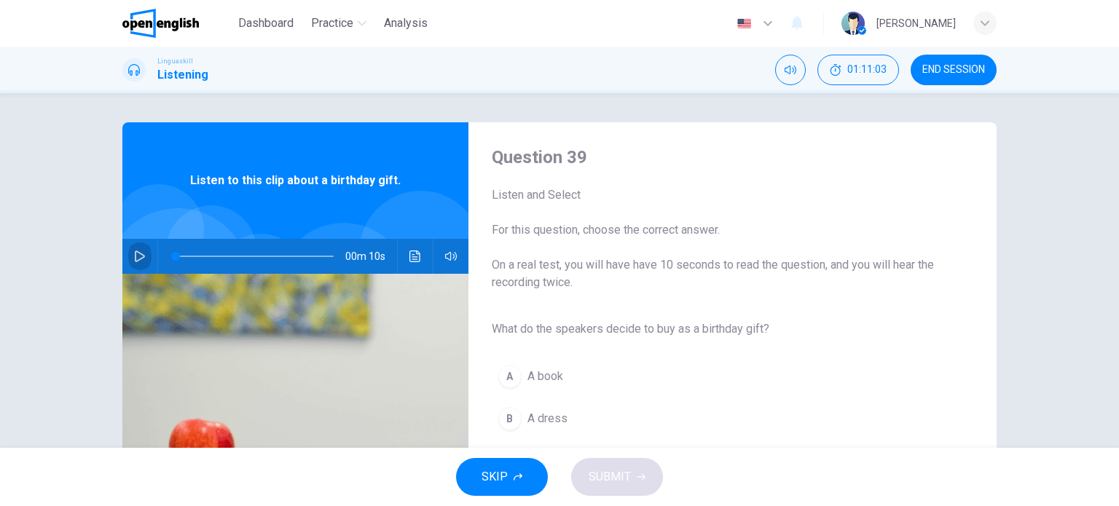
click at [134, 255] on icon "button" at bounding box center [140, 257] width 12 height 12
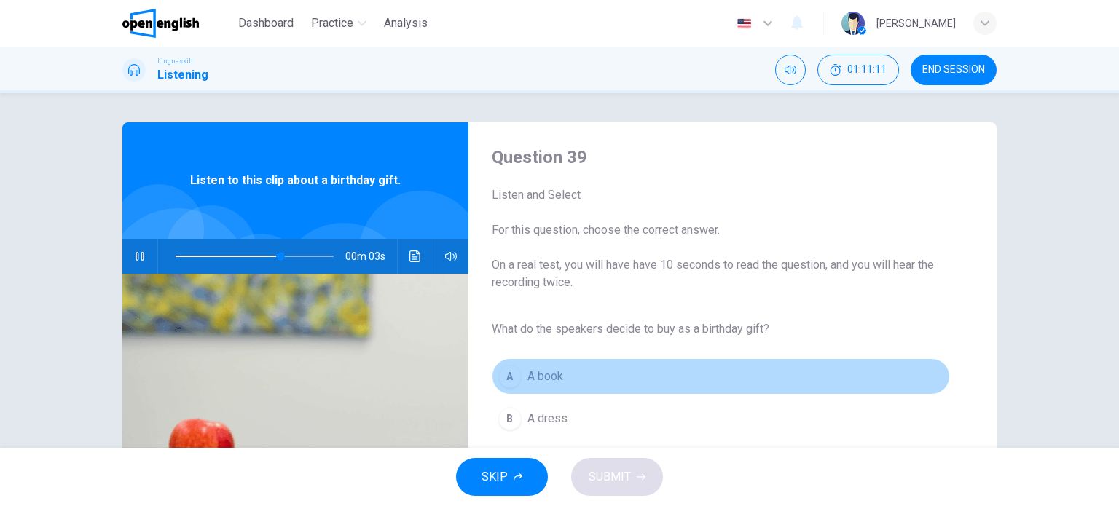
click at [504, 379] on div "A" at bounding box center [509, 376] width 23 height 23
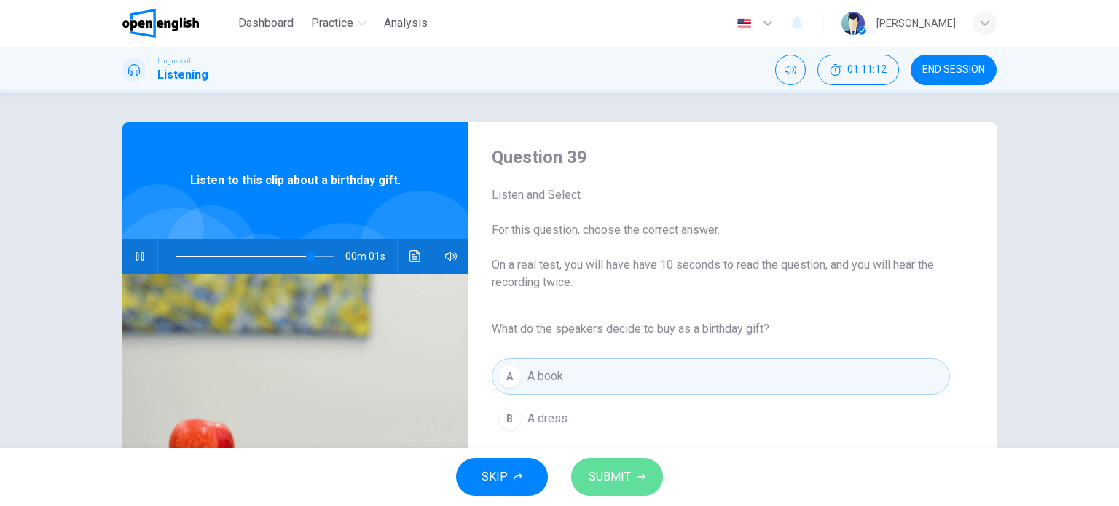
click at [617, 470] on span "SUBMIT" at bounding box center [610, 477] width 42 height 20
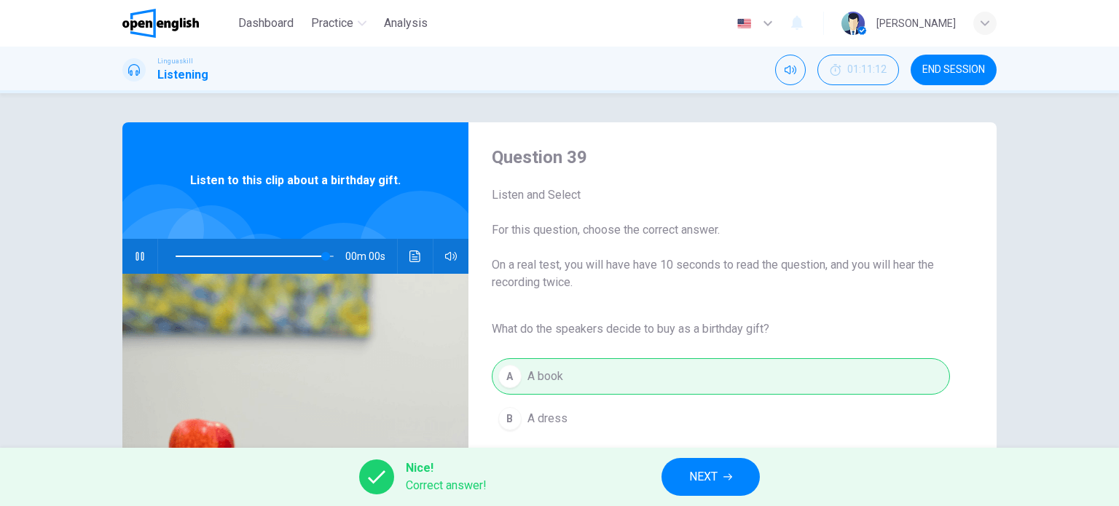
type input "*"
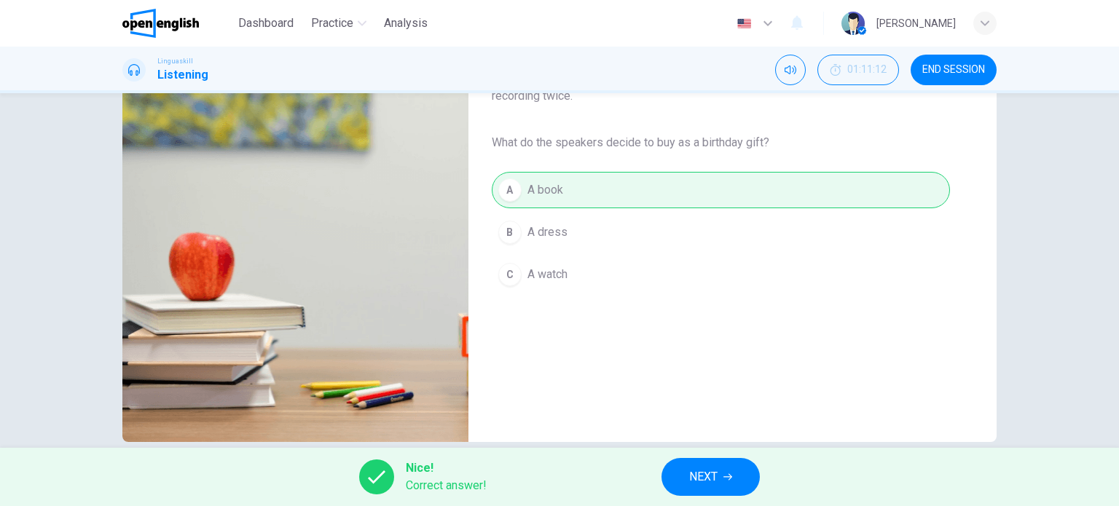
scroll to position [203, 0]
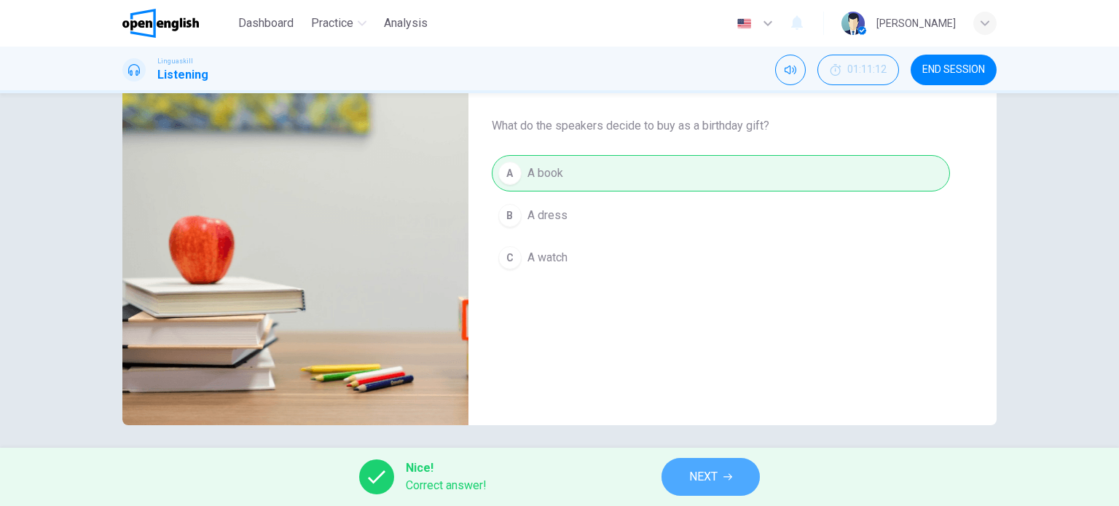
click at [745, 465] on button "NEXT" at bounding box center [710, 477] width 98 height 38
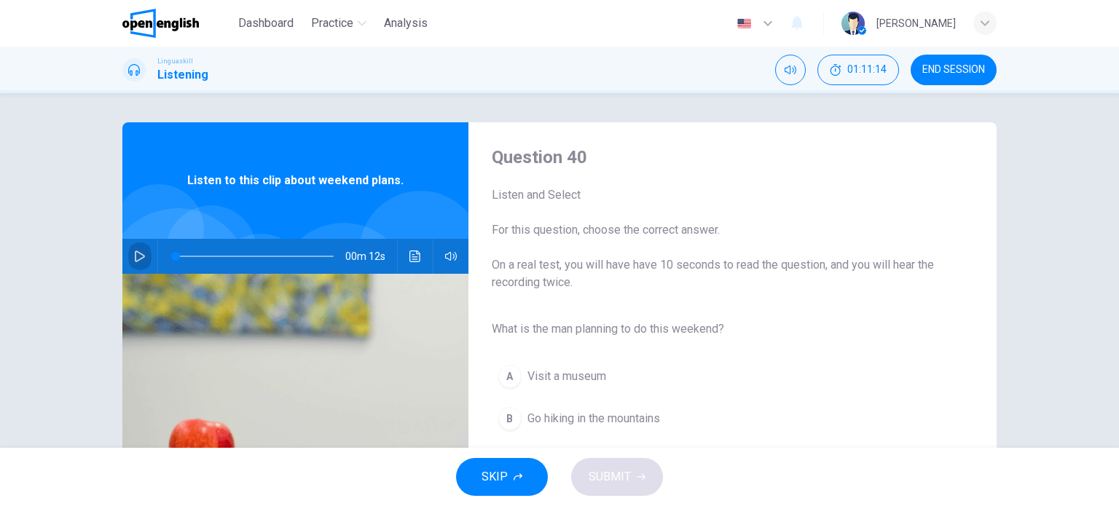
click at [137, 253] on icon "button" at bounding box center [140, 257] width 12 height 12
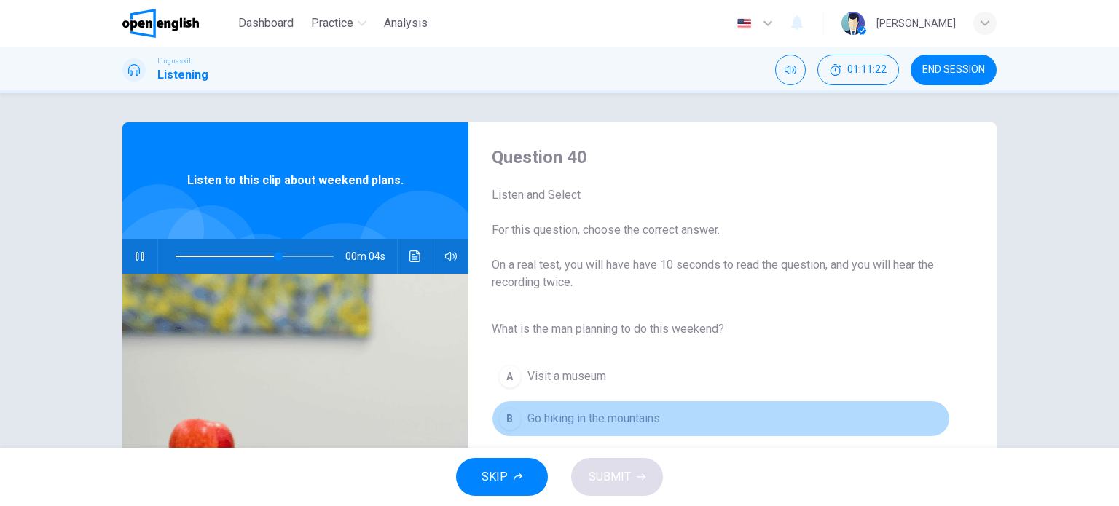
click at [605, 422] on span "Go hiking in the mountains" at bounding box center [593, 418] width 133 height 17
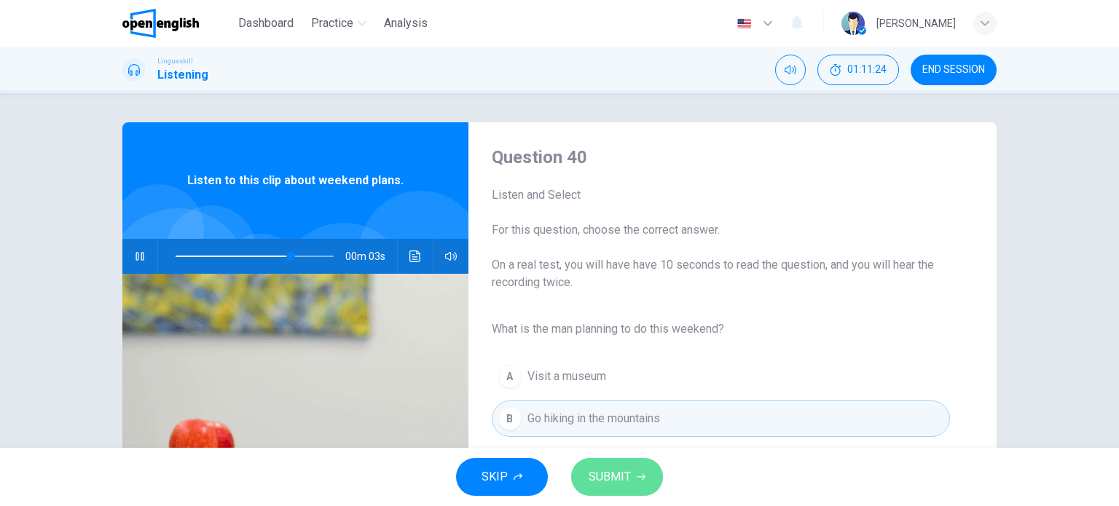
click at [621, 460] on button "SUBMIT" at bounding box center [617, 477] width 92 height 38
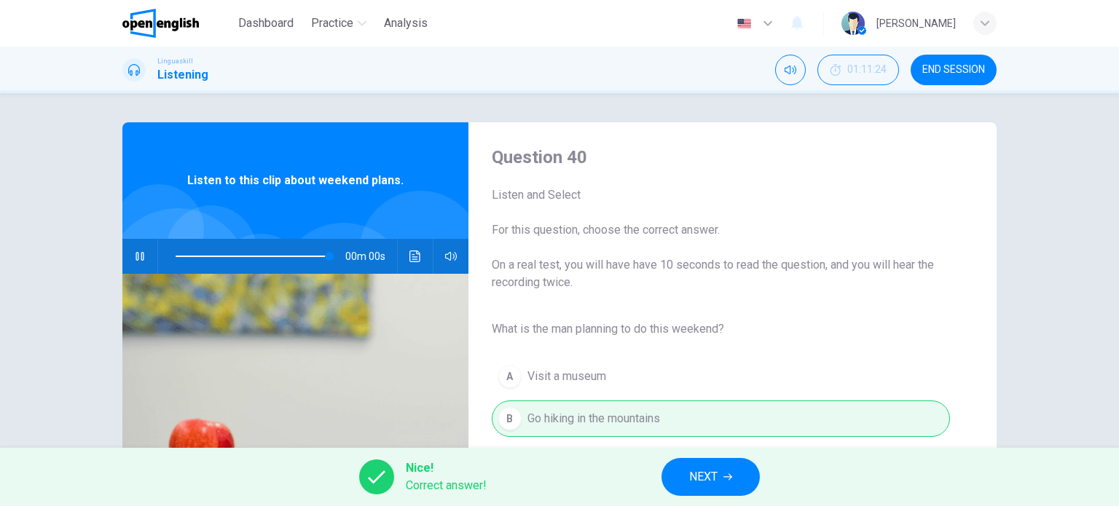
type input "*"
click at [717, 465] on button "NEXT" at bounding box center [710, 477] width 98 height 38
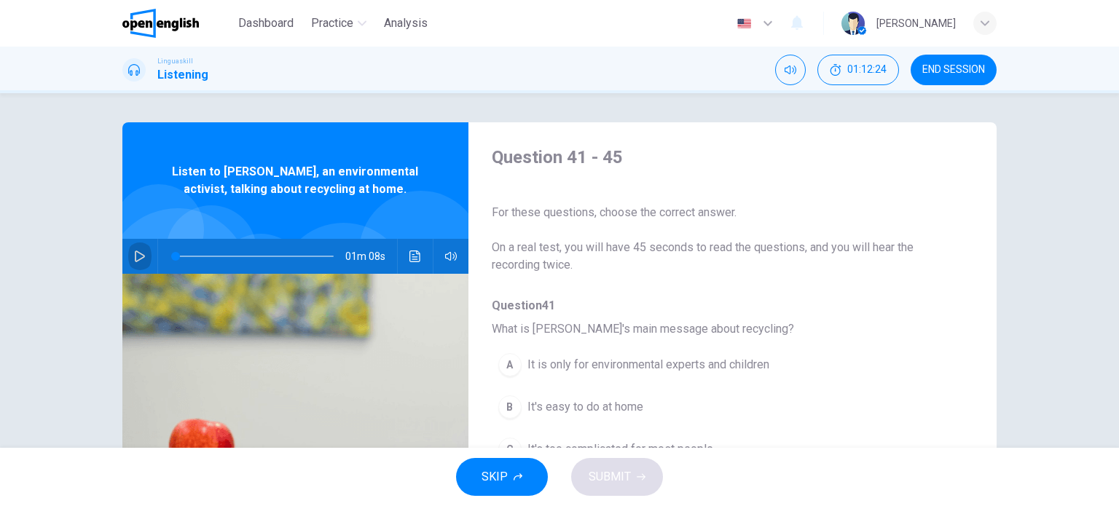
click at [136, 253] on icon "button" at bounding box center [140, 257] width 10 height 12
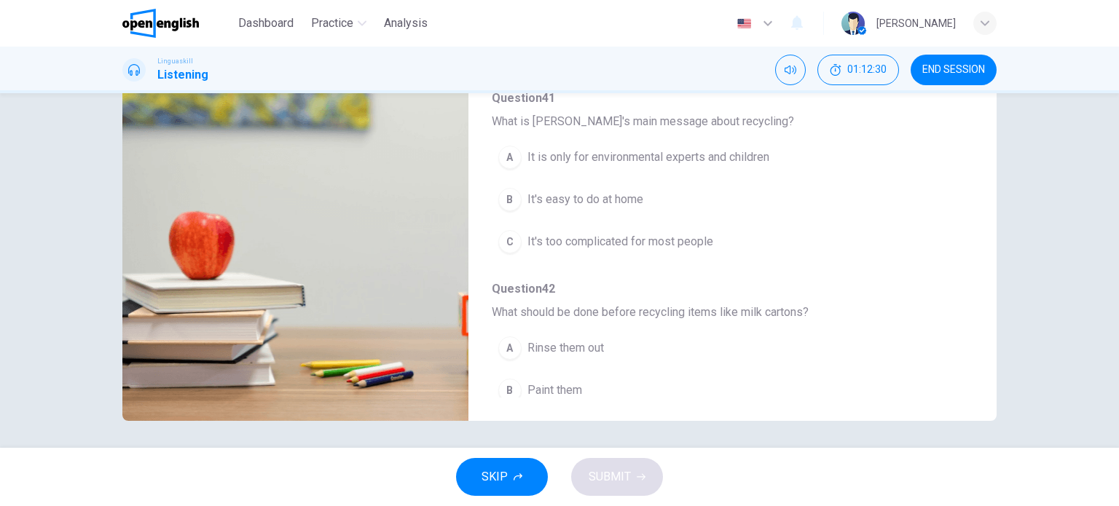
scroll to position [210, 0]
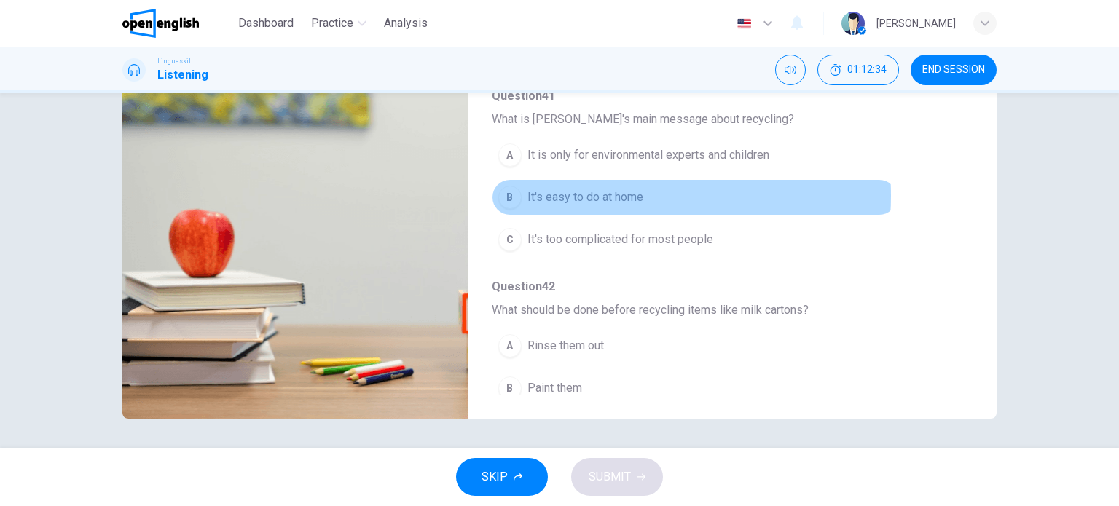
click at [600, 195] on span "It's easy to do at home" at bounding box center [585, 197] width 116 height 17
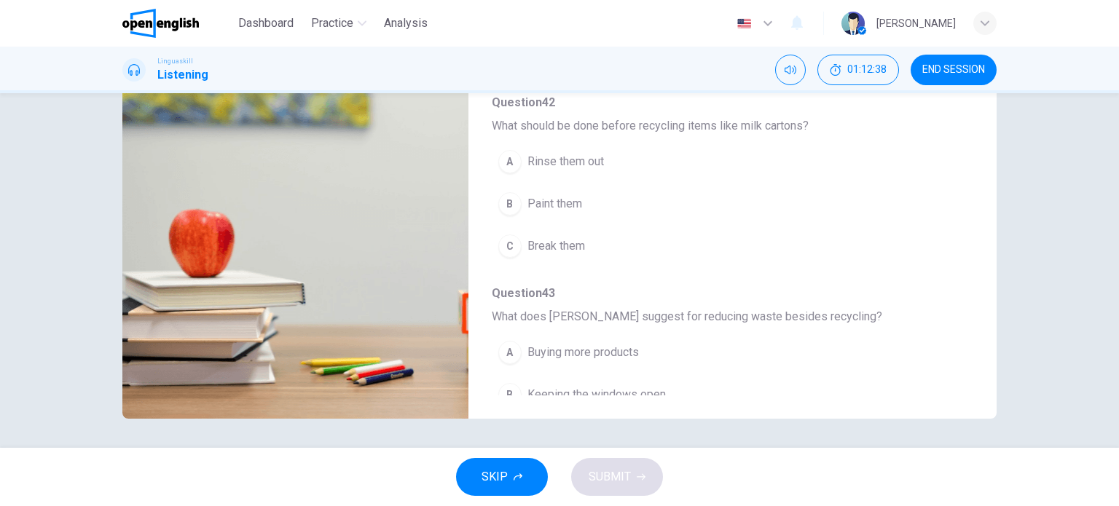
scroll to position [183, 0]
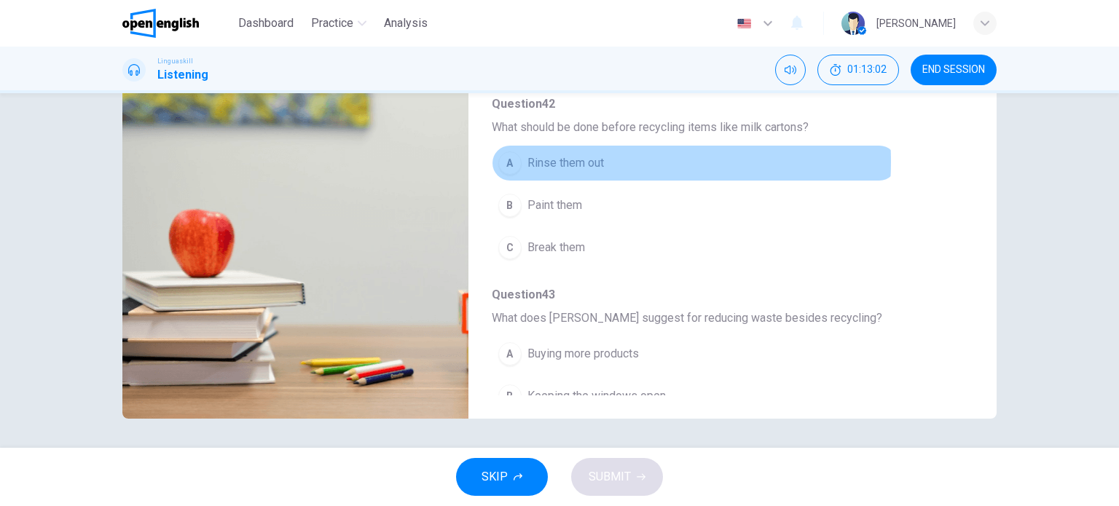
click at [573, 160] on span "Rinse them out" at bounding box center [565, 162] width 76 height 17
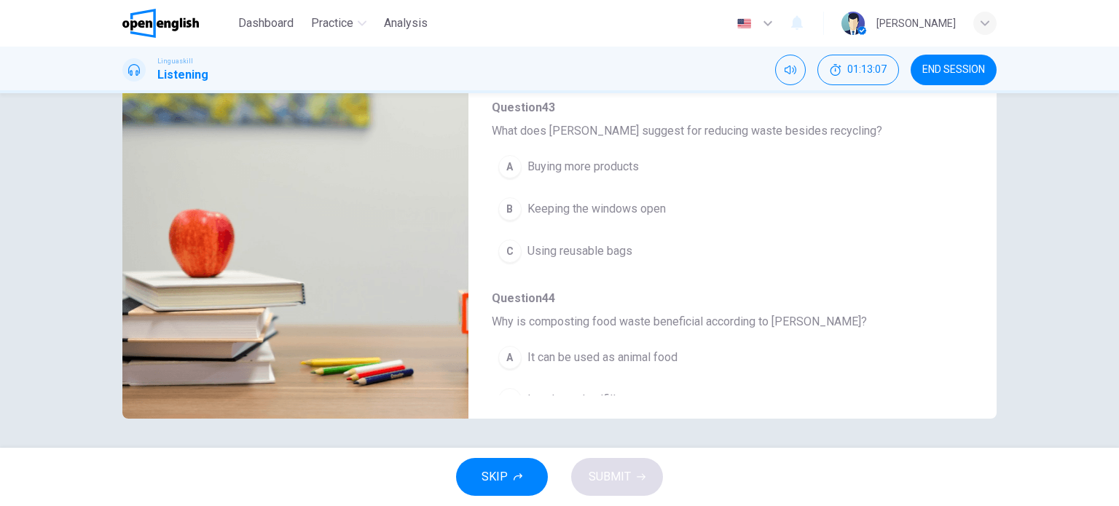
scroll to position [385, 0]
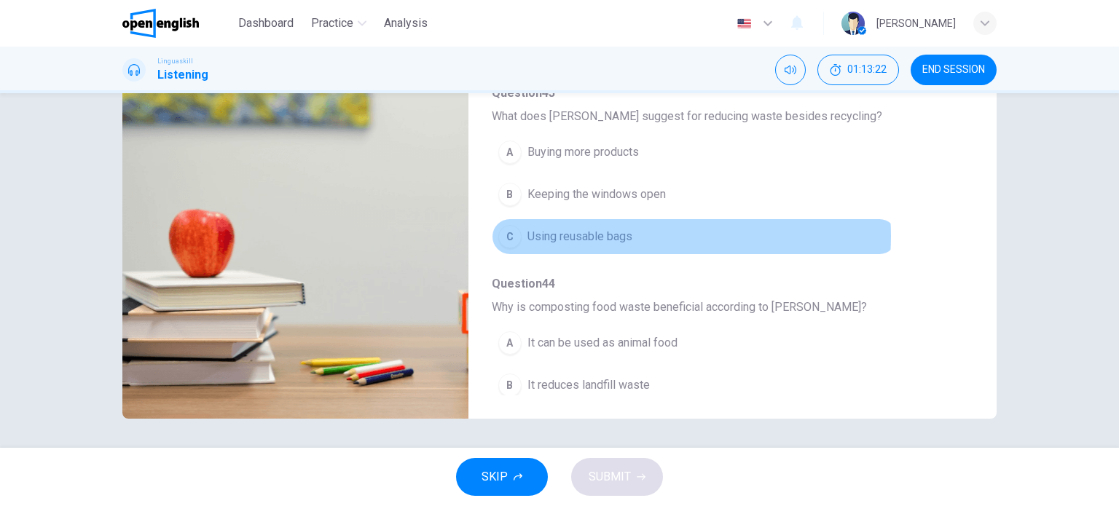
click at [616, 234] on span "Using reusable bags" at bounding box center [579, 236] width 105 height 17
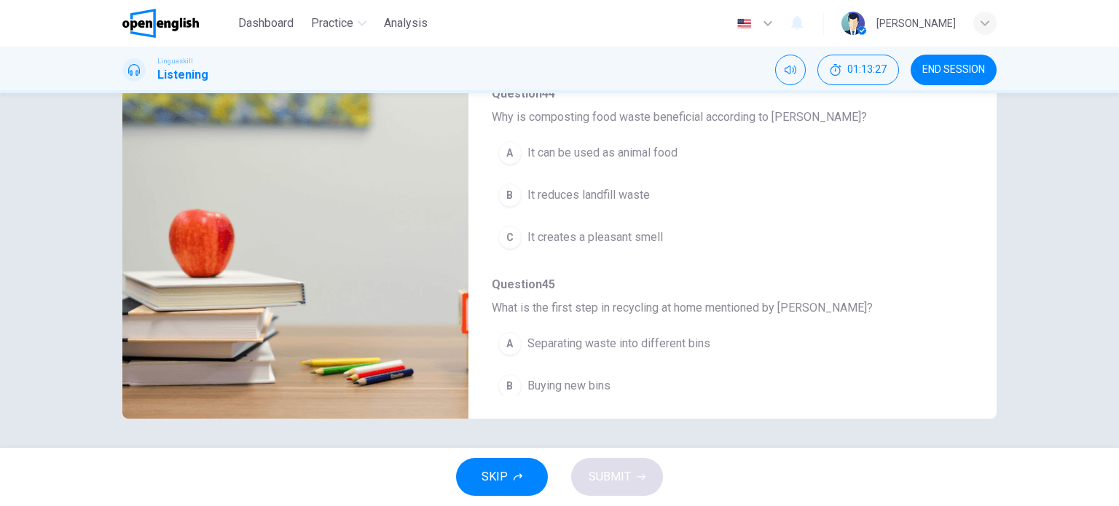
scroll to position [581, 0]
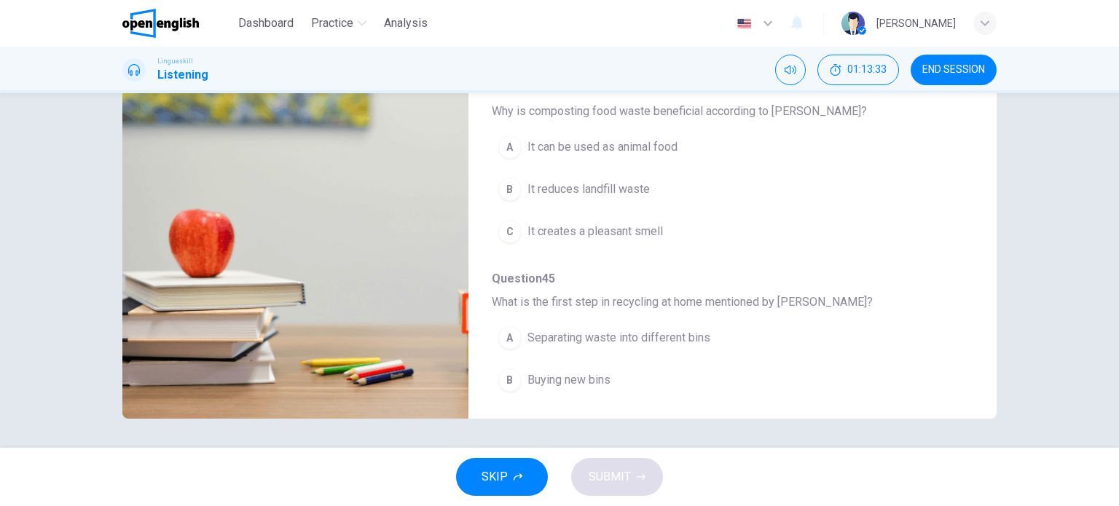
type input "*"
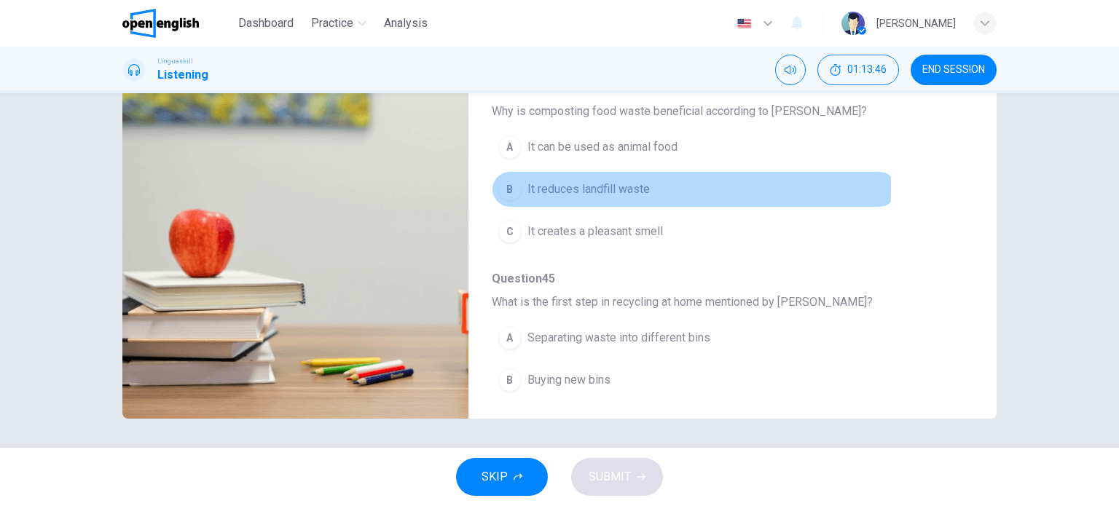
click at [559, 183] on span "It reduces landfill waste" at bounding box center [588, 189] width 122 height 17
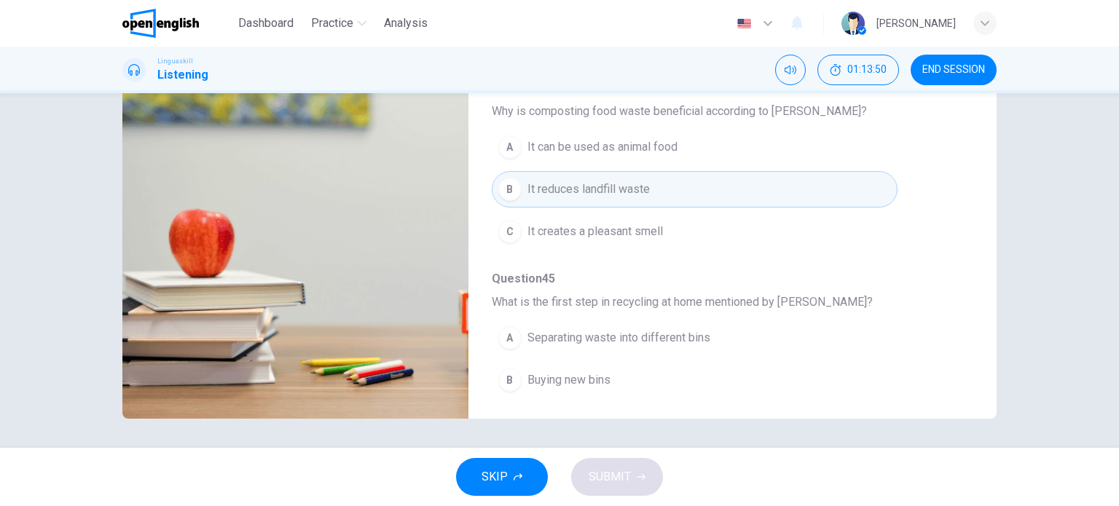
scroll to position [623, 0]
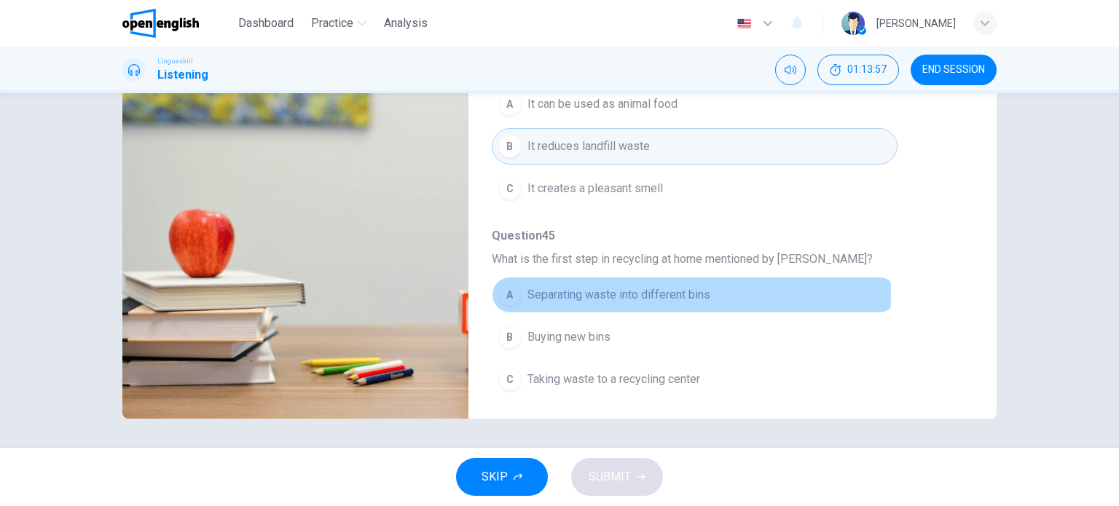
click at [632, 290] on span "Separating waste into different bins" at bounding box center [618, 294] width 183 height 17
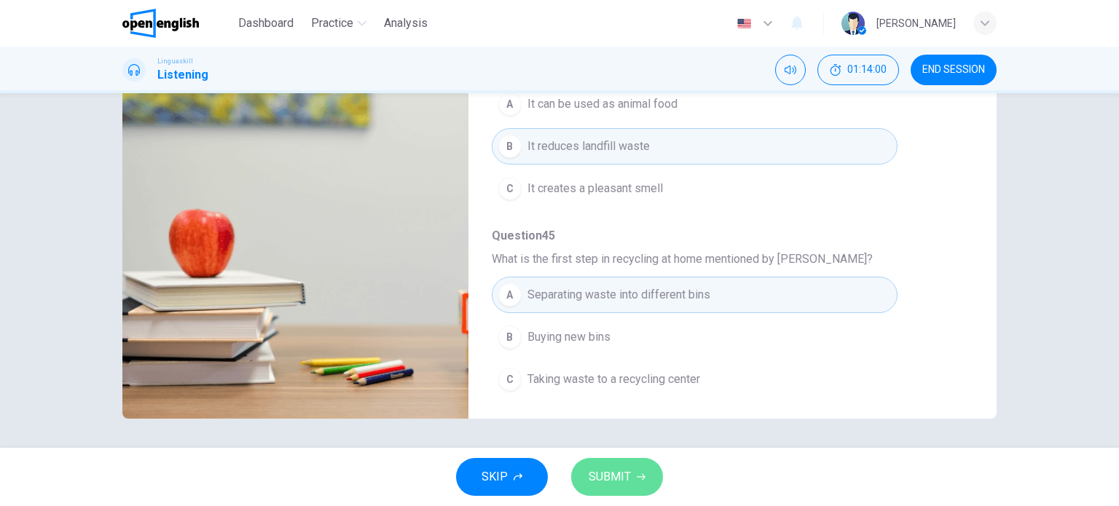
click at [617, 476] on span "SUBMIT" at bounding box center [610, 477] width 42 height 20
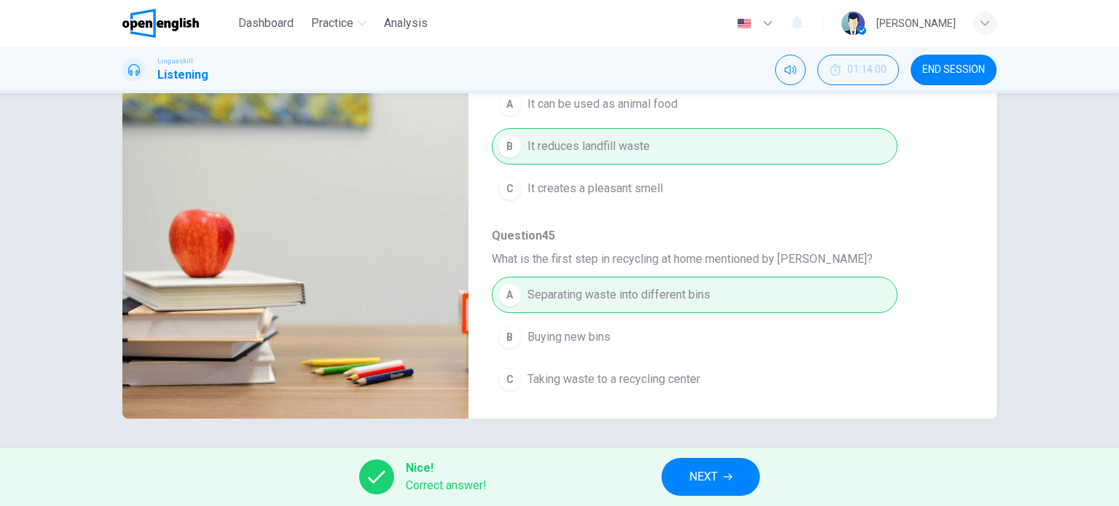
click at [617, 476] on div "Nice! Correct answer! NEXT" at bounding box center [559, 477] width 1119 height 58
click at [735, 479] on button "NEXT" at bounding box center [710, 477] width 98 height 38
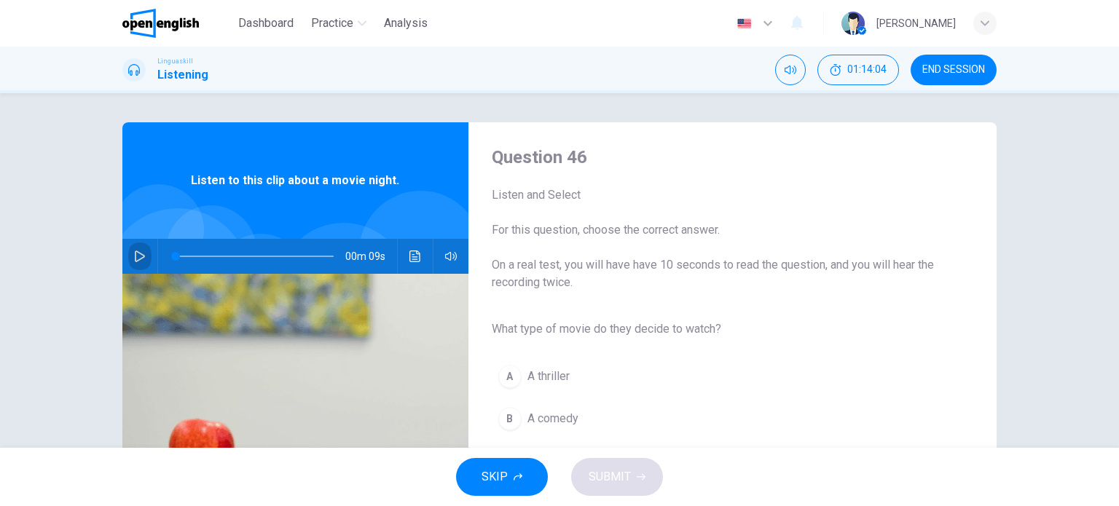
click at [137, 251] on icon "button" at bounding box center [140, 257] width 12 height 12
type input "*"
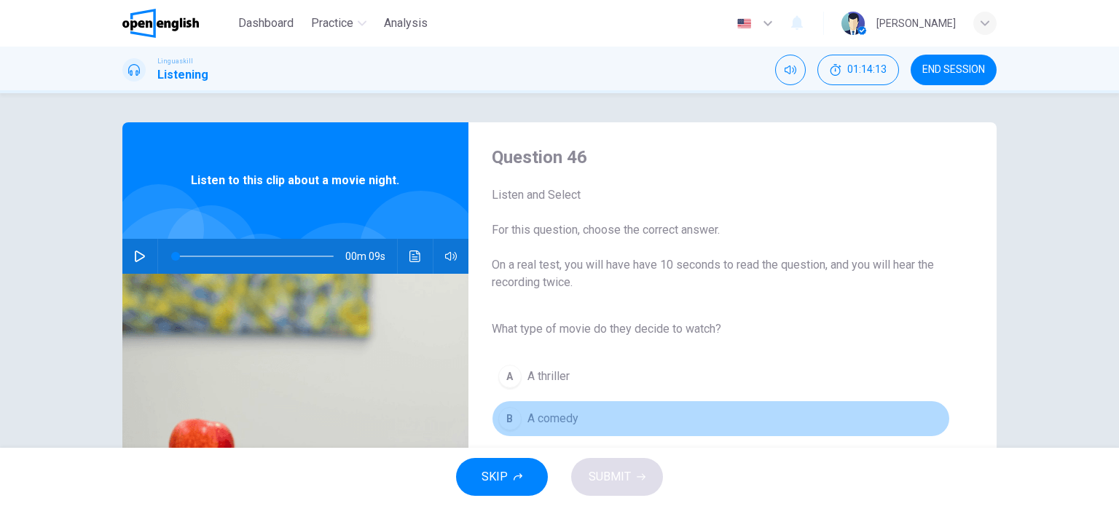
click at [531, 417] on span "A comedy" at bounding box center [552, 418] width 51 height 17
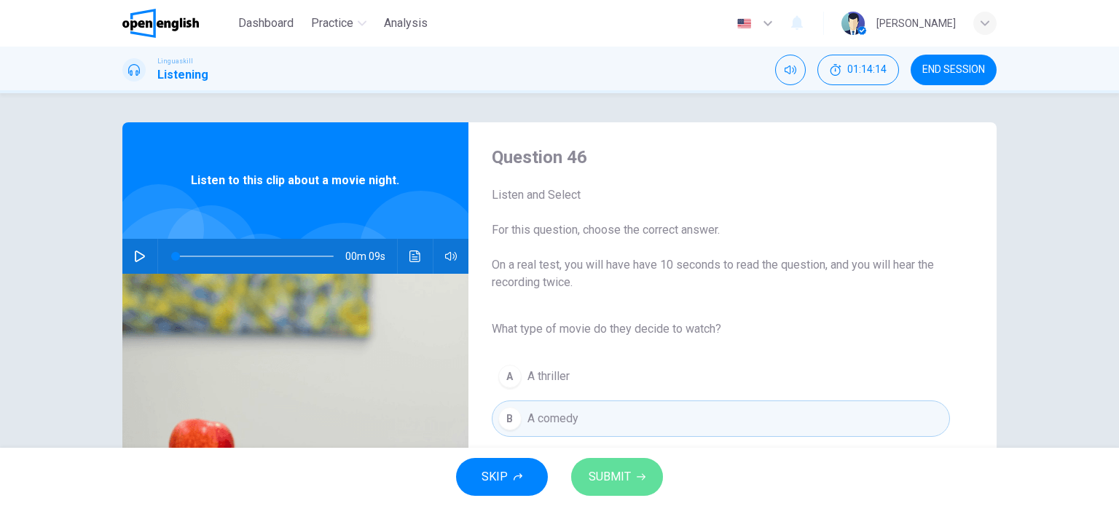
click at [629, 481] on button "SUBMIT" at bounding box center [617, 477] width 92 height 38
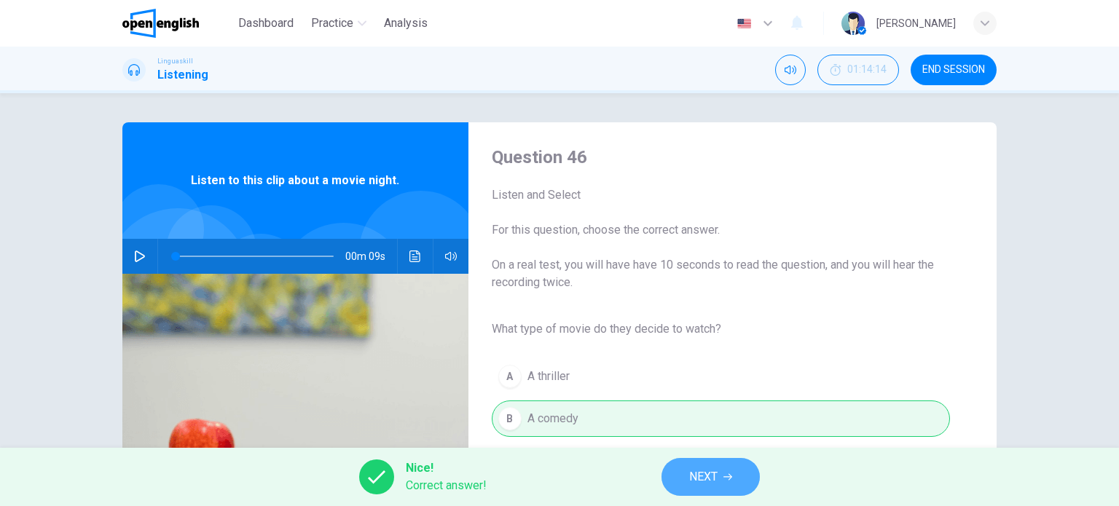
click at [693, 477] on span "NEXT" at bounding box center [703, 477] width 28 height 20
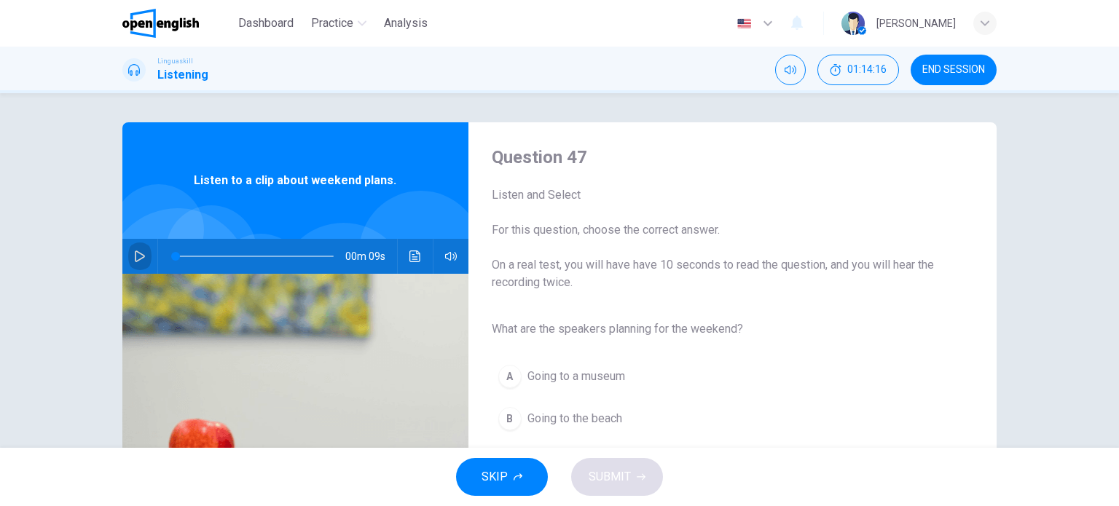
click at [140, 254] on icon "button" at bounding box center [140, 257] width 12 height 12
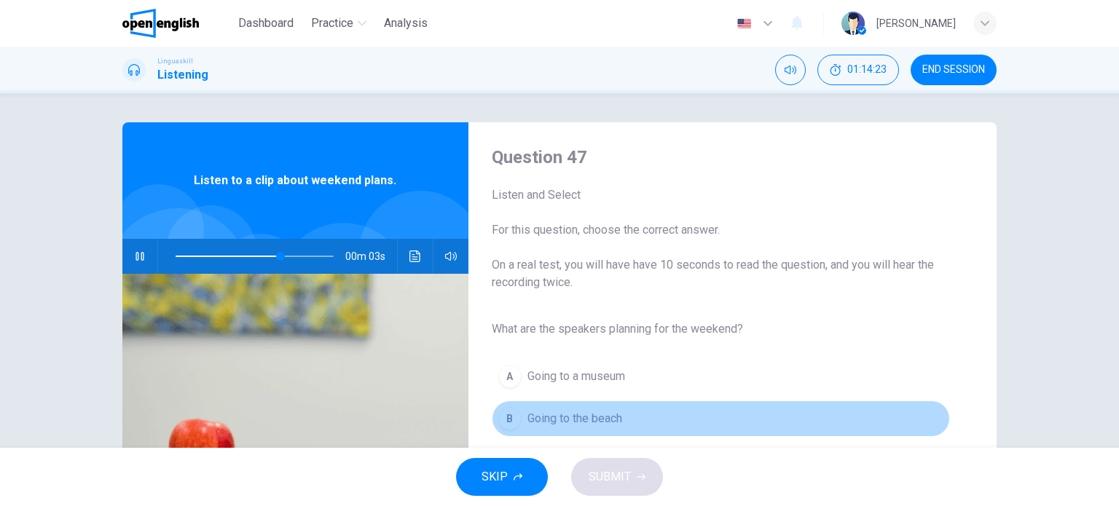
click at [504, 417] on div "B" at bounding box center [509, 418] width 23 height 23
click at [602, 414] on span "Going to the beach" at bounding box center [574, 418] width 95 height 17
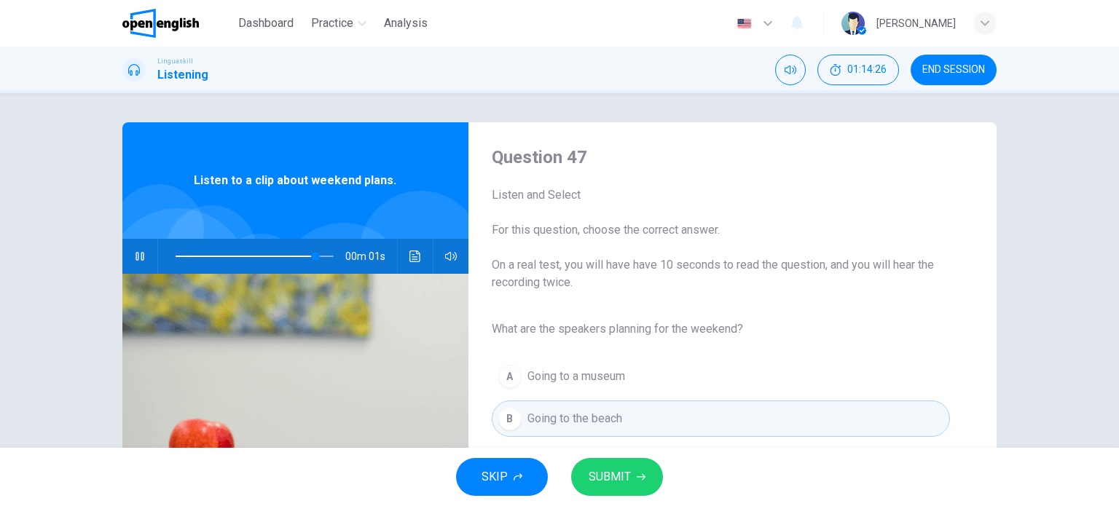
type input "*"
click at [627, 480] on span "SUBMIT" at bounding box center [610, 477] width 42 height 20
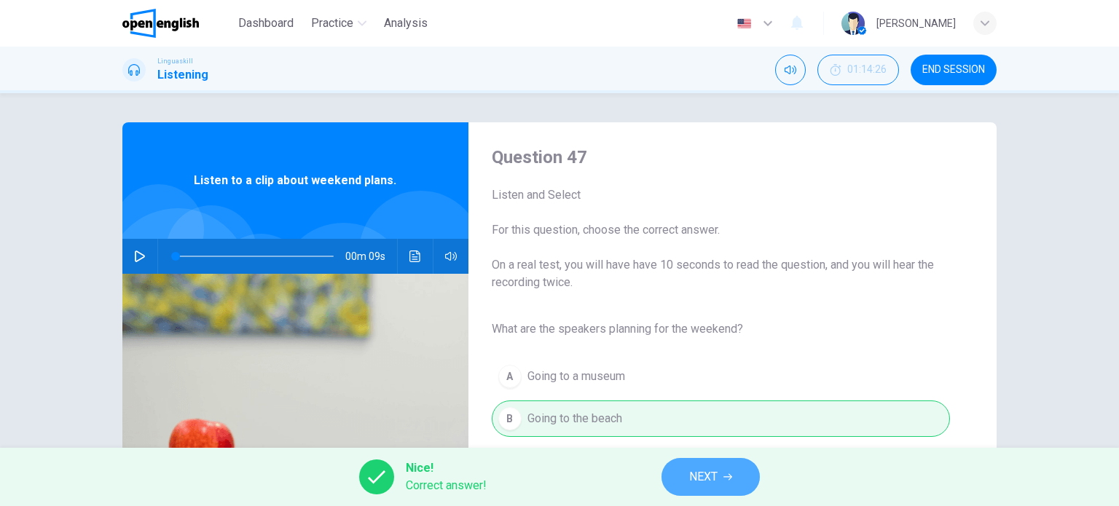
click at [715, 476] on span "NEXT" at bounding box center [703, 477] width 28 height 20
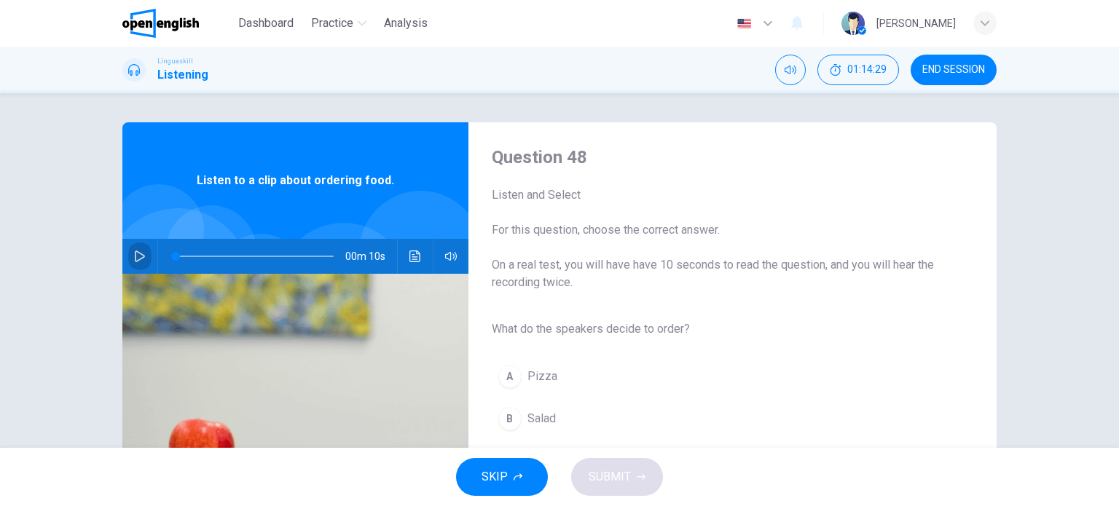
click at [135, 252] on icon "button" at bounding box center [140, 257] width 10 height 12
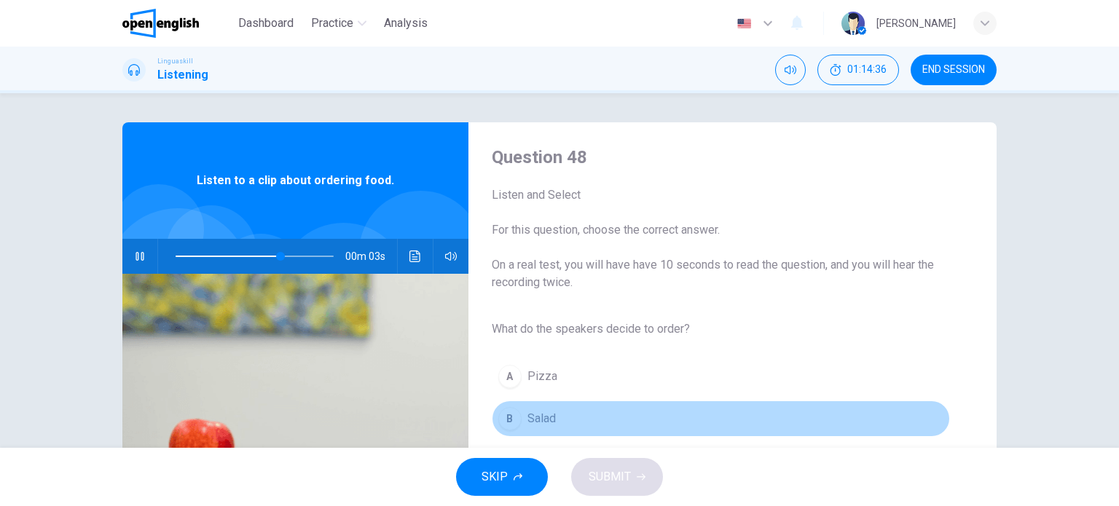
click at [530, 414] on span "Salad" at bounding box center [541, 418] width 28 height 17
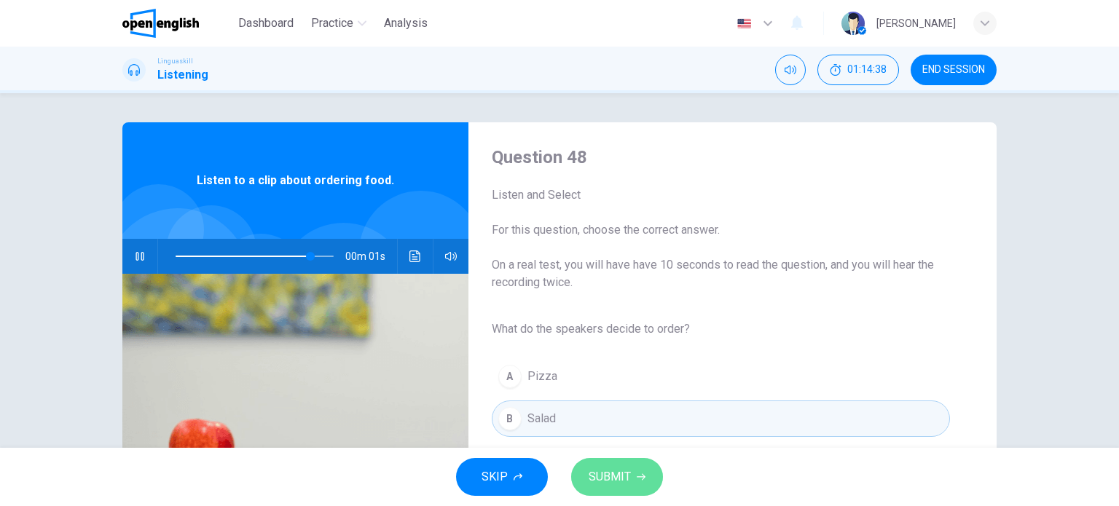
click at [606, 471] on span "SUBMIT" at bounding box center [610, 477] width 42 height 20
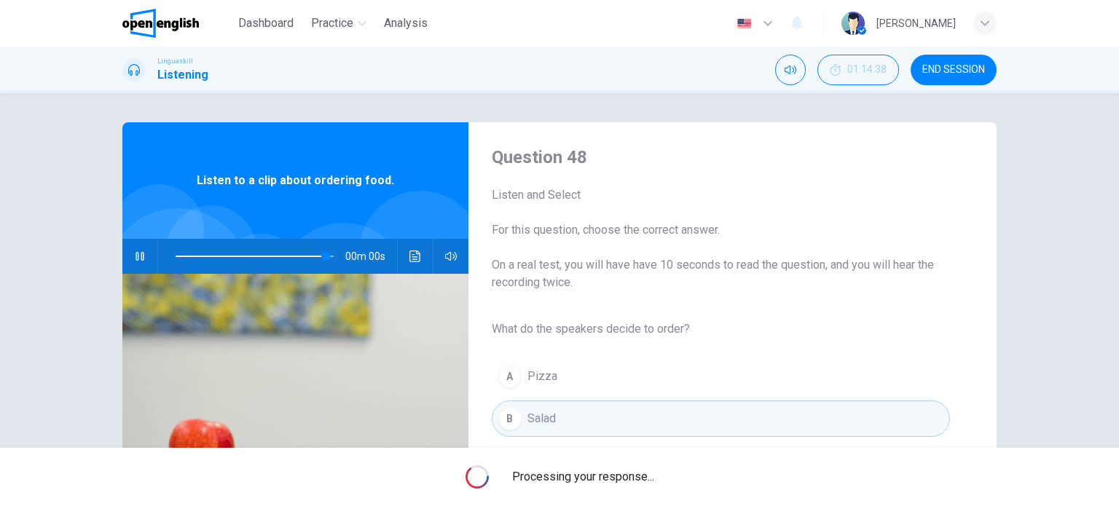
type input "*"
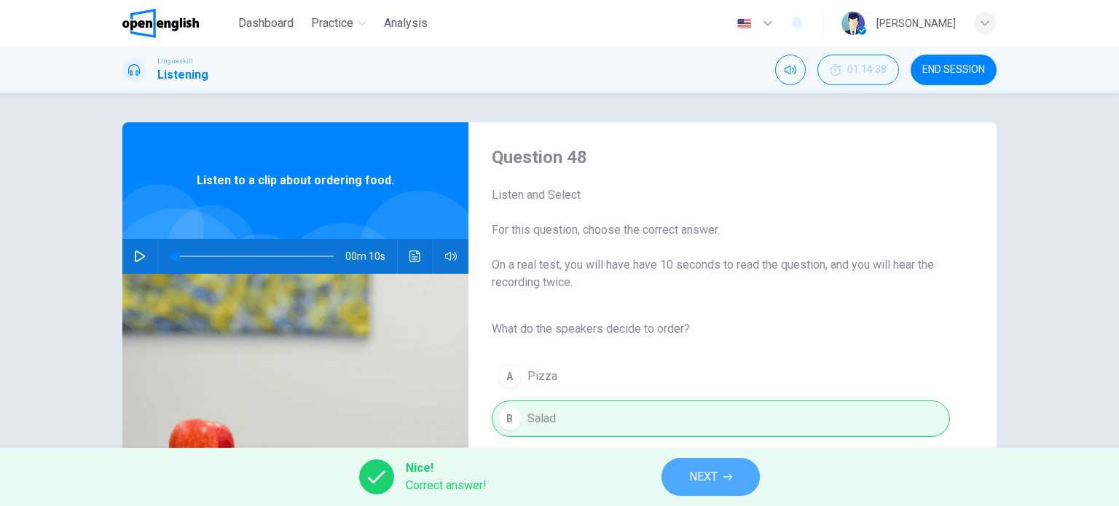
click at [704, 474] on span "NEXT" at bounding box center [703, 477] width 28 height 20
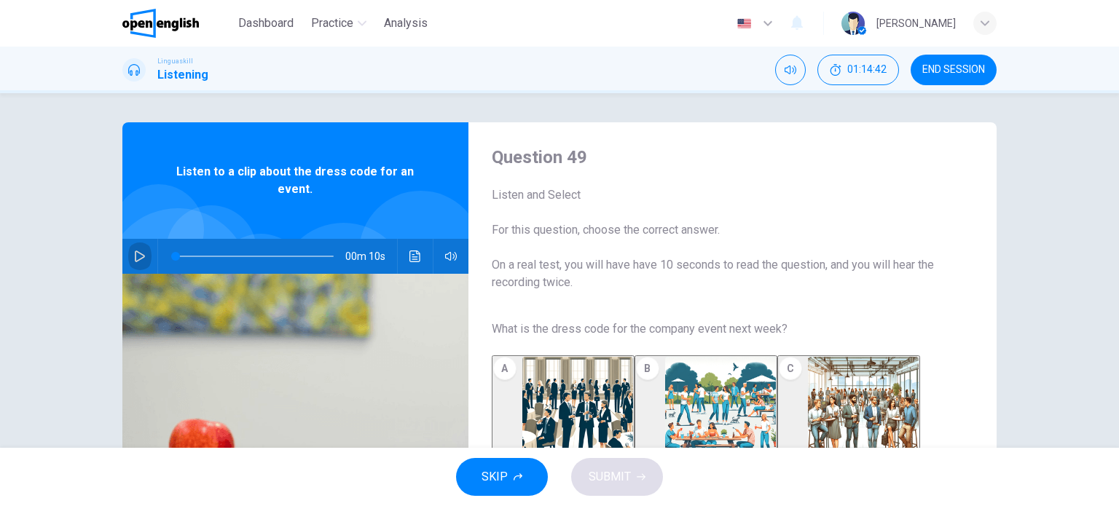
click at [134, 256] on icon "button" at bounding box center [140, 257] width 12 height 12
type input "*"
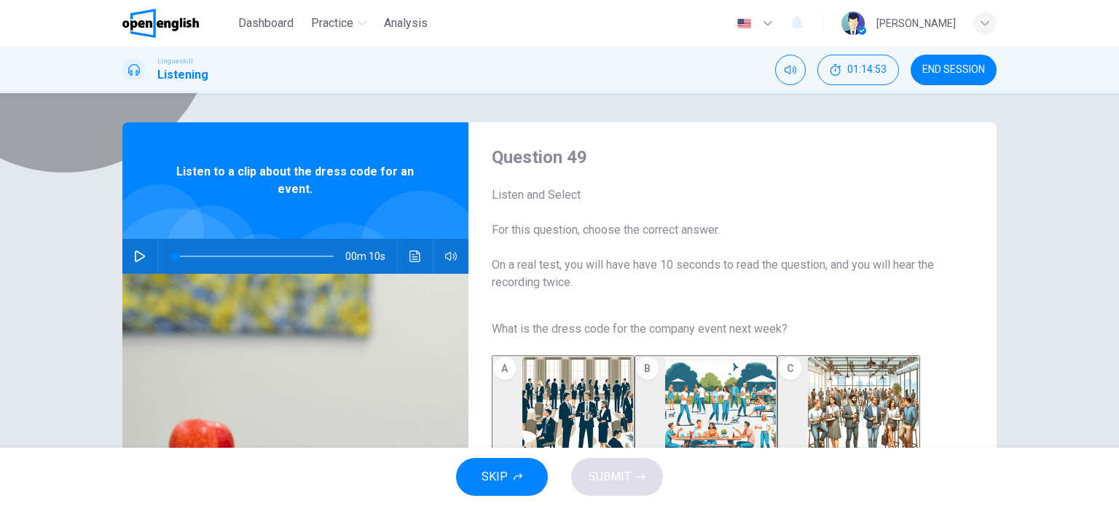
click at [857, 381] on img "button" at bounding box center [863, 412] width 111 height 111
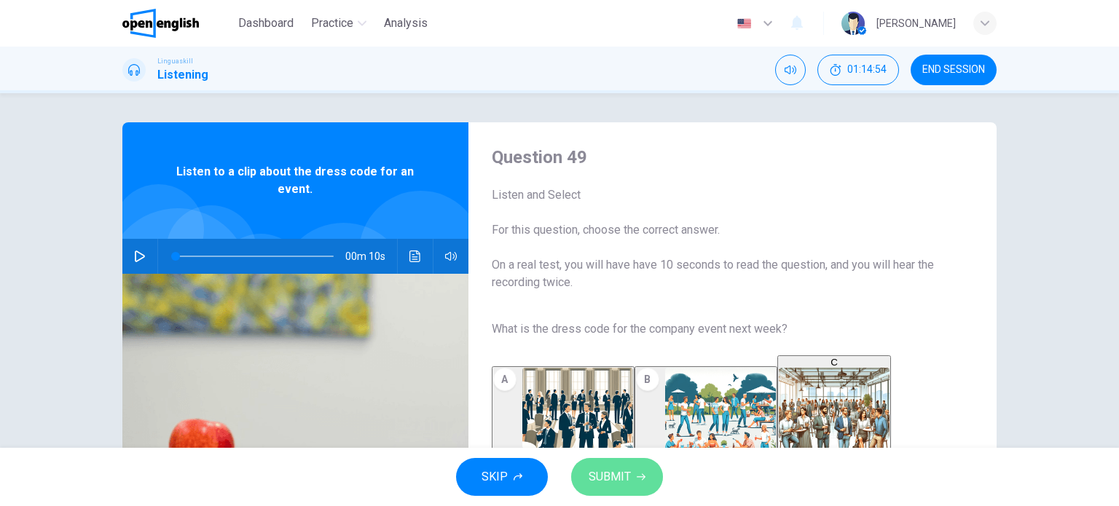
click at [618, 473] on span "SUBMIT" at bounding box center [610, 477] width 42 height 20
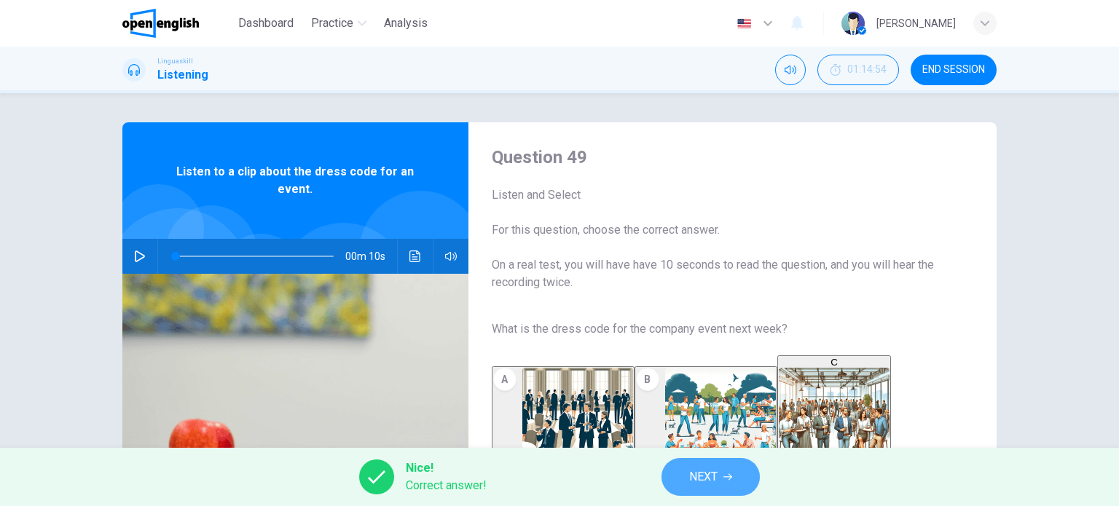
click at [711, 487] on button "NEXT" at bounding box center [710, 477] width 98 height 38
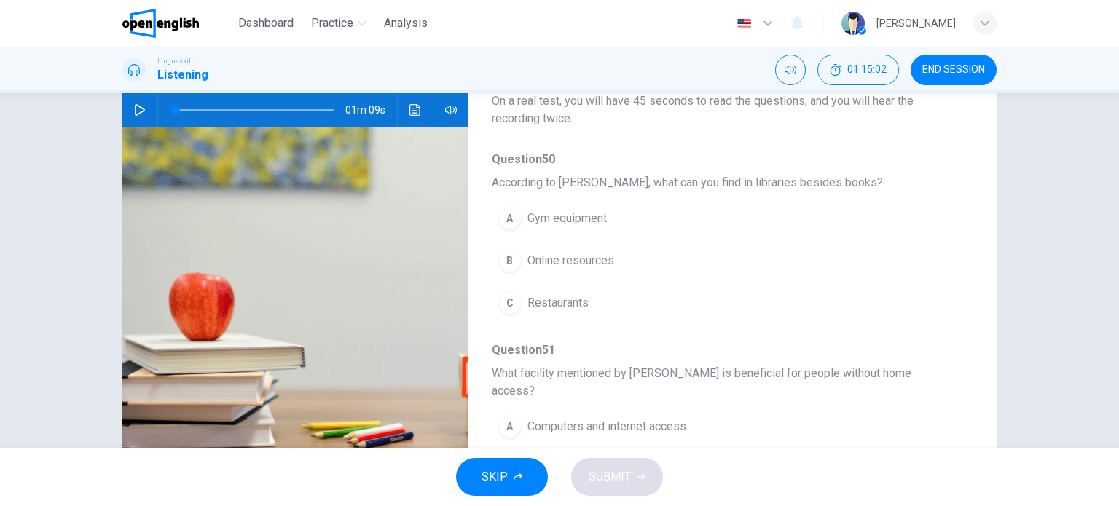
scroll to position [149, 0]
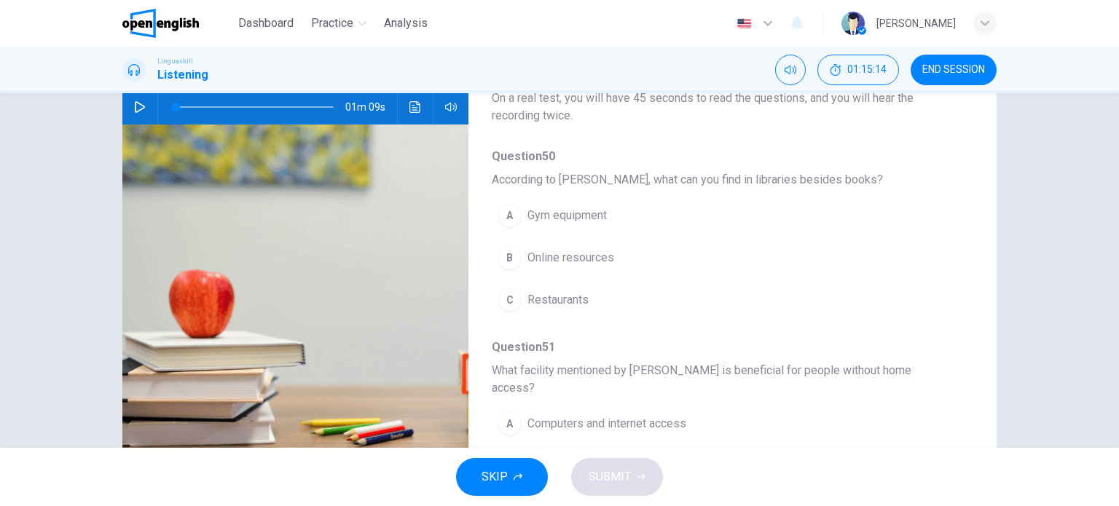
click at [723, 157] on span "Question 50" at bounding box center [721, 156] width 458 height 17
click at [129, 105] on button "button" at bounding box center [139, 107] width 23 height 35
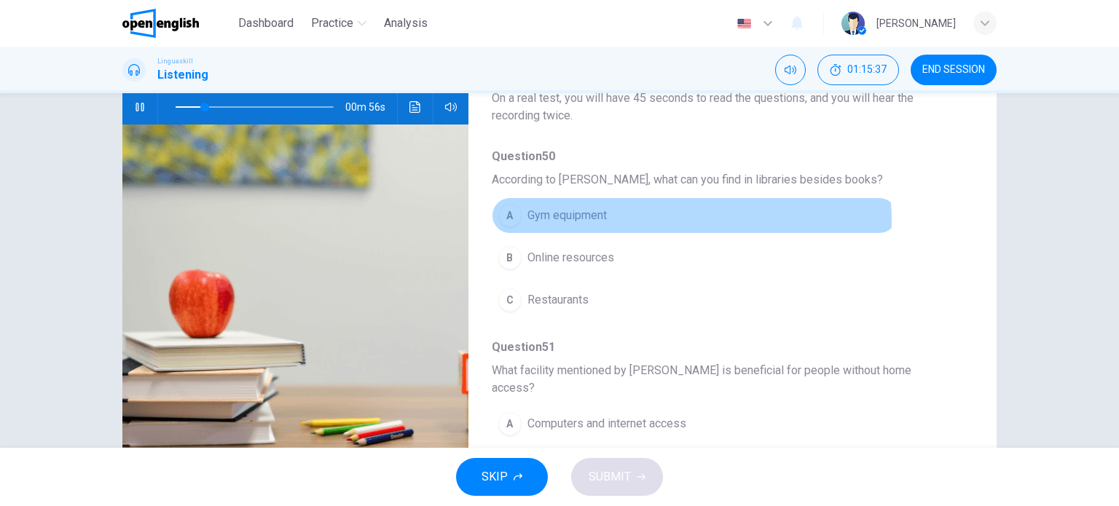
click at [676, 220] on button "A Gym equipment" at bounding box center [695, 215] width 406 height 36
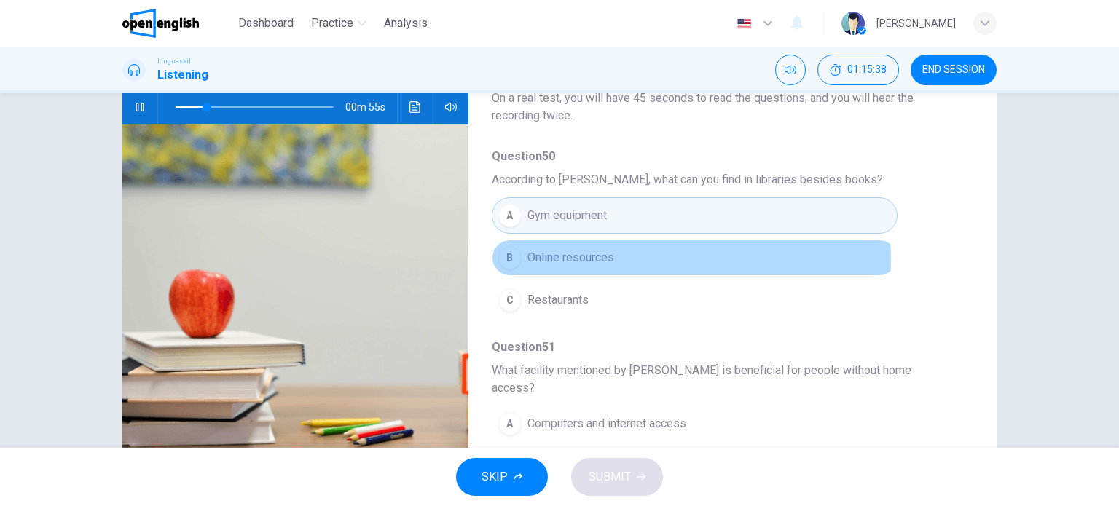
click at [638, 259] on button "B Online resources" at bounding box center [695, 258] width 406 height 36
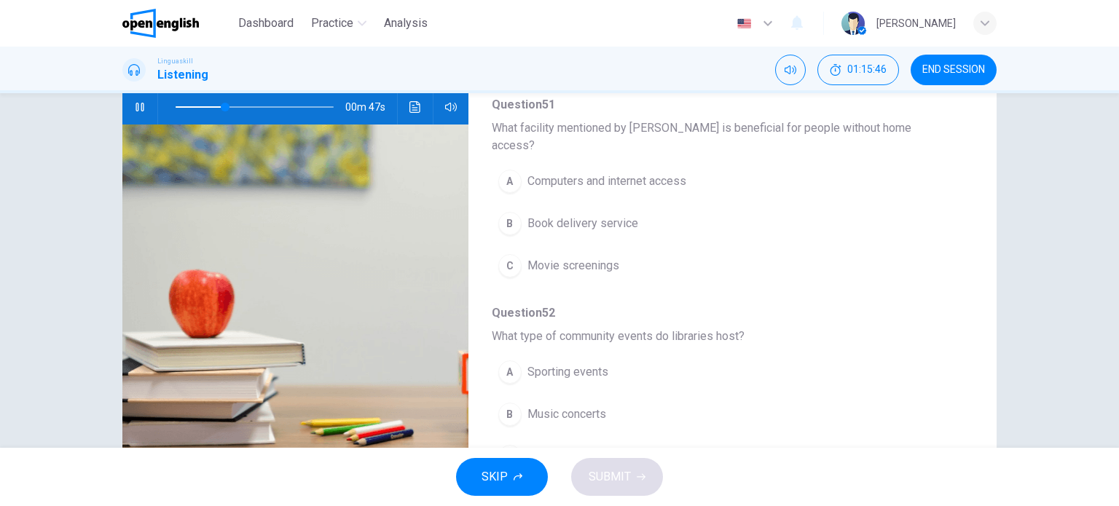
scroll to position [245, 0]
click at [654, 170] on span "Computers and internet access" at bounding box center [606, 178] width 159 height 17
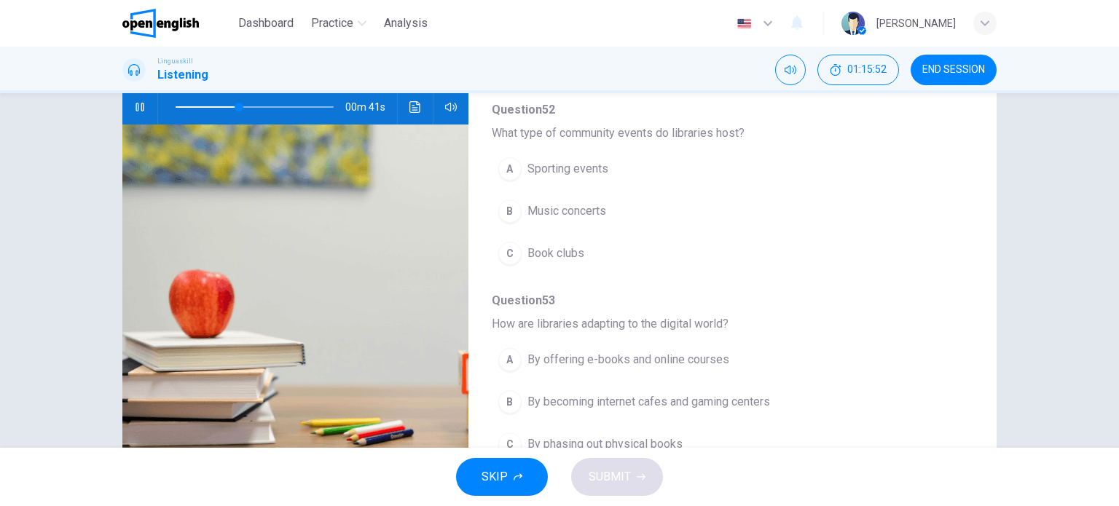
scroll to position [449, 0]
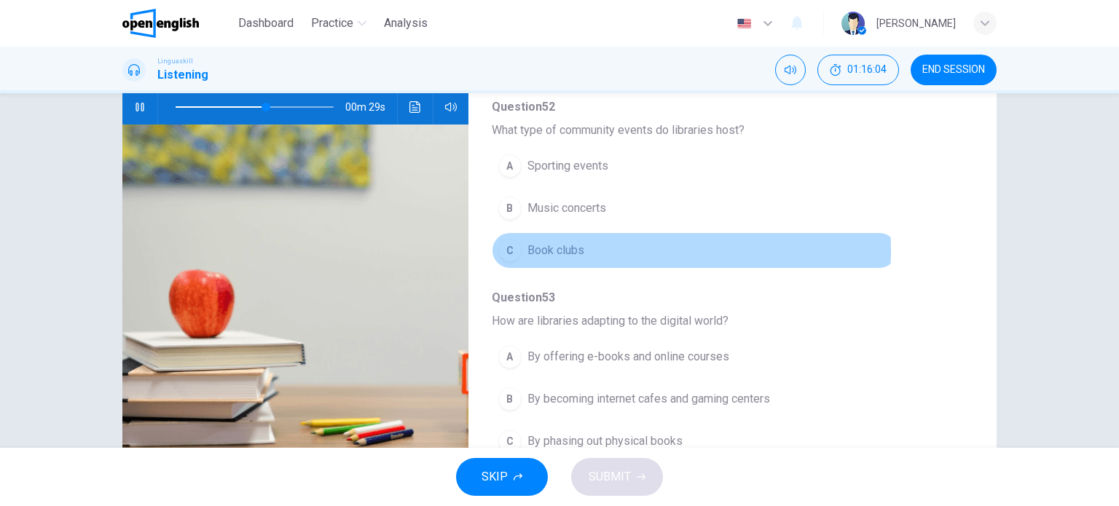
click at [553, 242] on span "Book clubs" at bounding box center [555, 250] width 57 height 17
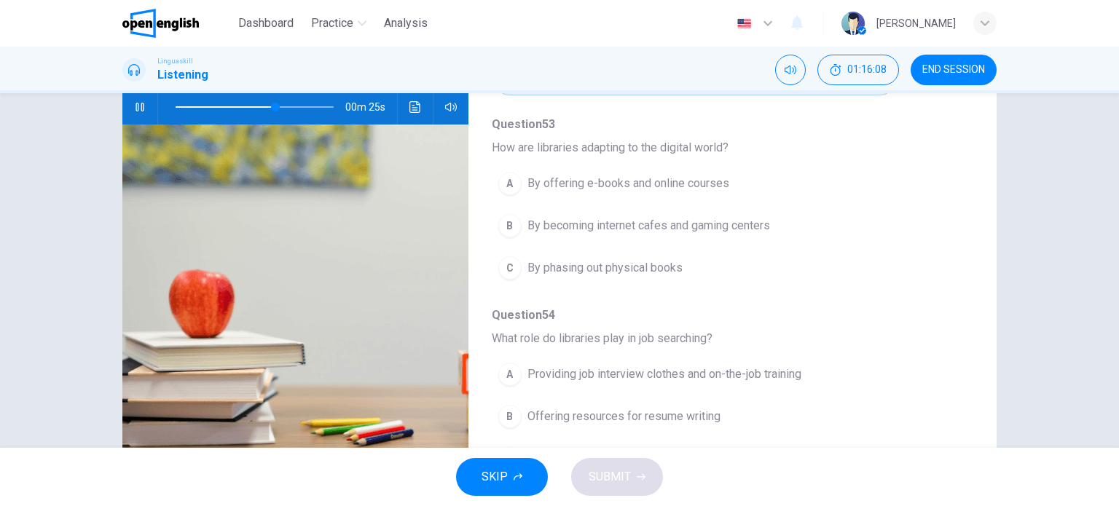
scroll to position [623, 0]
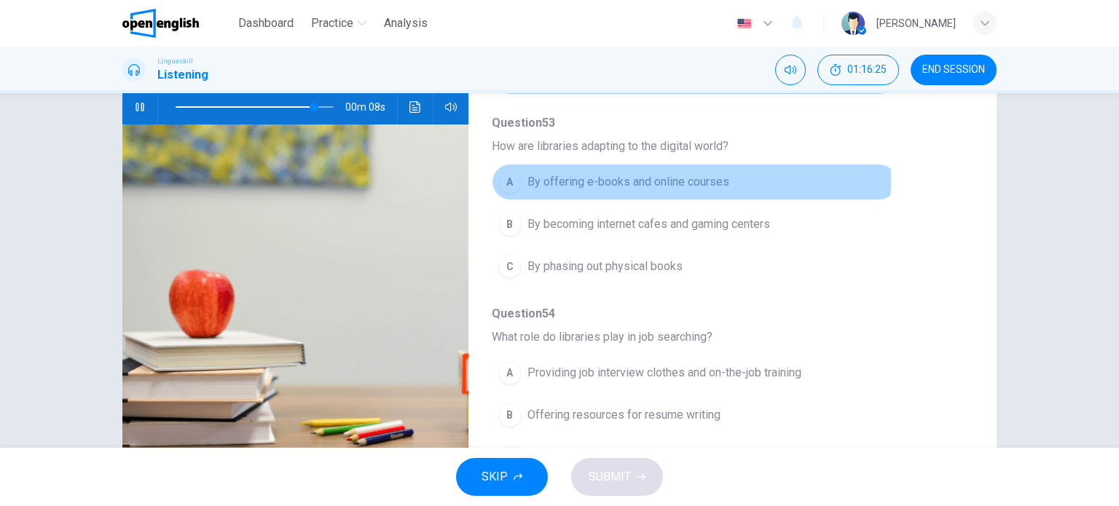
click at [650, 173] on span "By offering e-books and online courses" at bounding box center [628, 181] width 202 height 17
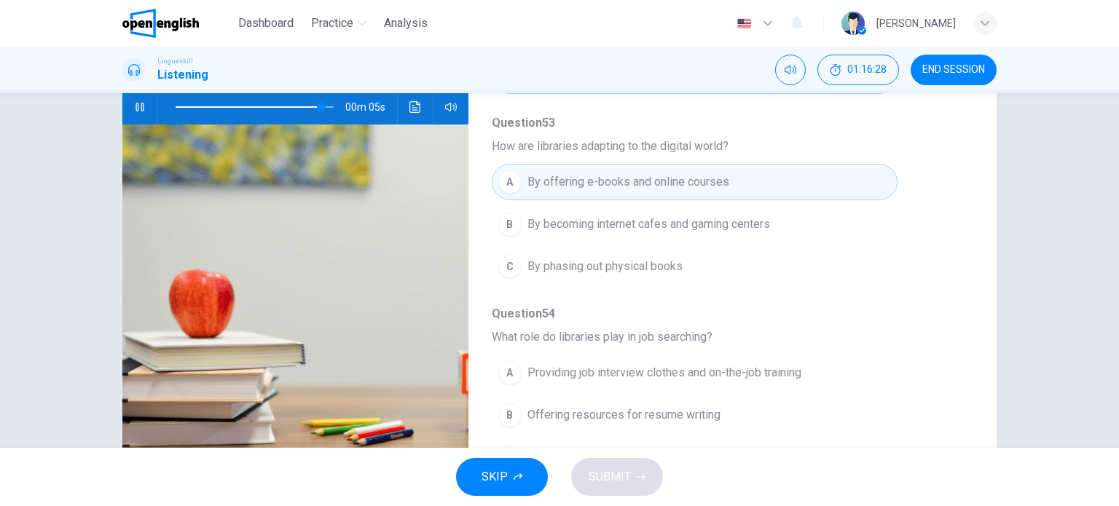
scroll to position [210, 0]
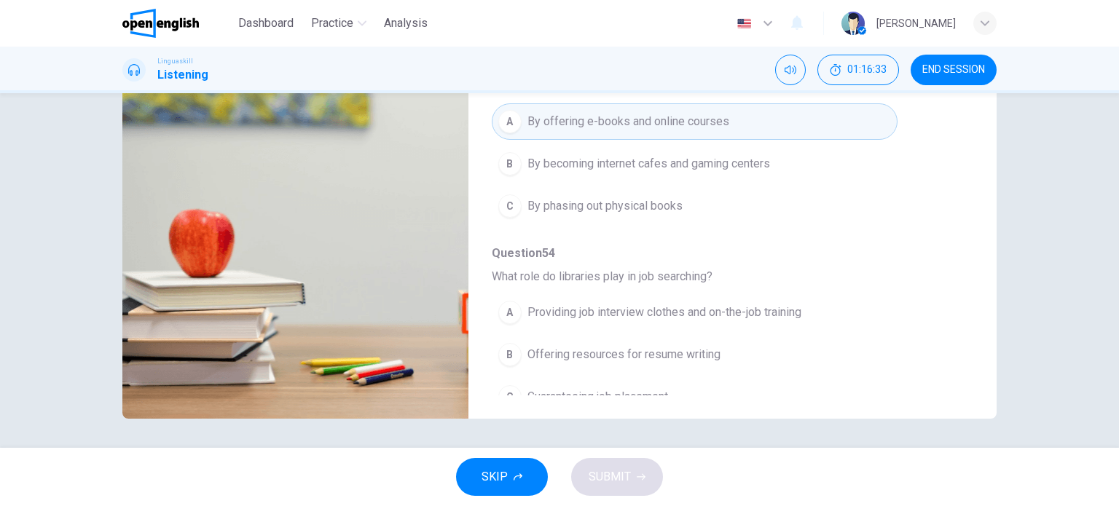
type input "*"
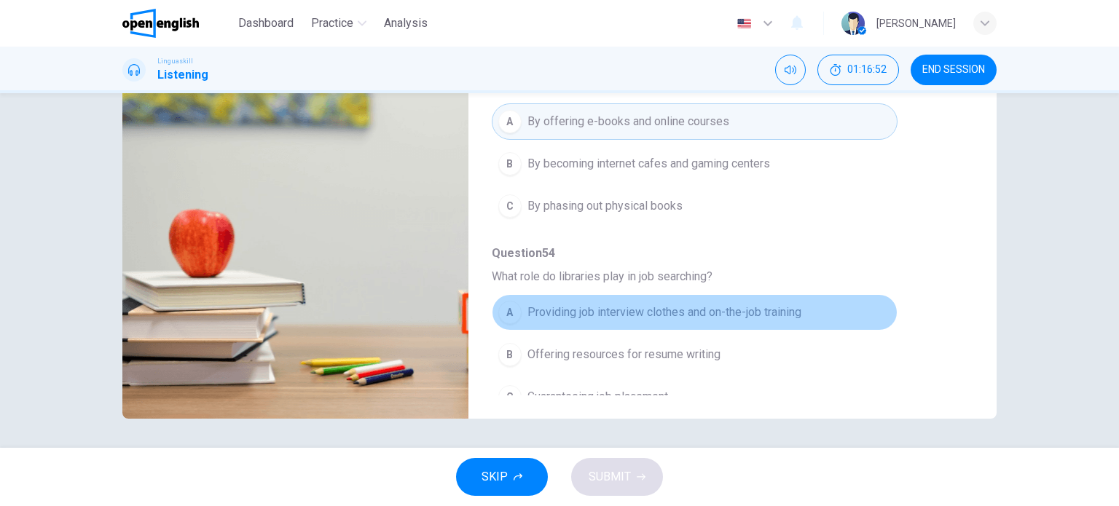
click at [730, 304] on span "Providing job interview clothes and on-the-job training" at bounding box center [664, 312] width 274 height 17
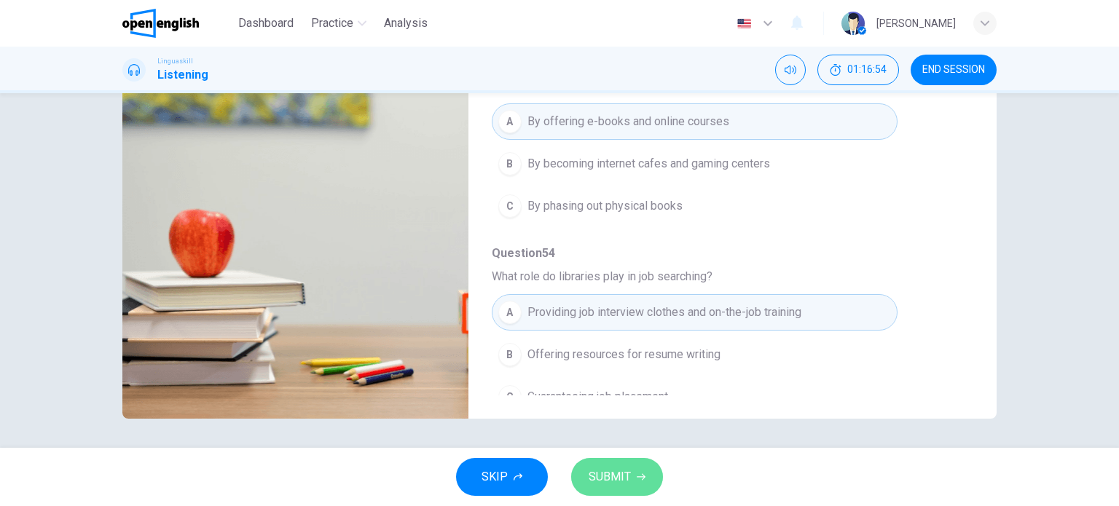
click at [626, 463] on button "SUBMIT" at bounding box center [617, 477] width 92 height 38
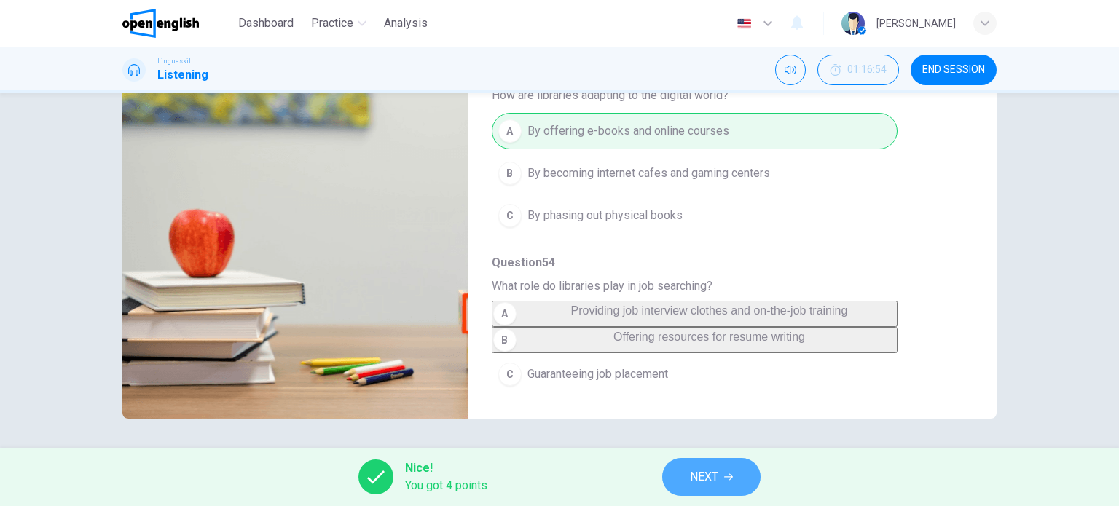
click at [739, 481] on button "NEXT" at bounding box center [711, 477] width 98 height 38
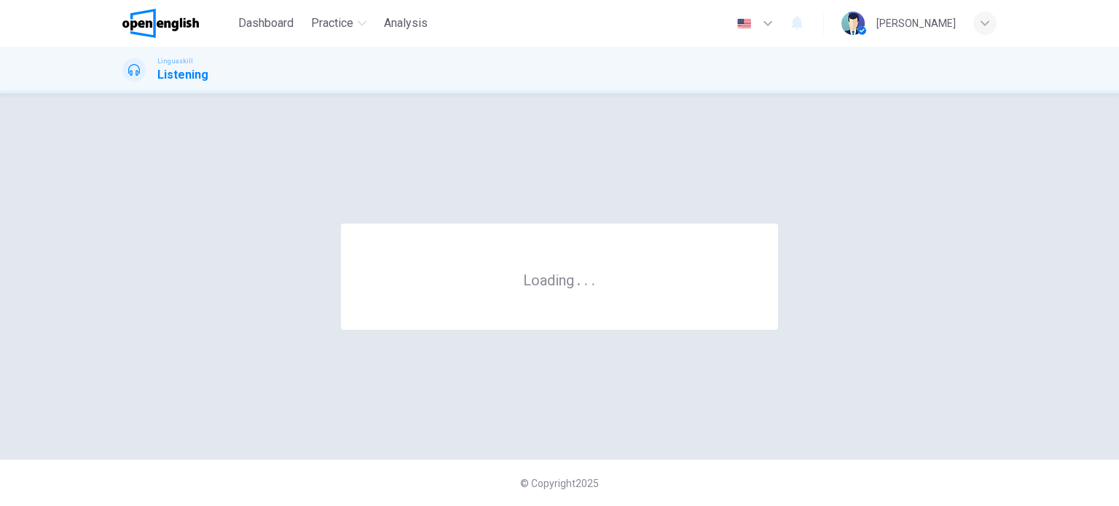
scroll to position [0, 0]
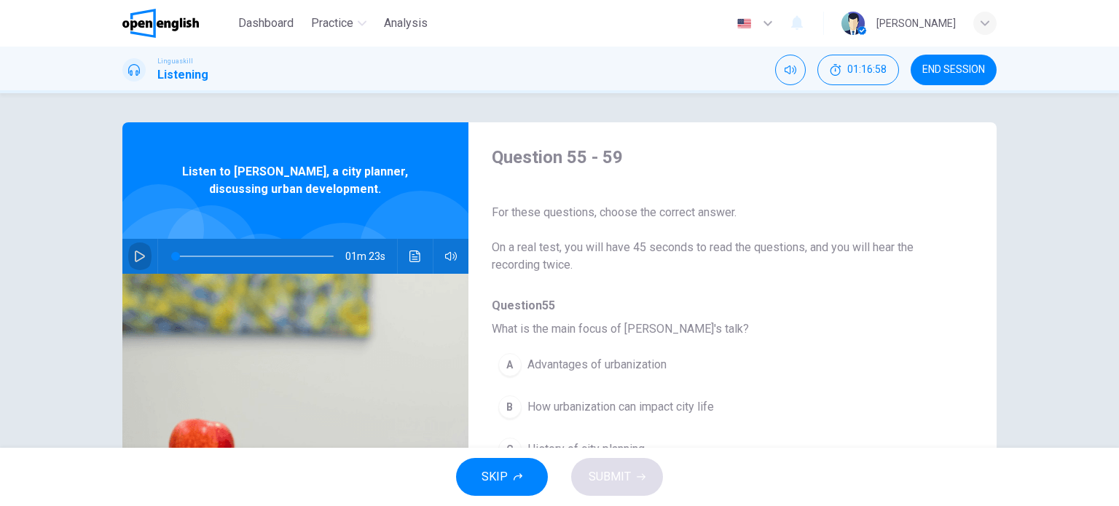
click at [135, 249] on button "button" at bounding box center [139, 256] width 23 height 35
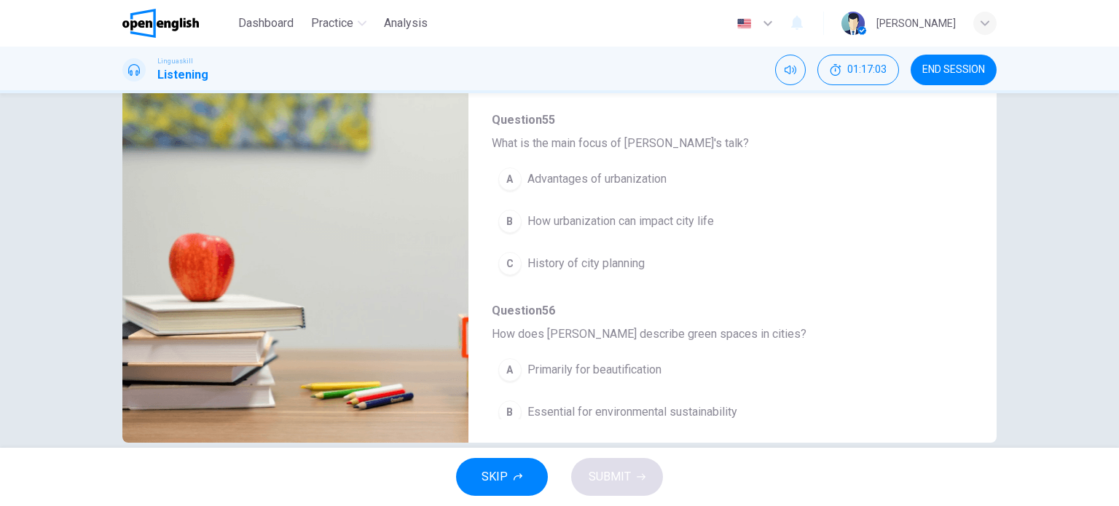
scroll to position [192, 0]
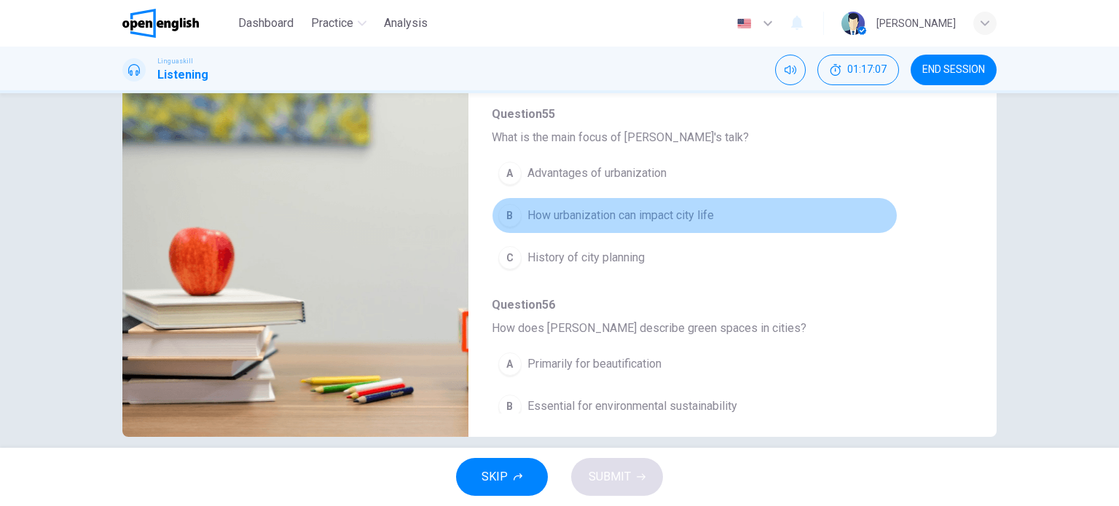
click at [695, 219] on span "How urbanization can impact city life" at bounding box center [620, 215] width 186 height 17
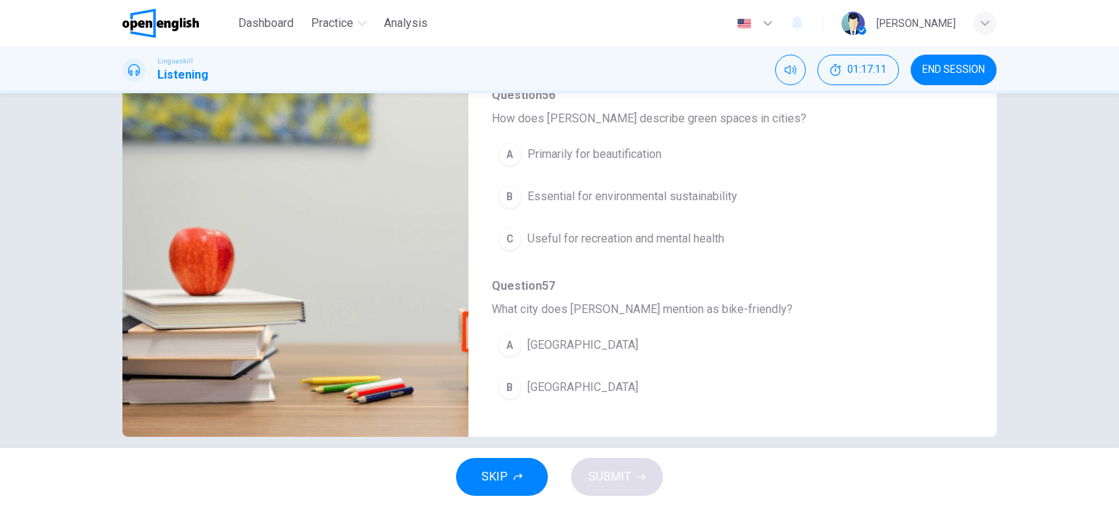
scroll to position [207, 0]
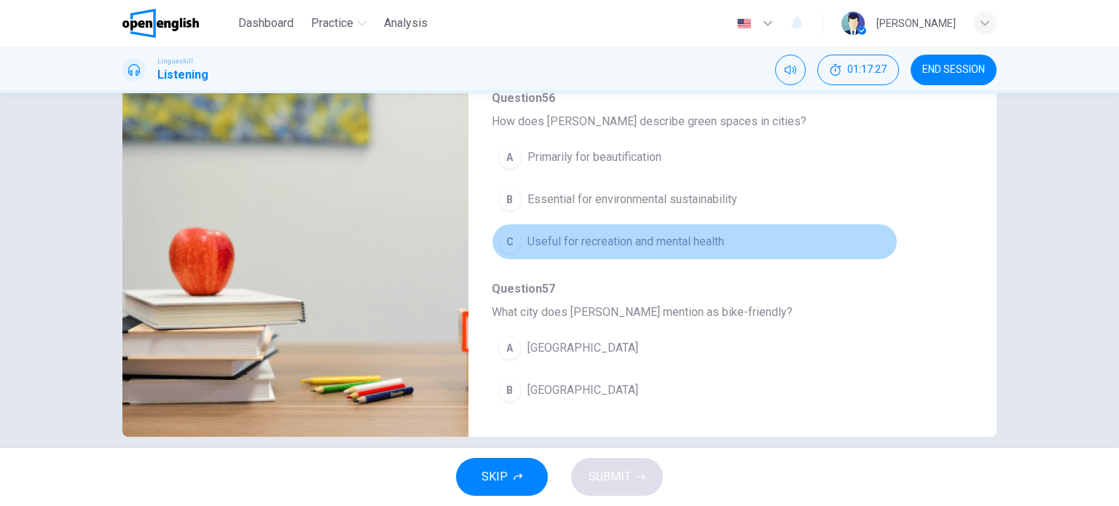
click at [795, 230] on button "C Useful for recreation and mental health" at bounding box center [695, 242] width 406 height 36
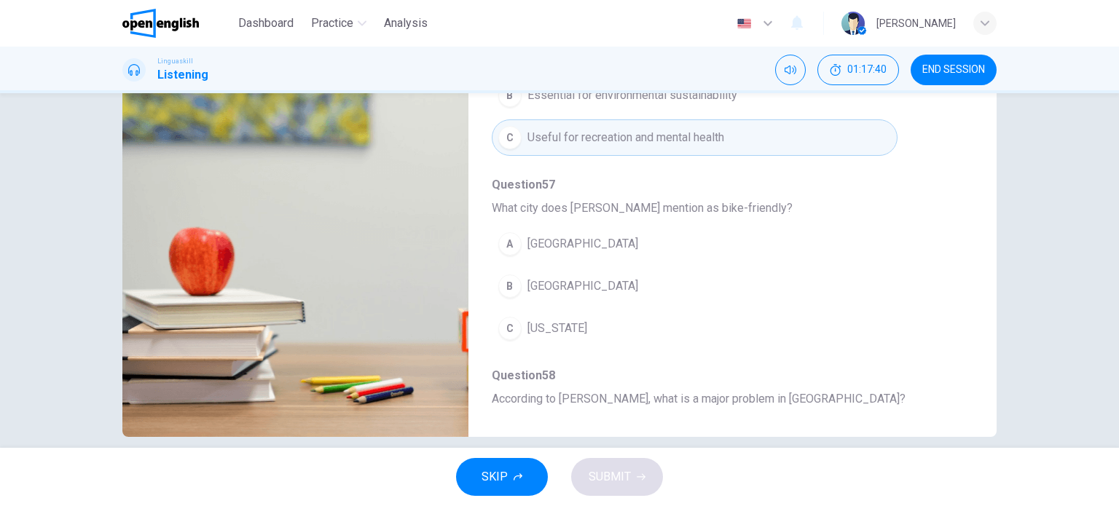
scroll to position [306, 0]
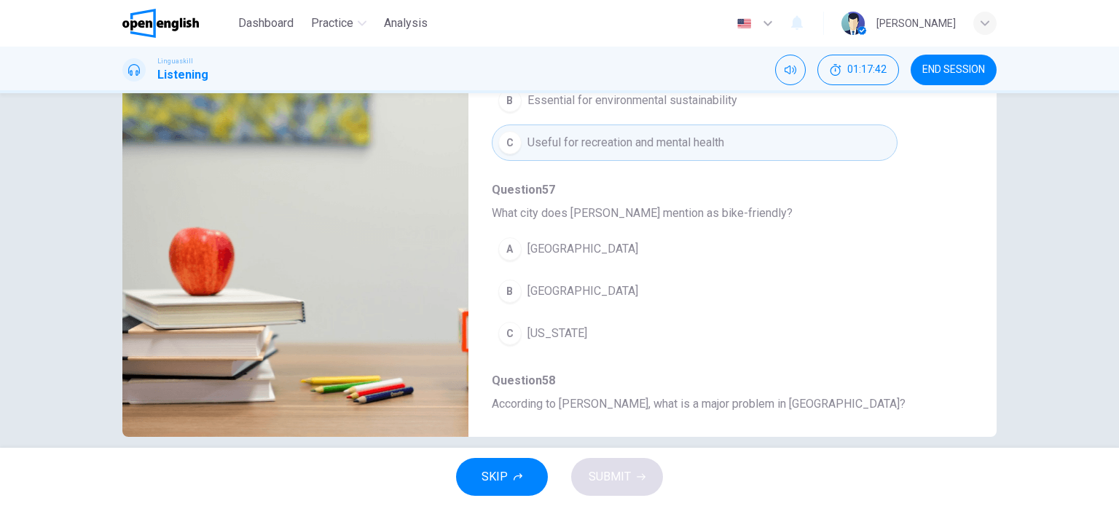
click at [90, 230] on div "Question 55 - 59 For these questions, choose the correct answer. On a real test…" at bounding box center [559, 270] width 1119 height 355
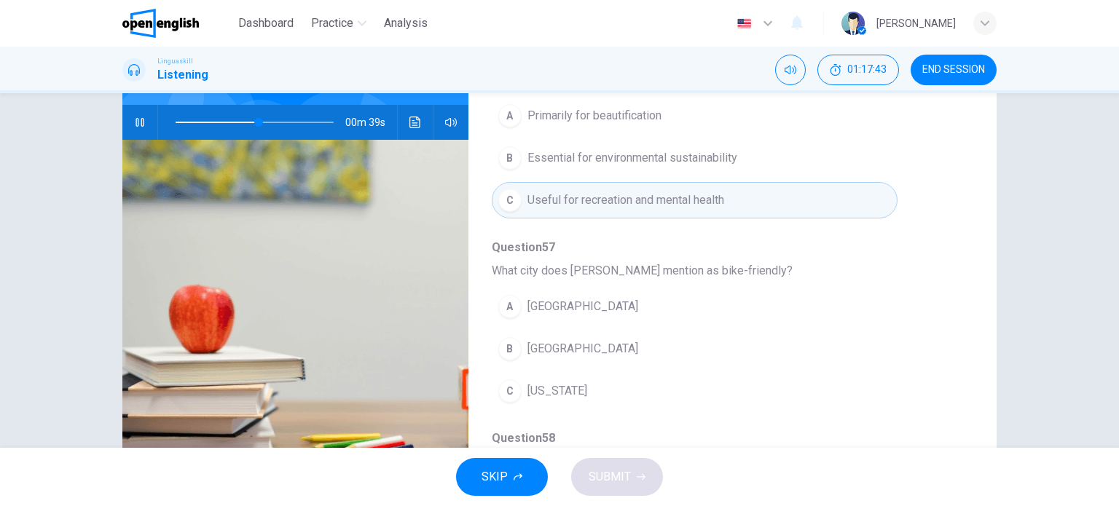
scroll to position [133, 0]
click at [138, 116] on button "button" at bounding box center [139, 123] width 23 height 35
click at [135, 122] on icon "button" at bounding box center [140, 123] width 12 height 12
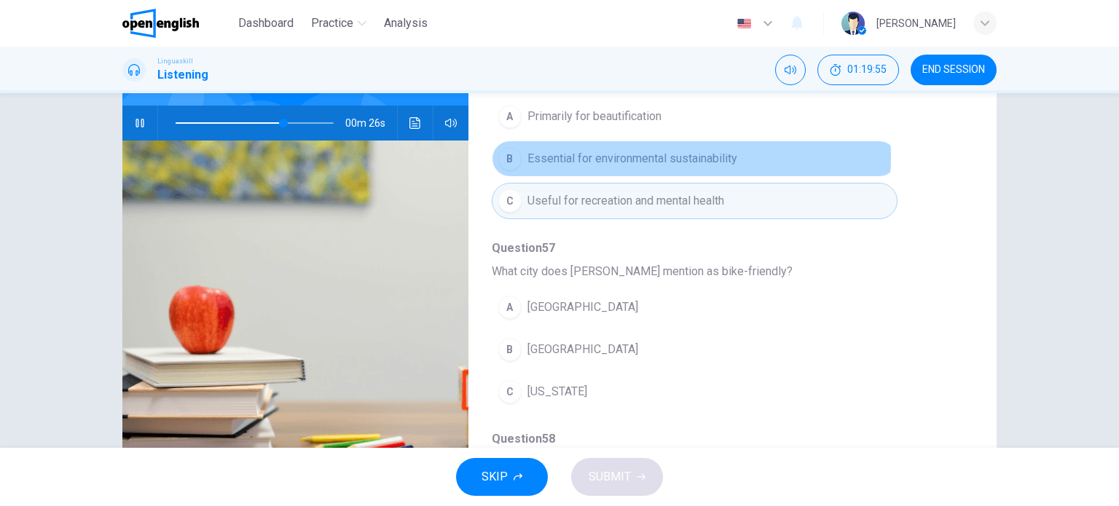
click at [658, 155] on span "Essential for environmental sustainability" at bounding box center [632, 158] width 210 height 17
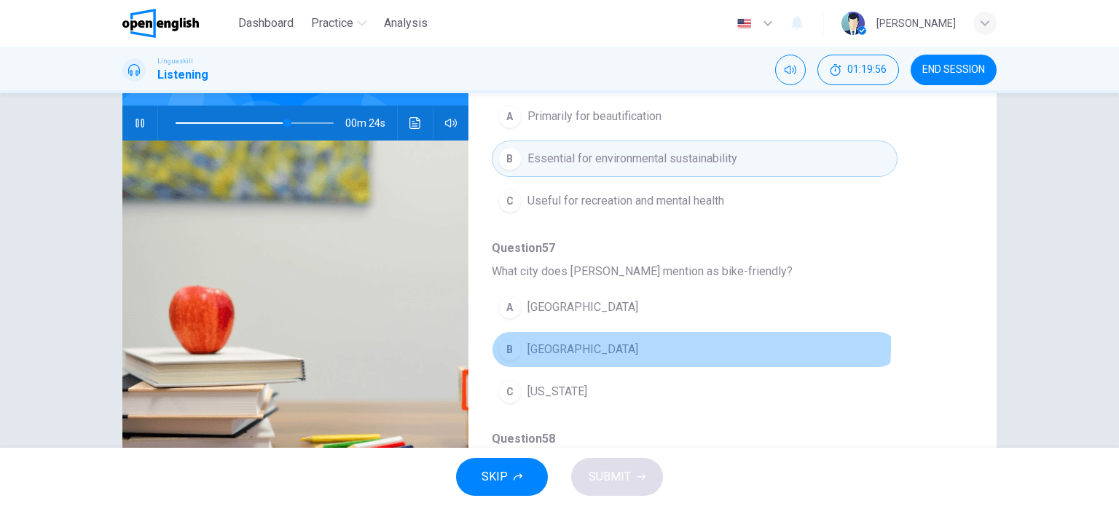
click at [551, 342] on span "[GEOGRAPHIC_DATA]" at bounding box center [582, 349] width 111 height 17
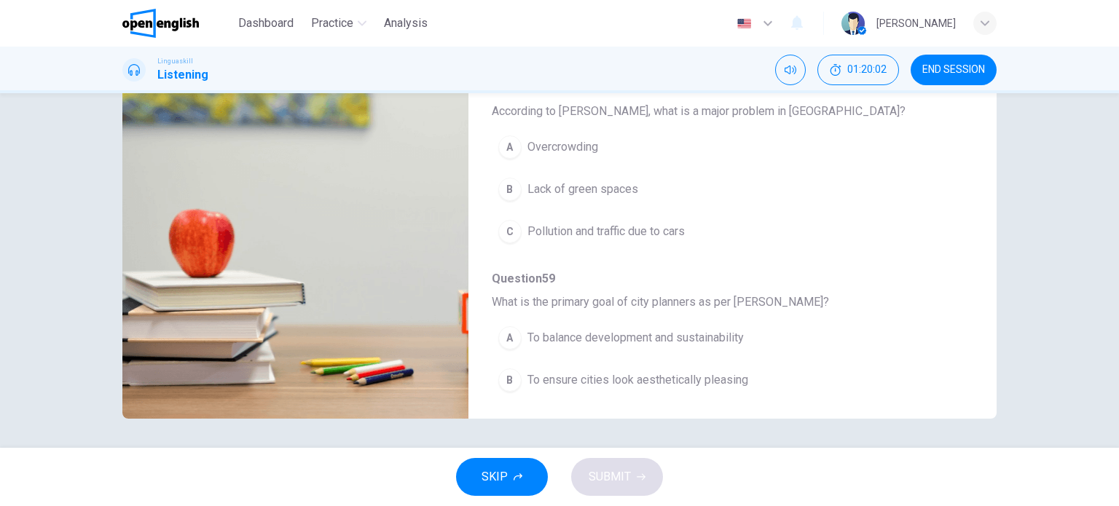
scroll to position [583, 0]
click at [656, 223] on span "Pollution and traffic due to cars" at bounding box center [605, 229] width 157 height 17
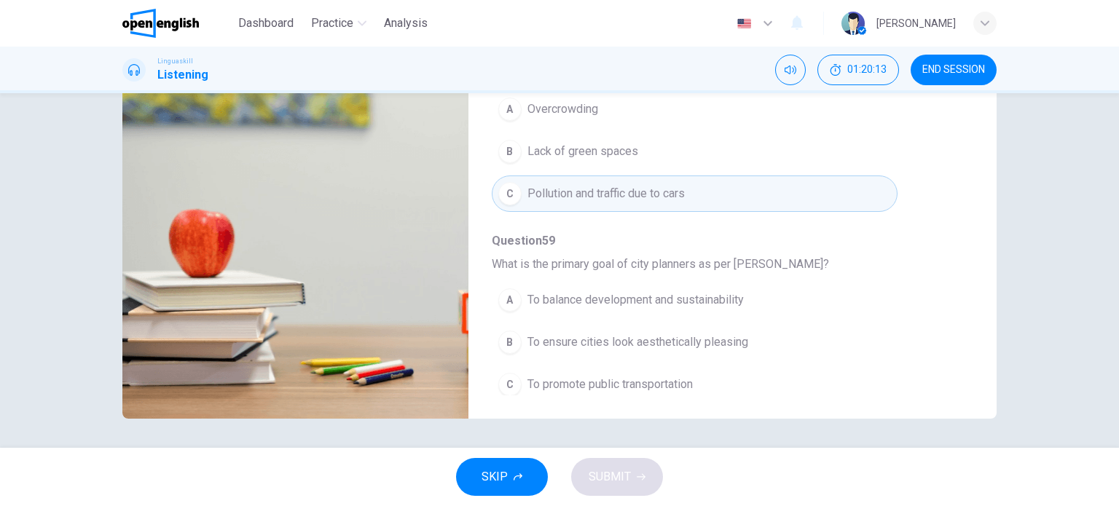
scroll to position [623, 0]
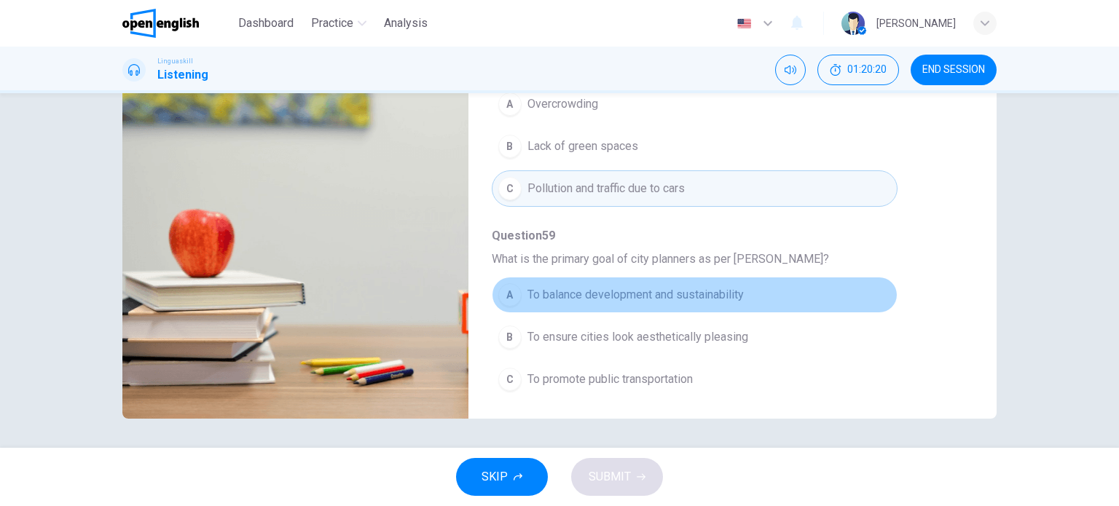
click at [729, 289] on span "To balance development and sustainability" at bounding box center [635, 294] width 216 height 17
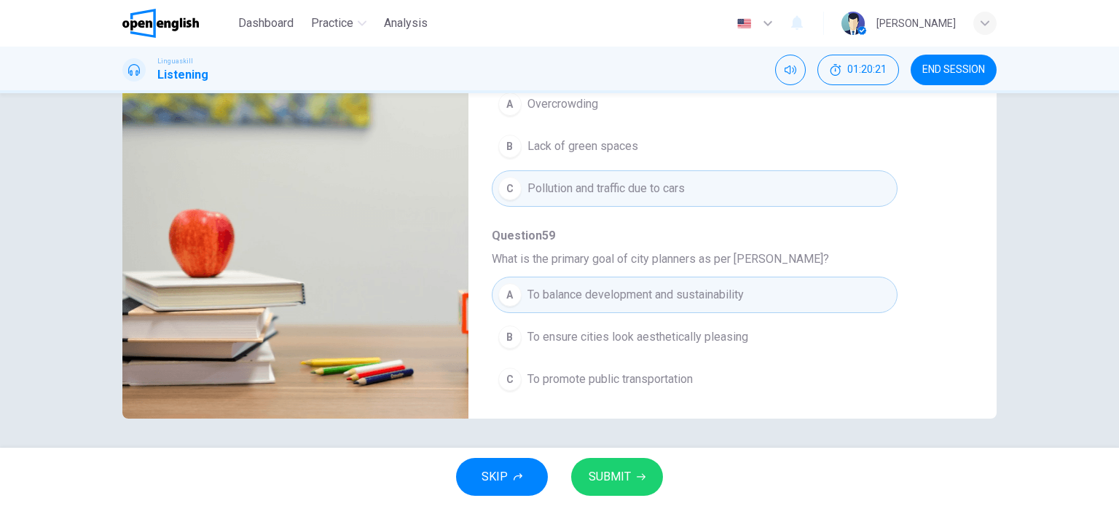
type input "*"
click at [626, 480] on span "SUBMIT" at bounding box center [610, 477] width 42 height 20
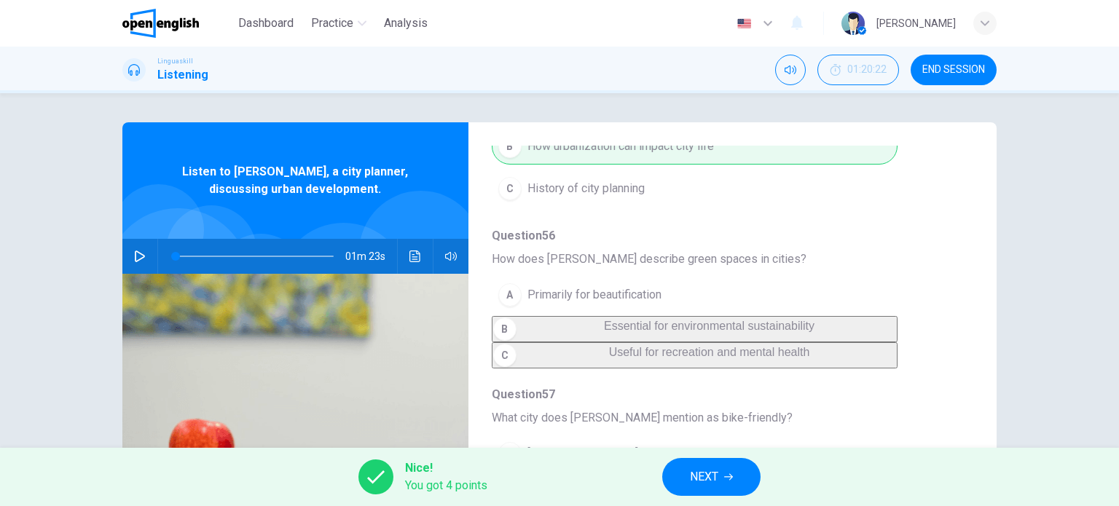
scroll to position [245, 0]
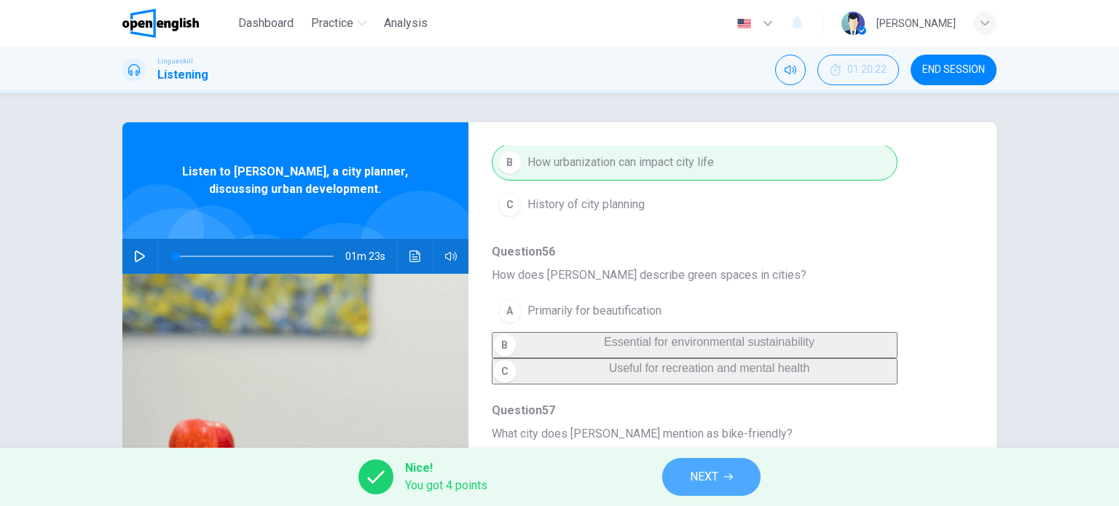
click at [733, 473] on icon "button" at bounding box center [728, 477] width 9 height 9
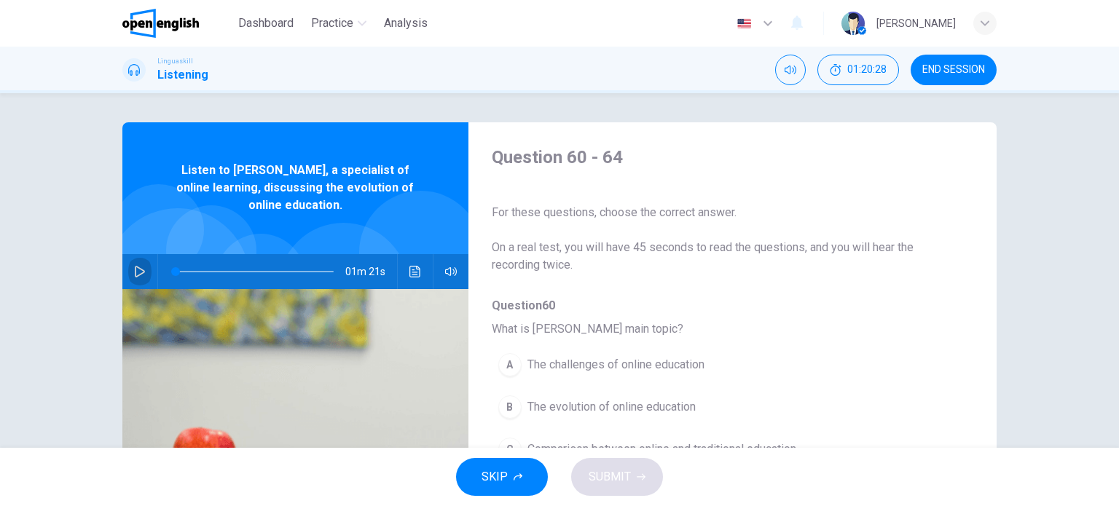
click at [139, 267] on icon "button" at bounding box center [140, 272] width 12 height 12
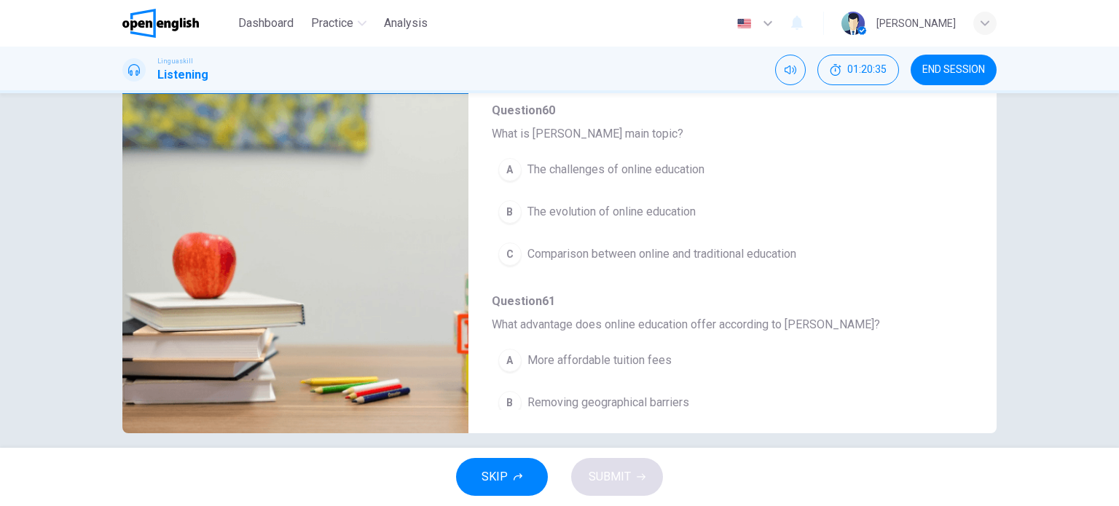
scroll to position [201, 0]
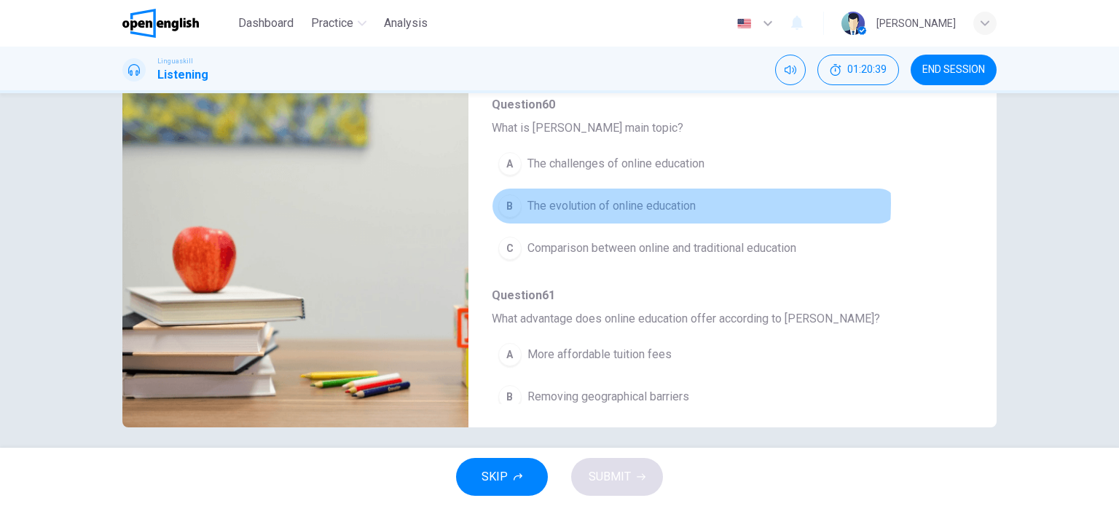
click at [621, 202] on span "The evolution of online education" at bounding box center [611, 205] width 168 height 17
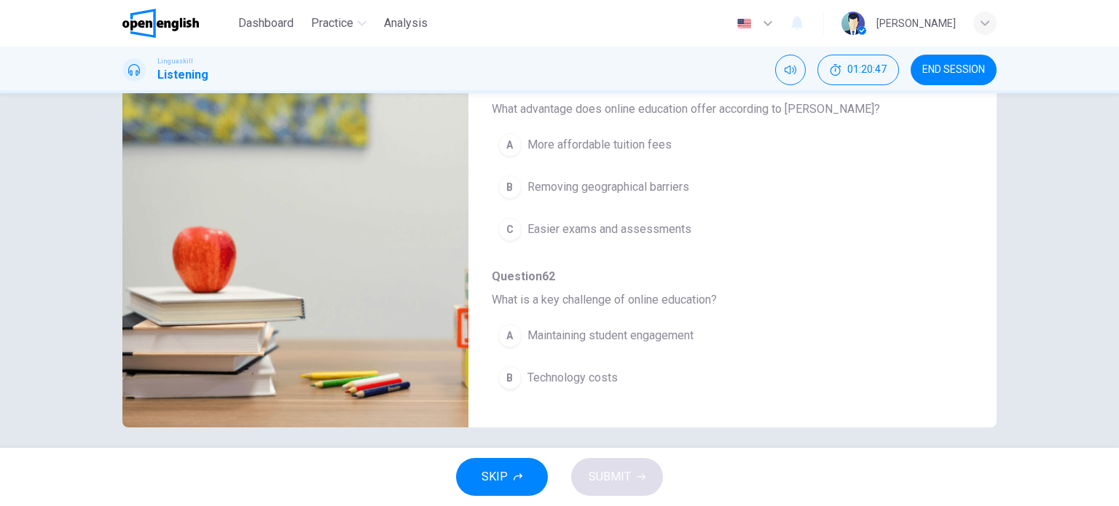
scroll to position [208, 0]
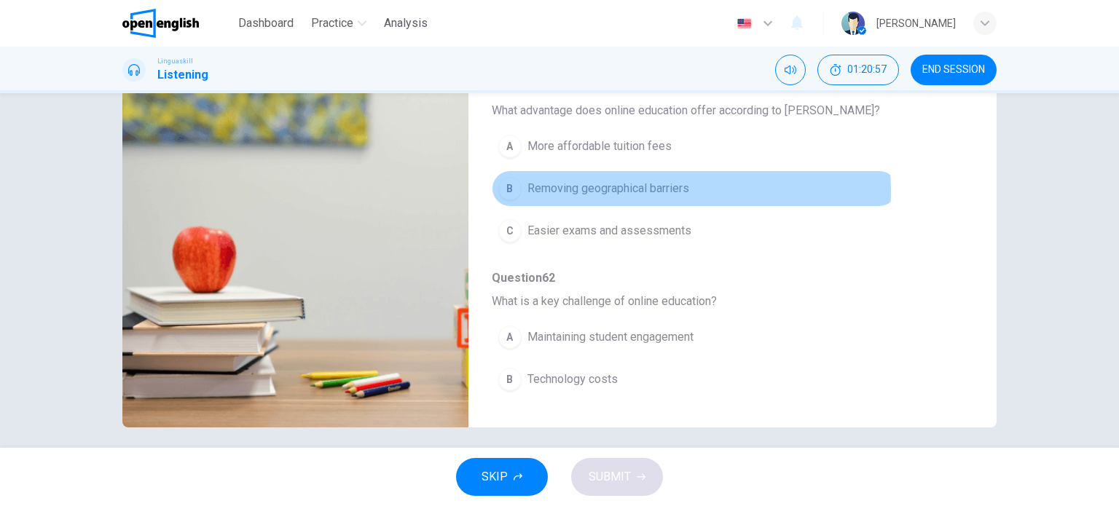
click at [645, 190] on span "Removing geographical barriers" at bounding box center [608, 188] width 162 height 17
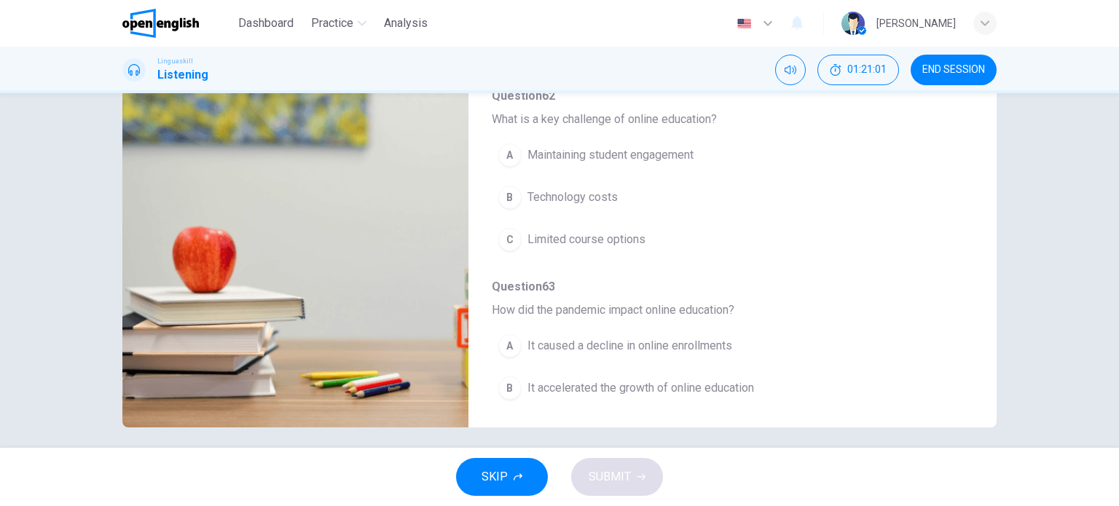
scroll to position [396, 0]
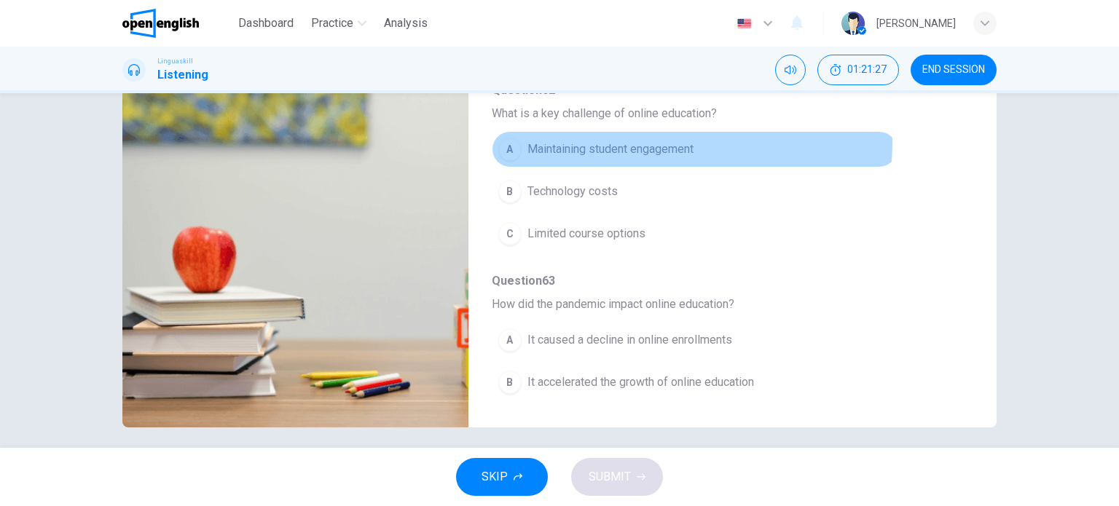
click at [688, 141] on span "Maintaining student engagement" at bounding box center [610, 149] width 166 height 17
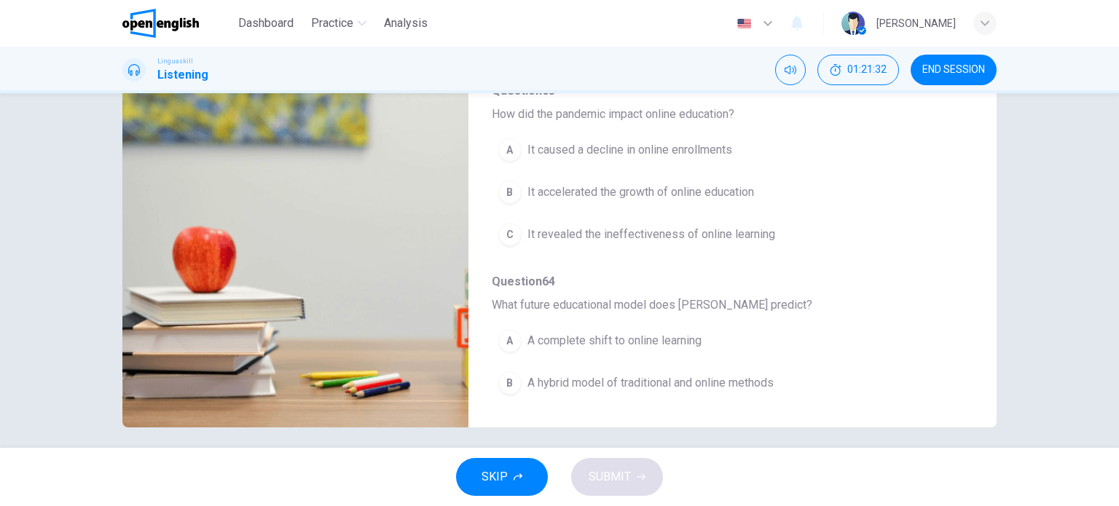
scroll to position [589, 0]
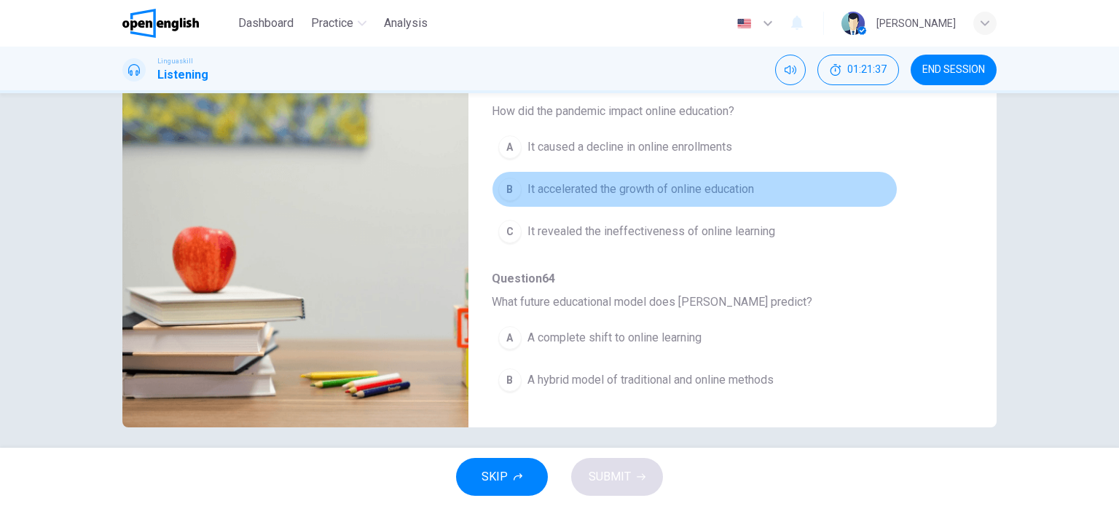
click at [723, 184] on span "It accelerated the growth of online education" at bounding box center [640, 189] width 227 height 17
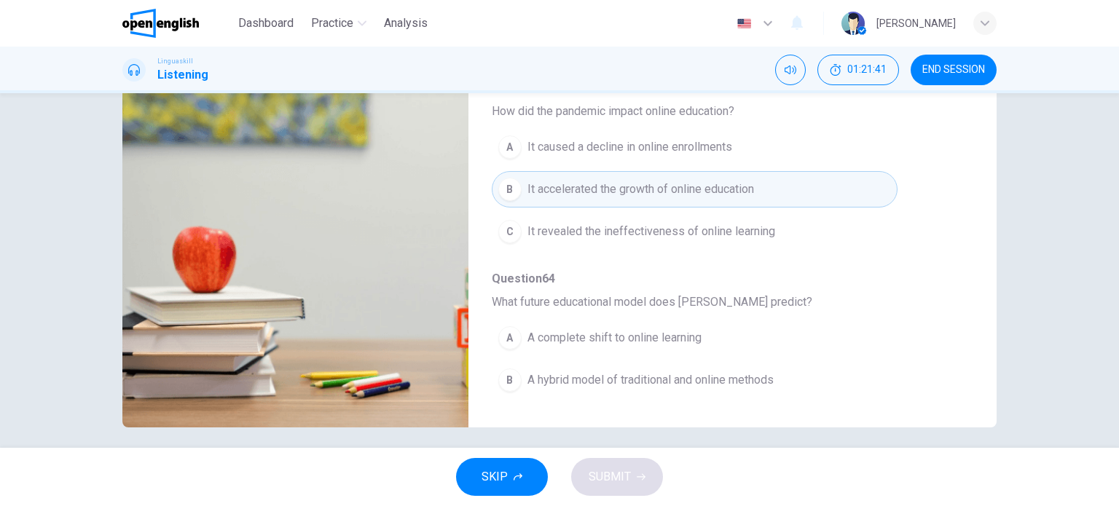
scroll to position [623, 0]
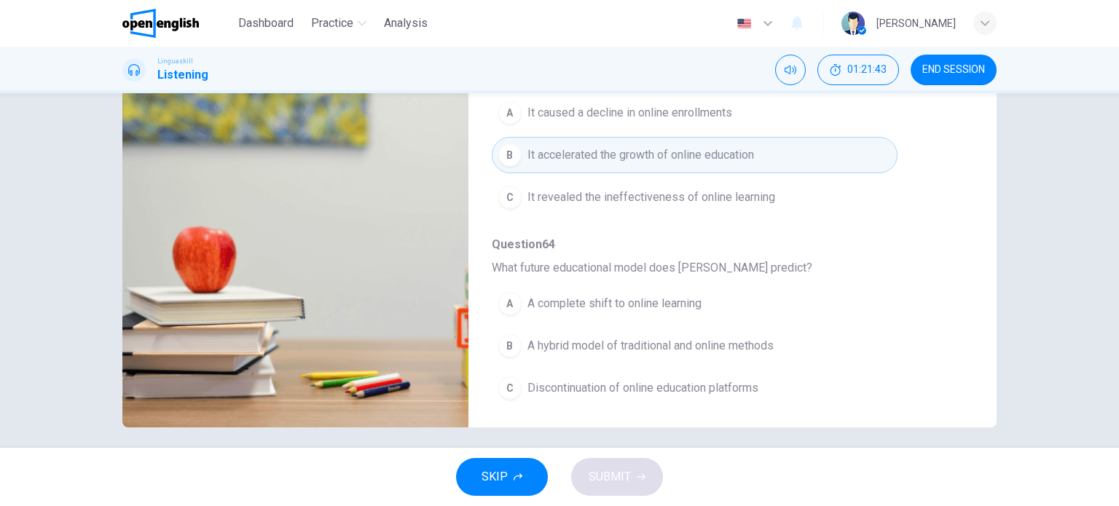
click at [758, 337] on span "A hybrid model of traditional and online methods" at bounding box center [650, 345] width 246 height 17
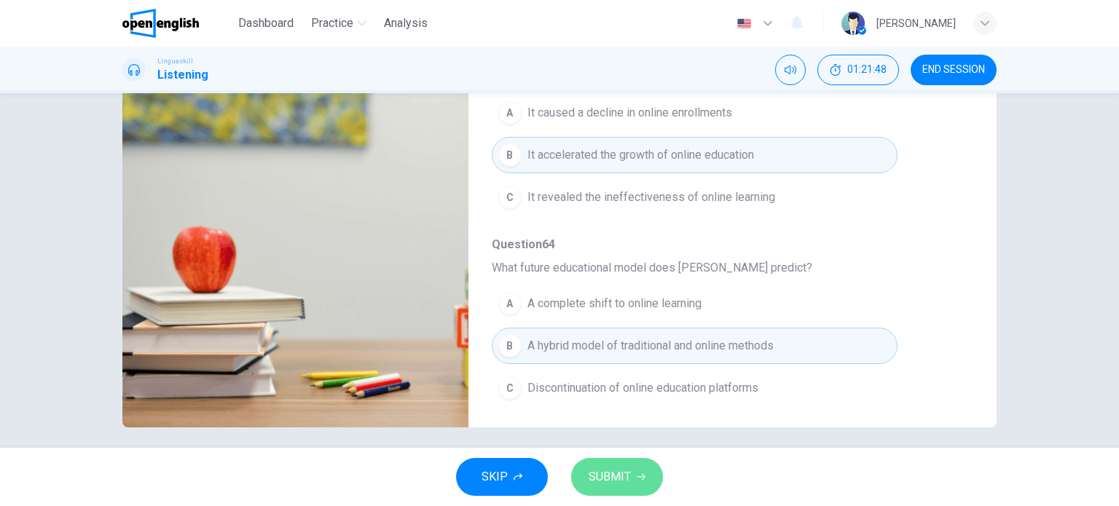
click at [637, 473] on icon "button" at bounding box center [641, 477] width 9 height 9
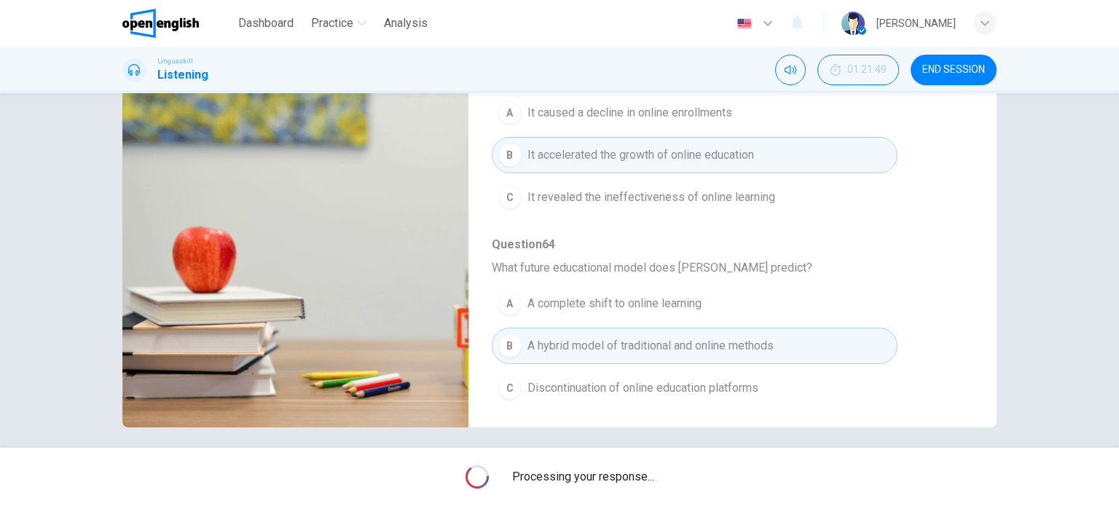
type input "*"
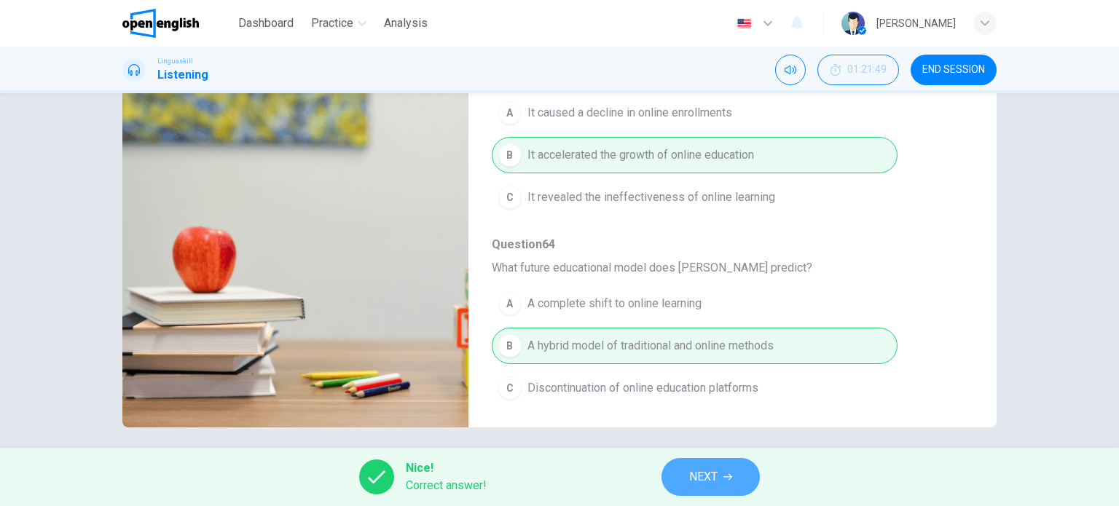
click at [681, 477] on button "NEXT" at bounding box center [710, 477] width 98 height 38
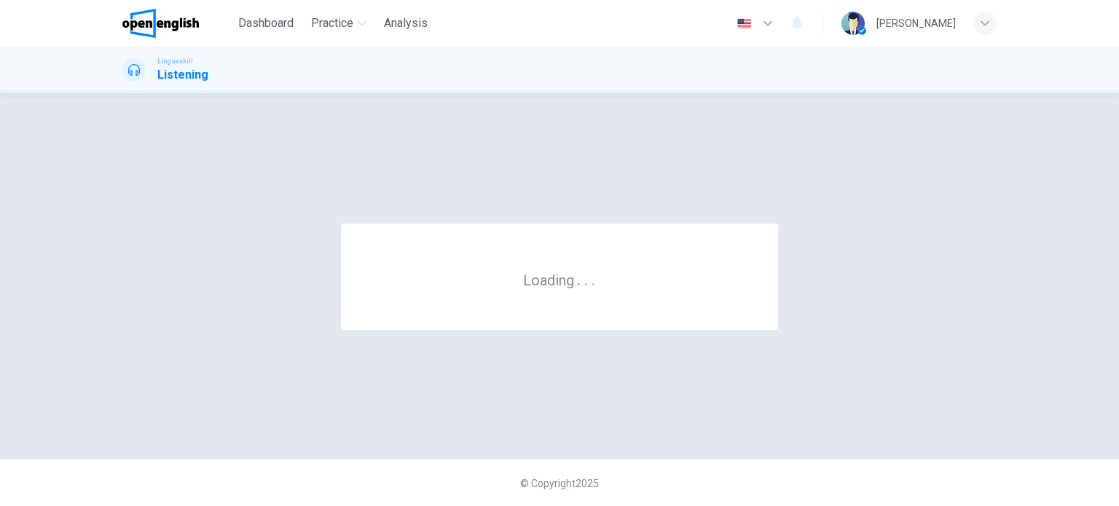
scroll to position [0, 0]
